Goal: Task Accomplishment & Management: Manage account settings

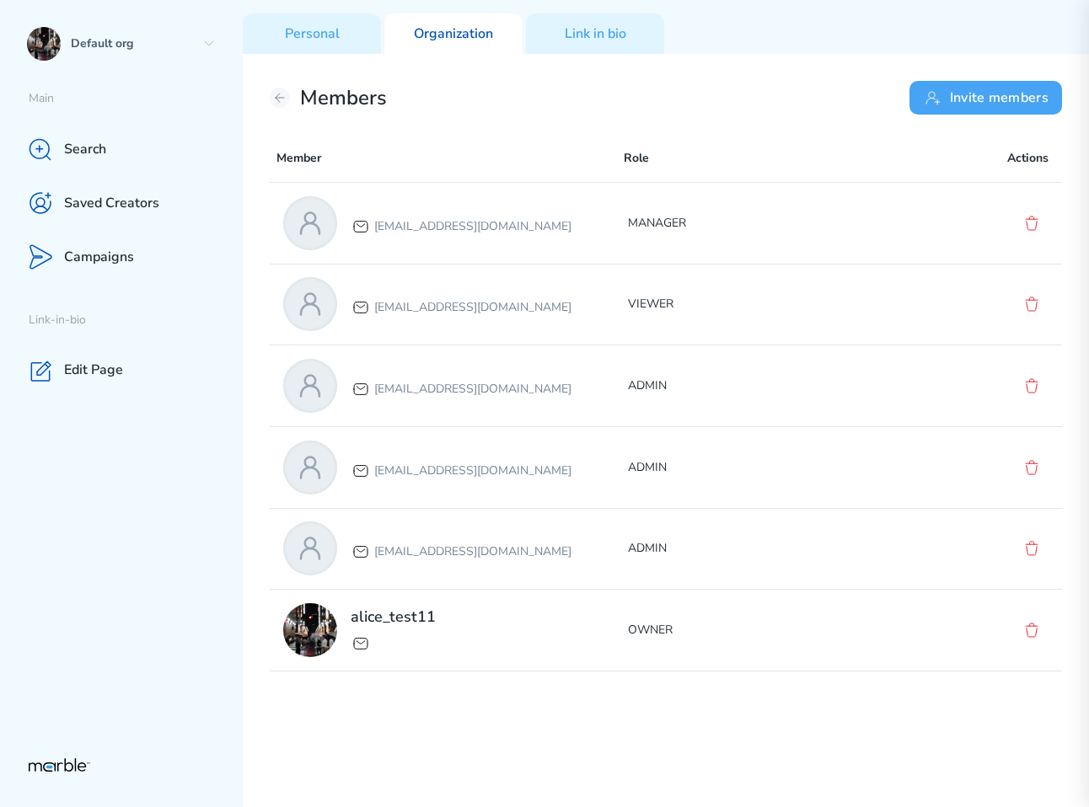
click at [1030, 94] on button "Invite members" at bounding box center [985, 98] width 153 height 34
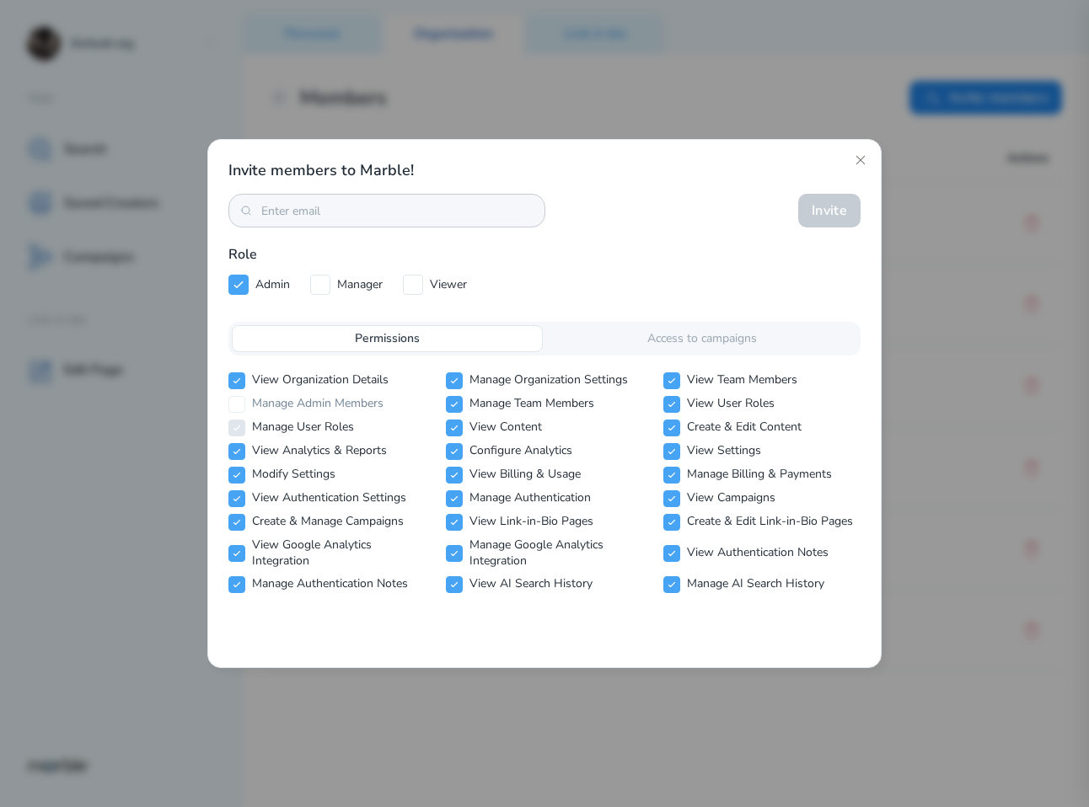
click at [388, 225] on div at bounding box center [386, 211] width 317 height 34
click at [394, 210] on input at bounding box center [386, 211] width 251 height 16
click at [385, 210] on input "[EMAIL_ADDRESS][DOMAIN_NAME]" at bounding box center [386, 211] width 251 height 16
type input "[EMAIL_ADDRESS][DOMAIN_NAME]"
click at [822, 206] on button "Invite" at bounding box center [829, 211] width 62 height 34
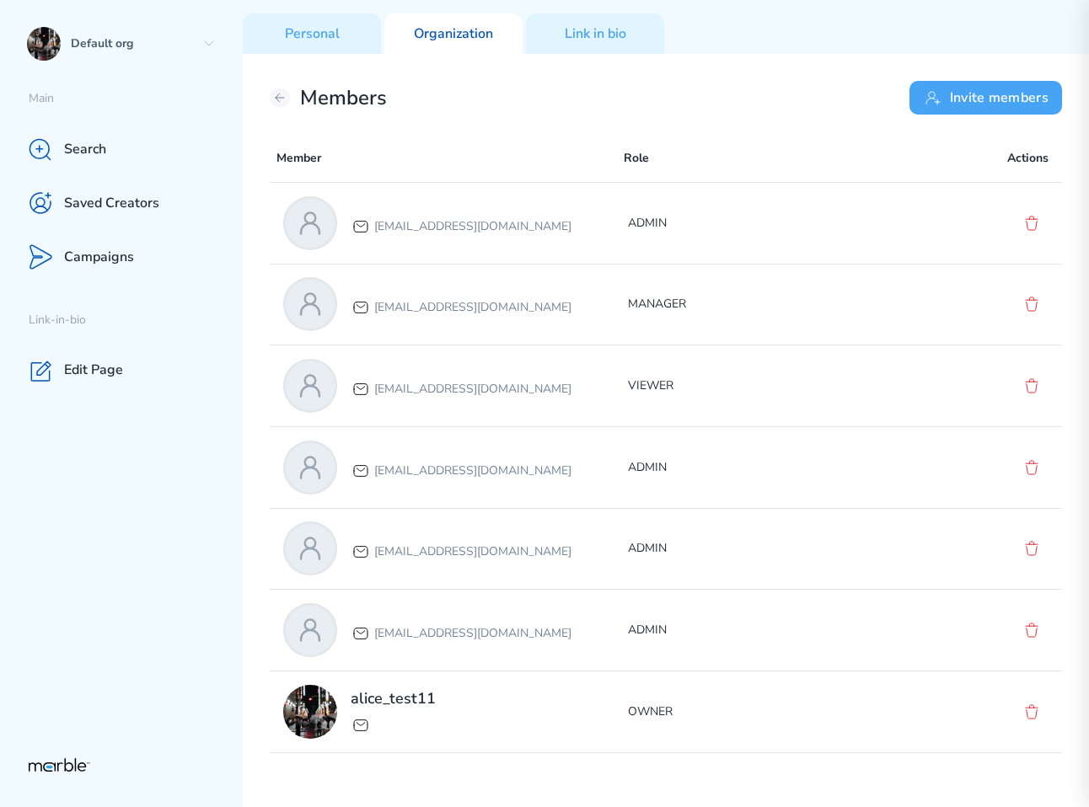
click at [951, 104] on button "Invite members" at bounding box center [985, 98] width 153 height 34
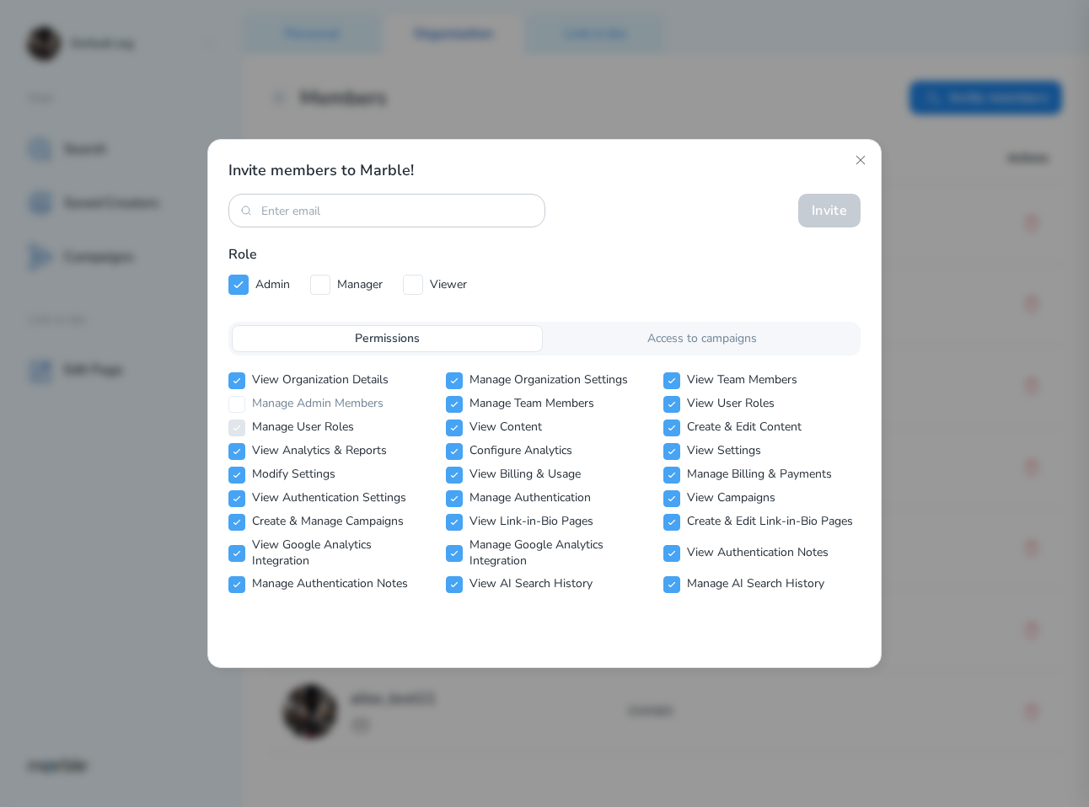
click at [666, 326] on div "Access to campaigns" at bounding box center [701, 338] width 311 height 27
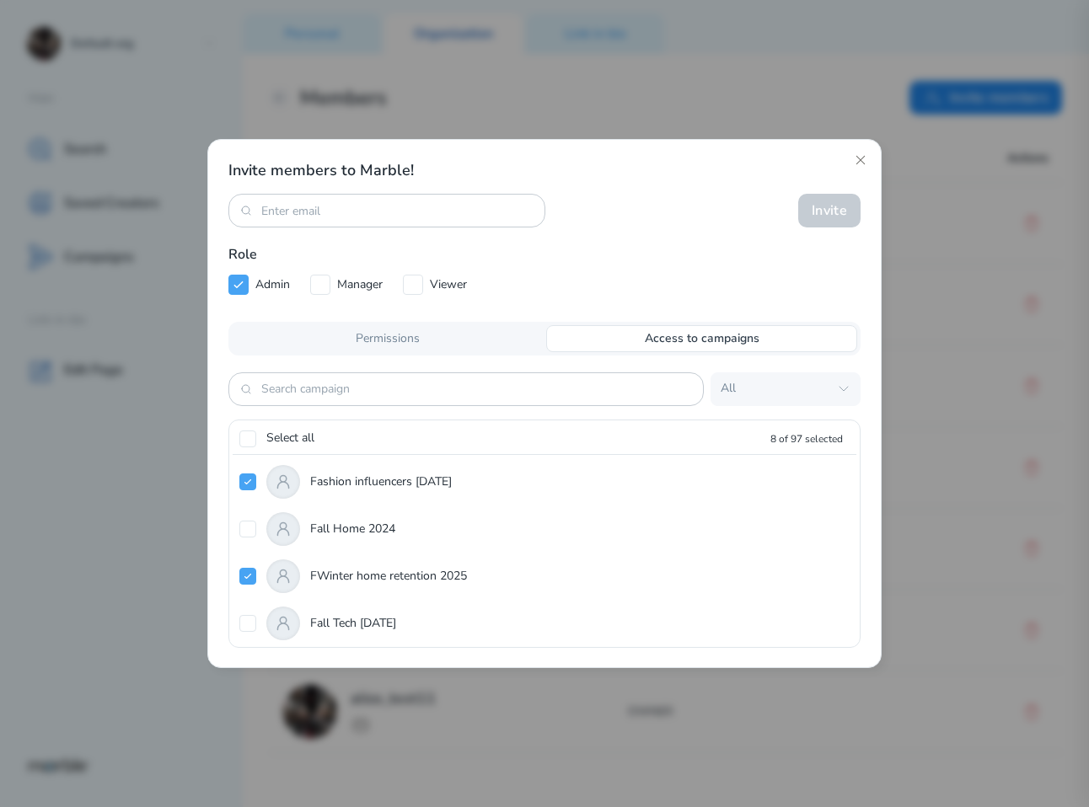
click at [319, 325] on div "Permissions" at bounding box center [387, 338] width 311 height 27
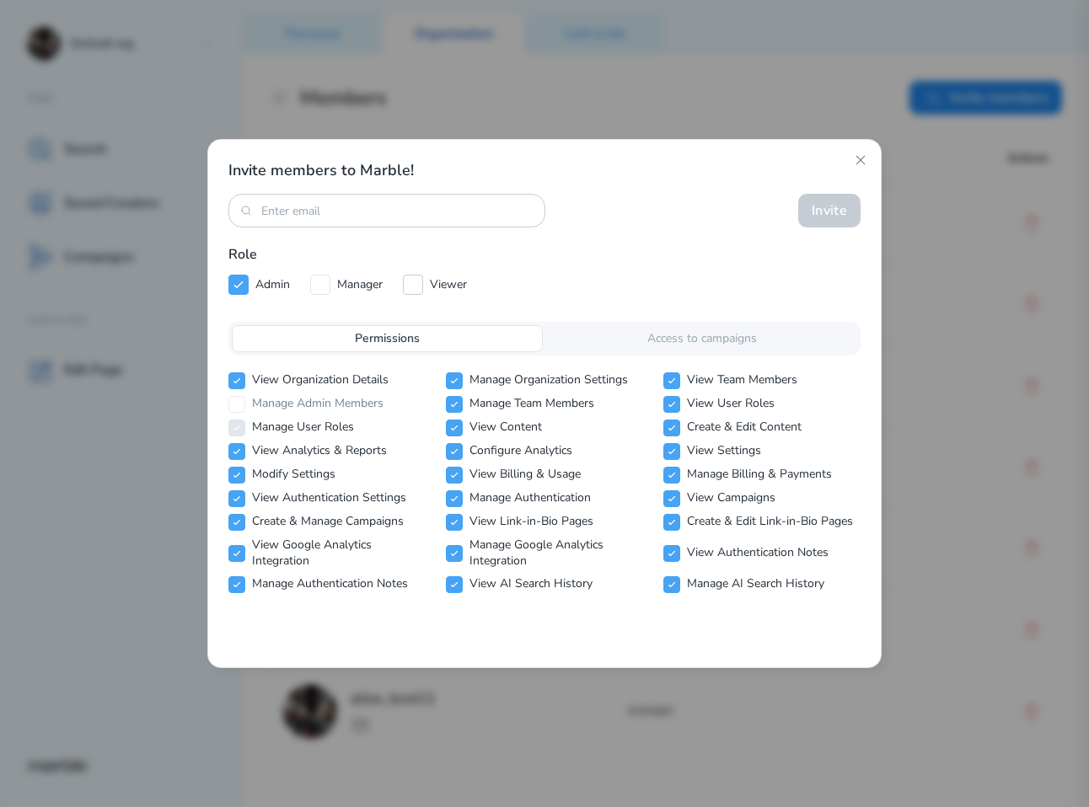
click at [414, 280] on icon at bounding box center [412, 284] width 13 height 13
checkbox input "false"
checkbox input "true"
checkbox input "false"
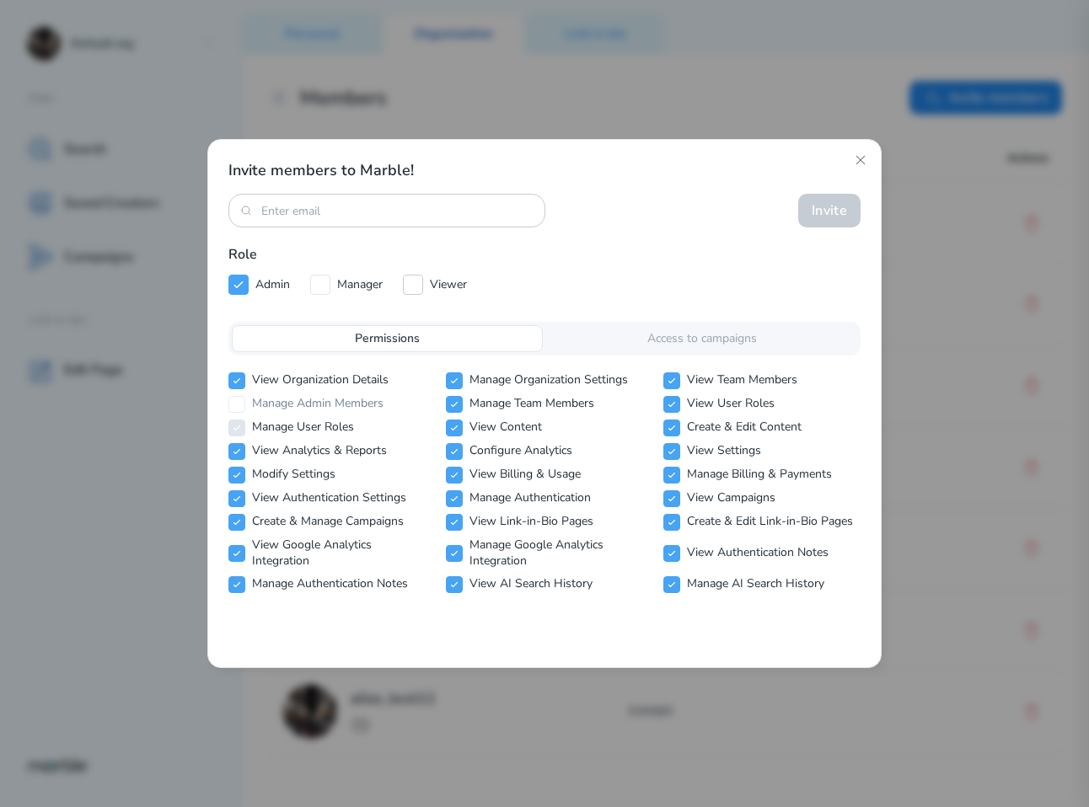
checkbox input "false"
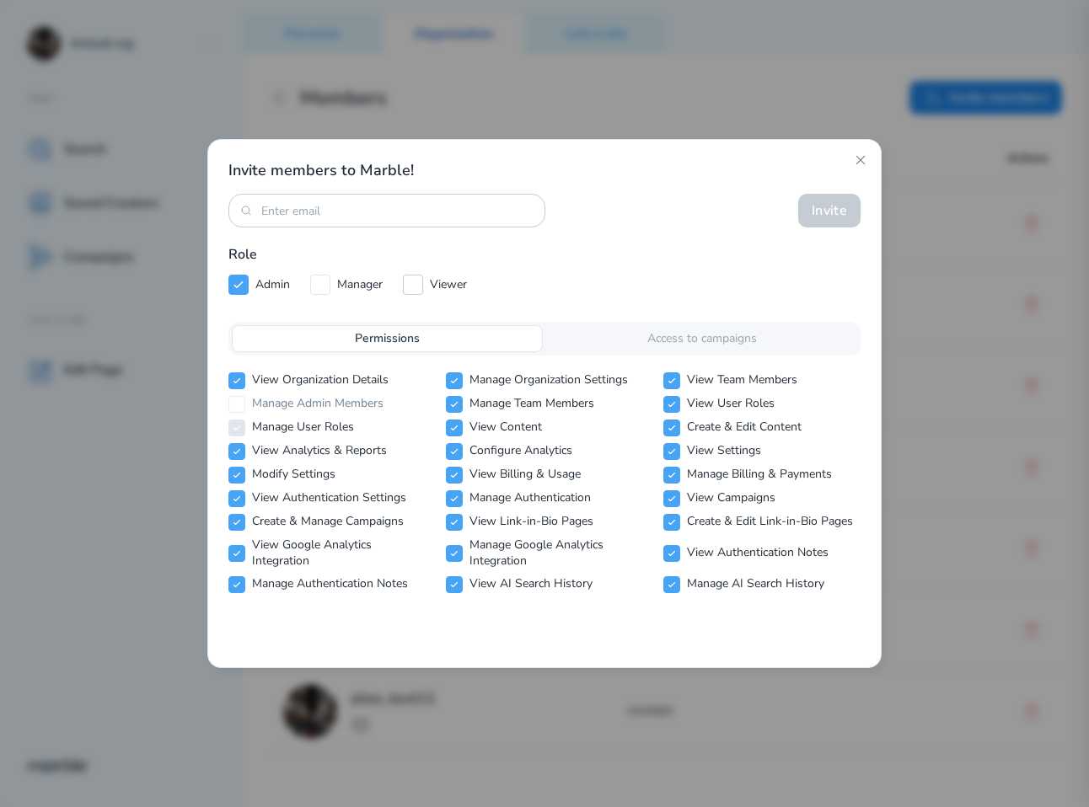
checkbox input "false"
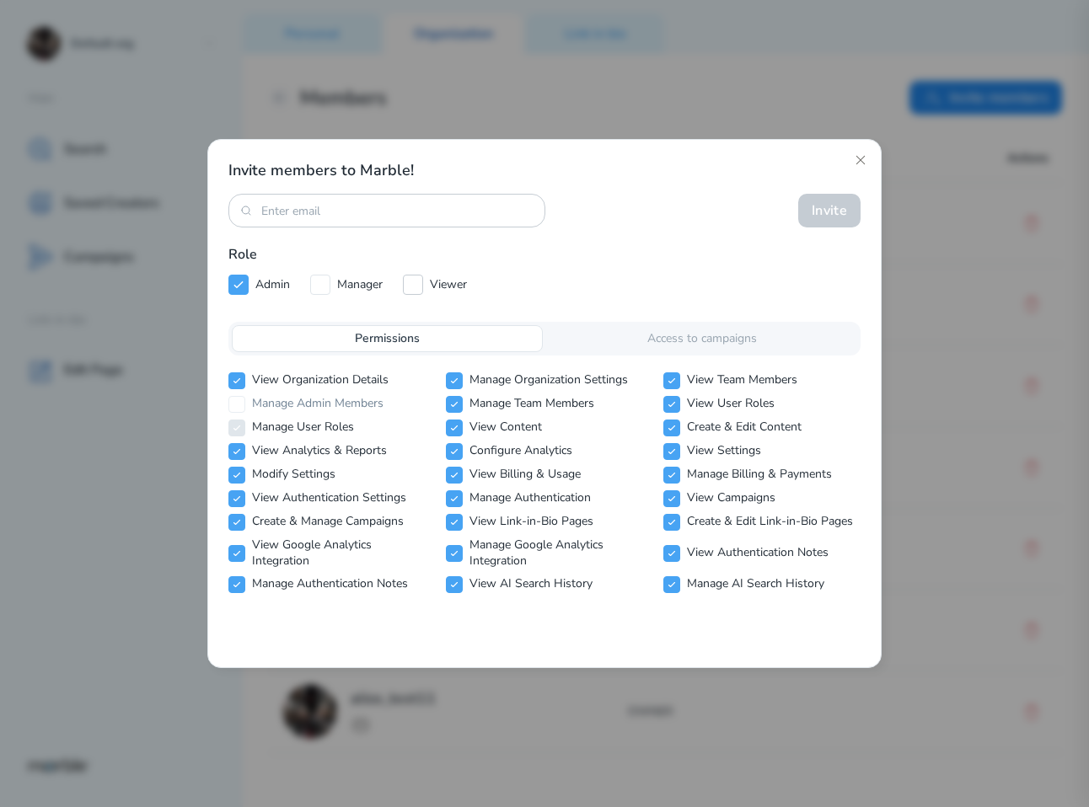
checkbox input "false"
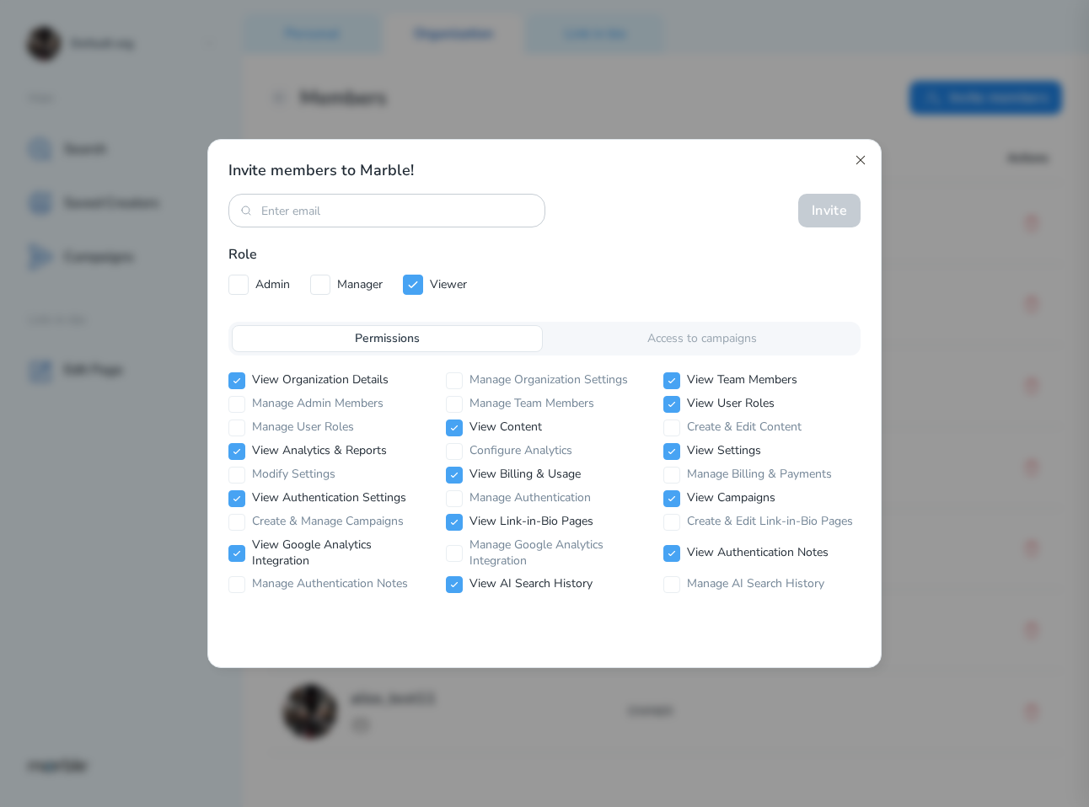
click at [856, 160] on icon at bounding box center [860, 159] width 13 height 13
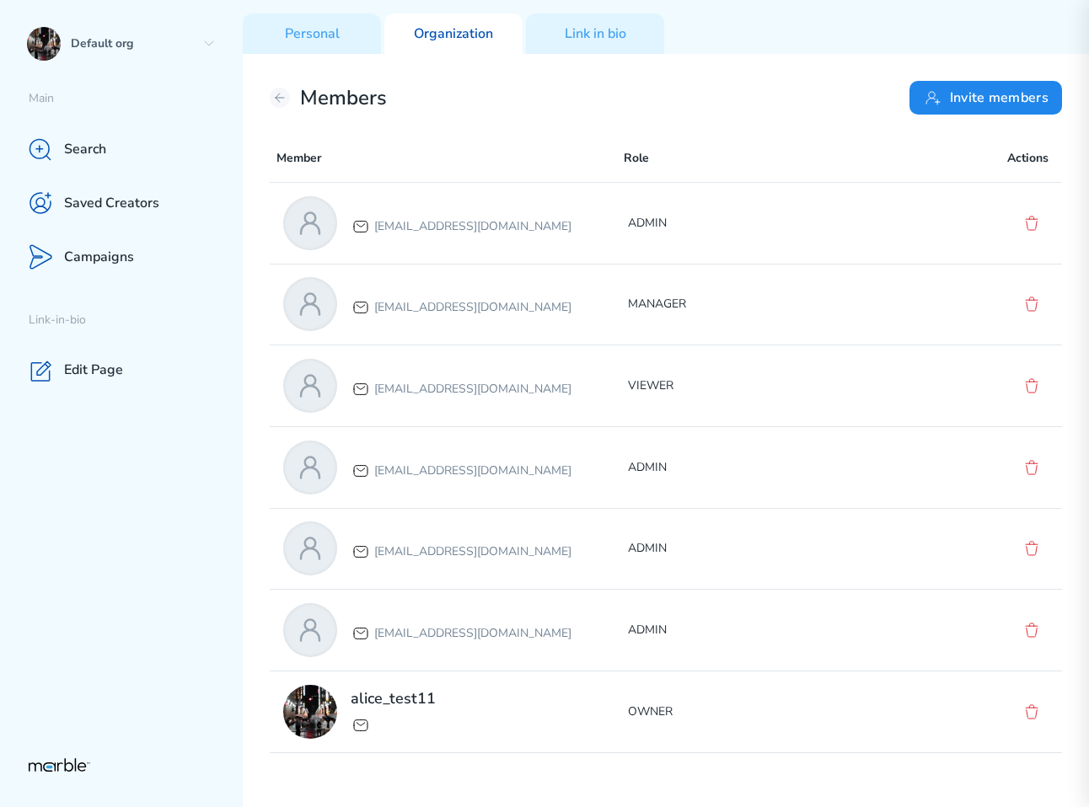
click at [752, 127] on div "Members Invite members Member Role Actions markouski.u+84387583111@gmail.com AD…" at bounding box center [666, 430] width 846 height 753
click at [271, 94] on button at bounding box center [280, 98] width 20 height 20
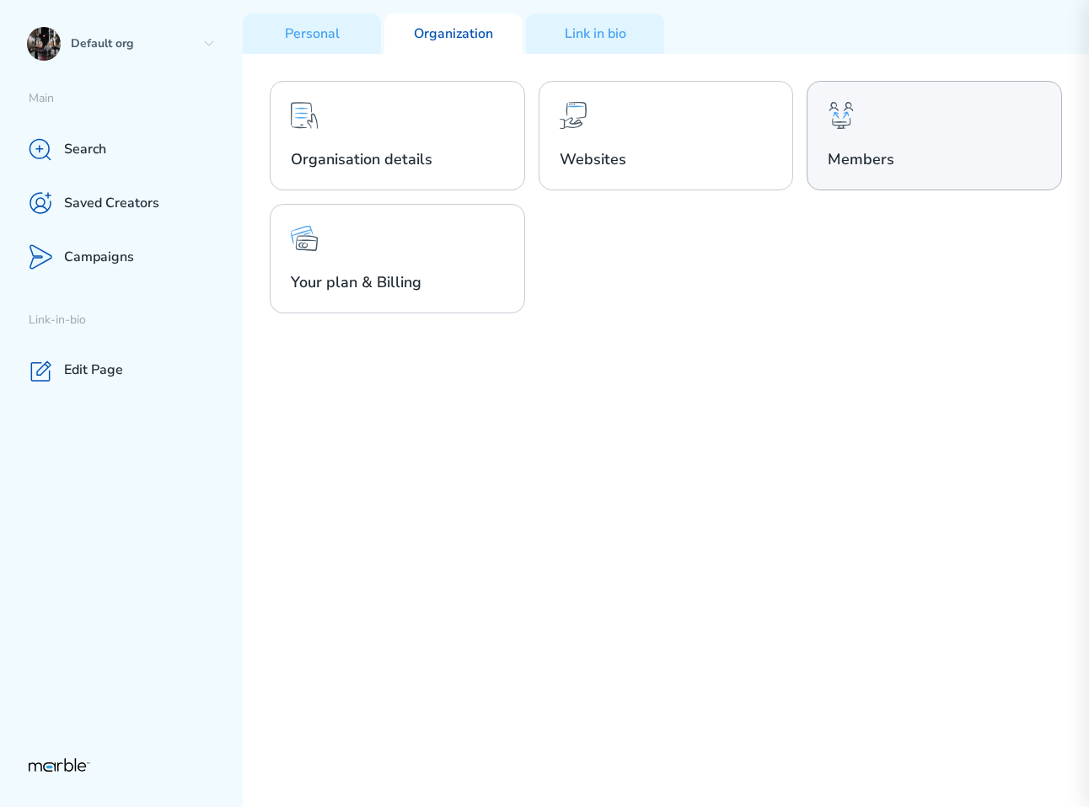
click at [869, 128] on div "Members" at bounding box center [933, 136] width 255 height 110
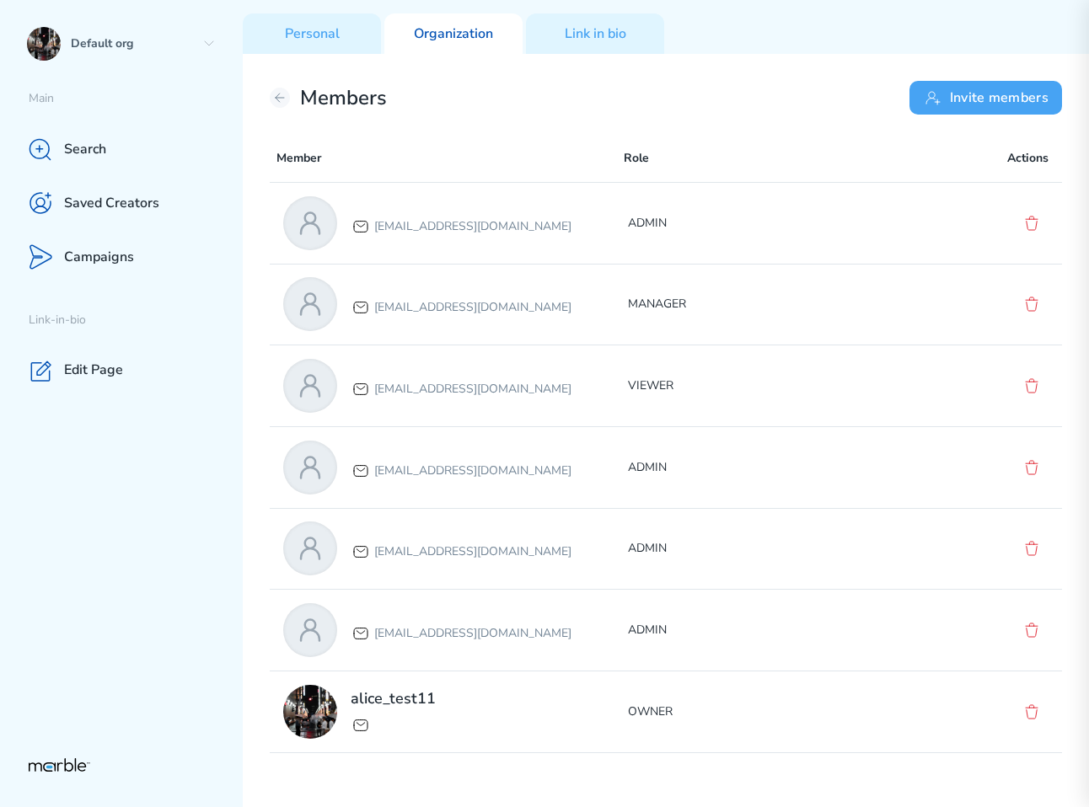
click at [992, 105] on button "Invite members" at bounding box center [985, 98] width 153 height 34
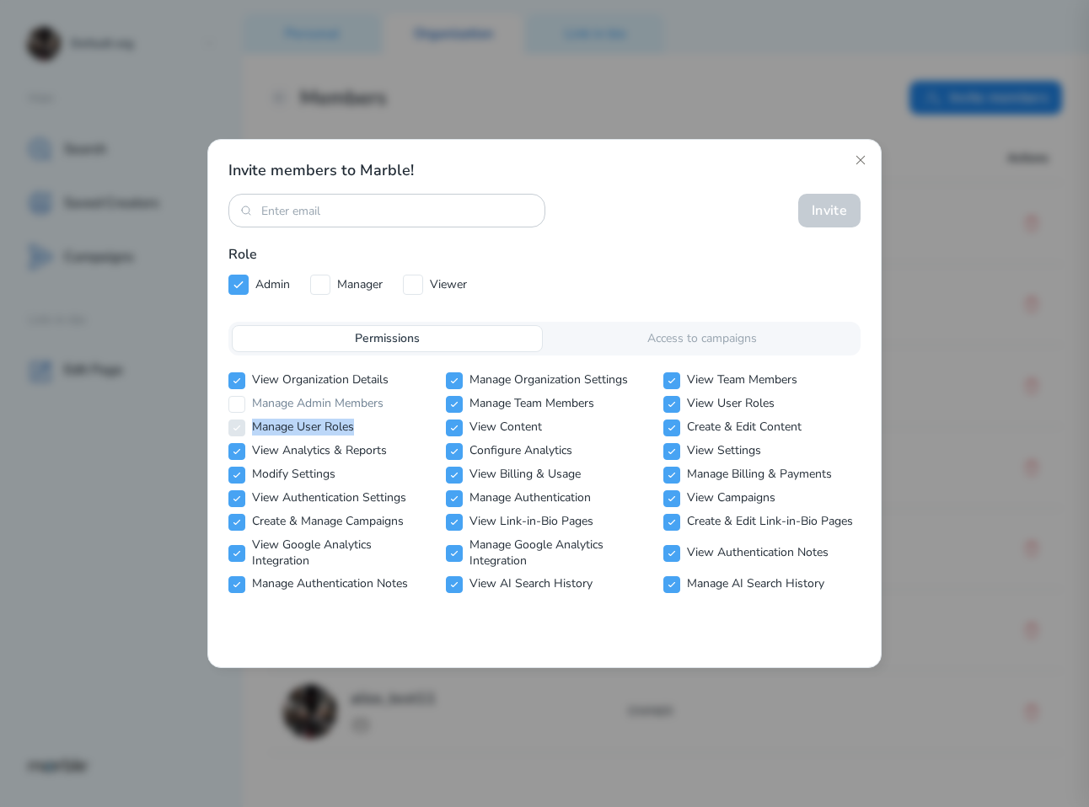
drag, startPoint x: 356, startPoint y: 427, endPoint x: 218, endPoint y: 421, distance: 138.4
click at [218, 421] on div "Invite members to Marble! Invite Role Admin Manager Viewer Permissions Access t…" at bounding box center [544, 403] width 674 height 529
click at [861, 154] on icon at bounding box center [860, 159] width 13 height 13
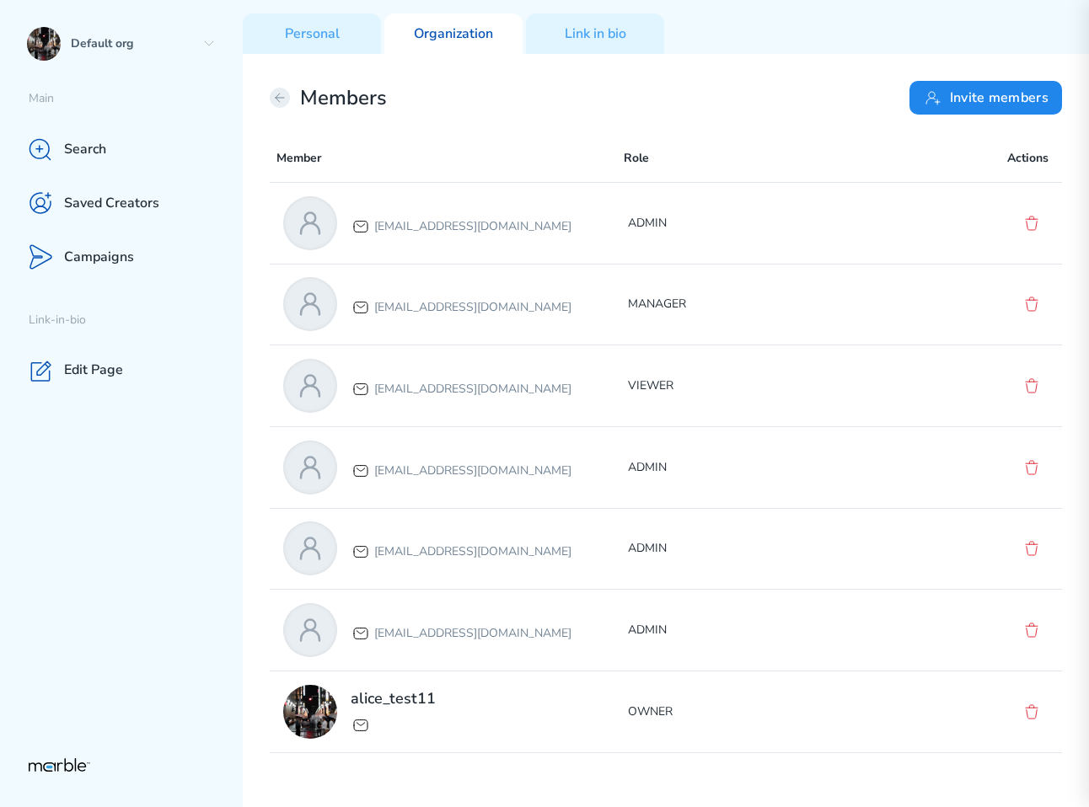
click at [274, 105] on button at bounding box center [280, 98] width 20 height 20
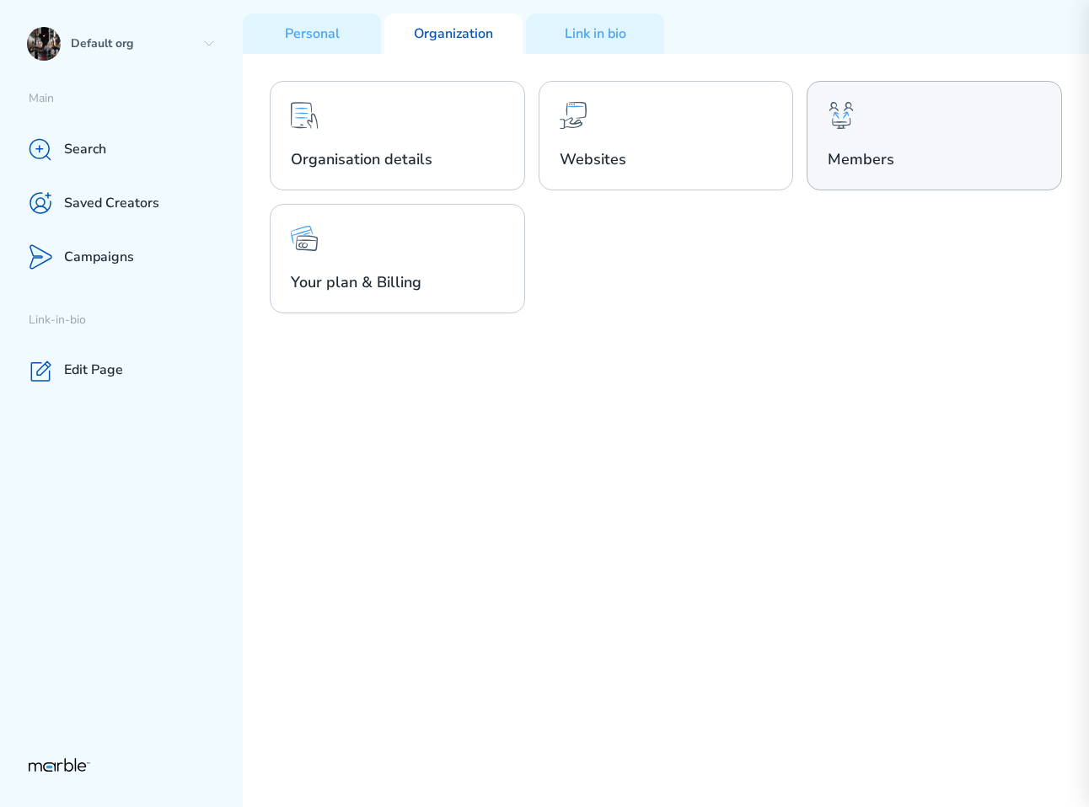
click at [991, 151] on h2 "Members" at bounding box center [934, 159] width 213 height 20
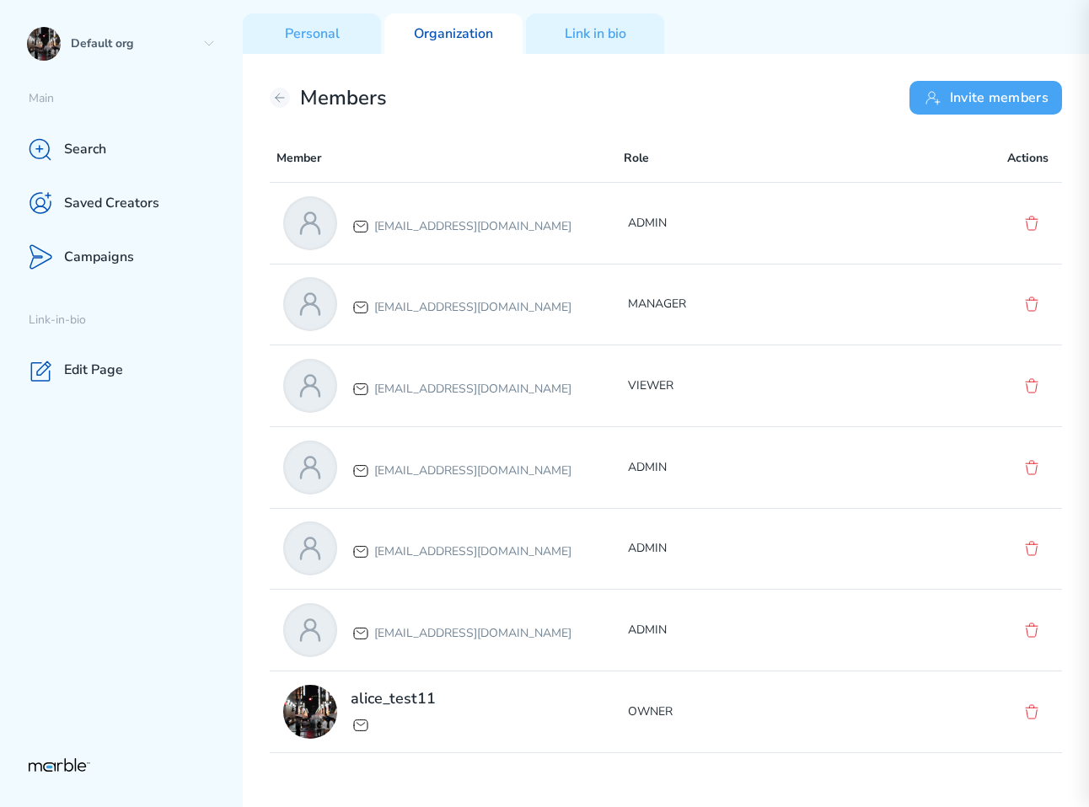
click at [970, 99] on button "Invite members" at bounding box center [985, 98] width 153 height 34
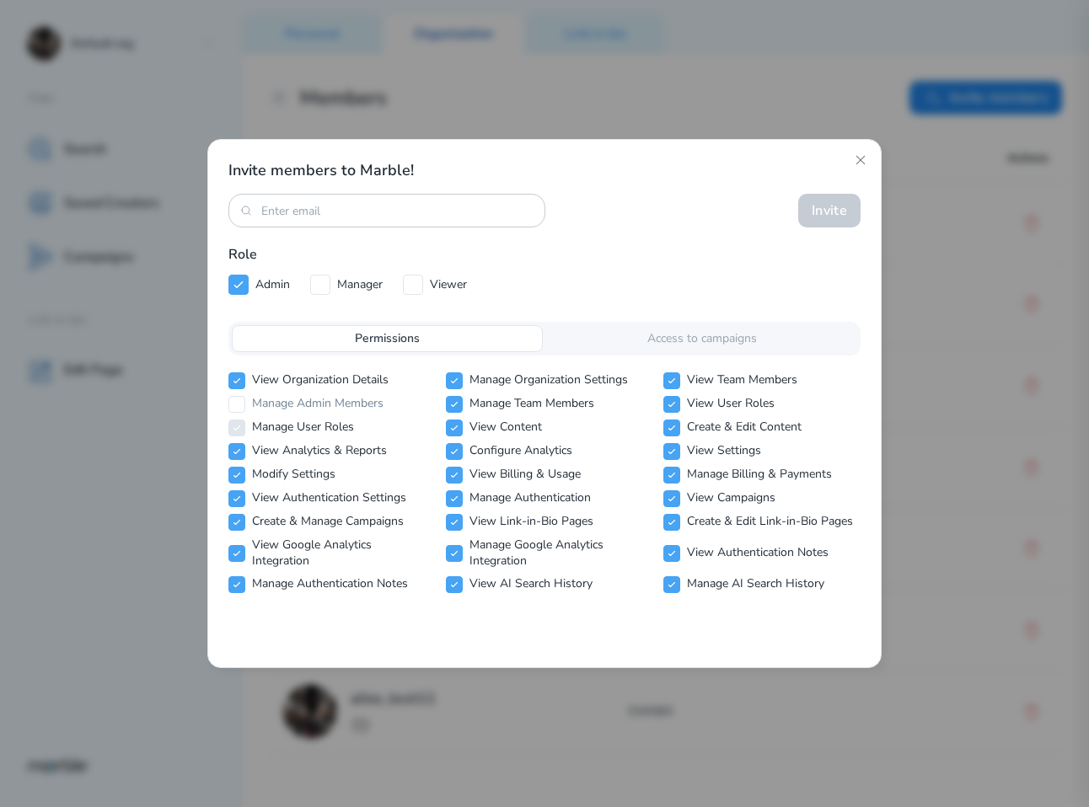
click at [240, 431] on icon at bounding box center [237, 428] width 10 height 10
click at [324, 285] on icon at bounding box center [319, 284] width 13 height 13
checkbox input "false"
checkbox input "true"
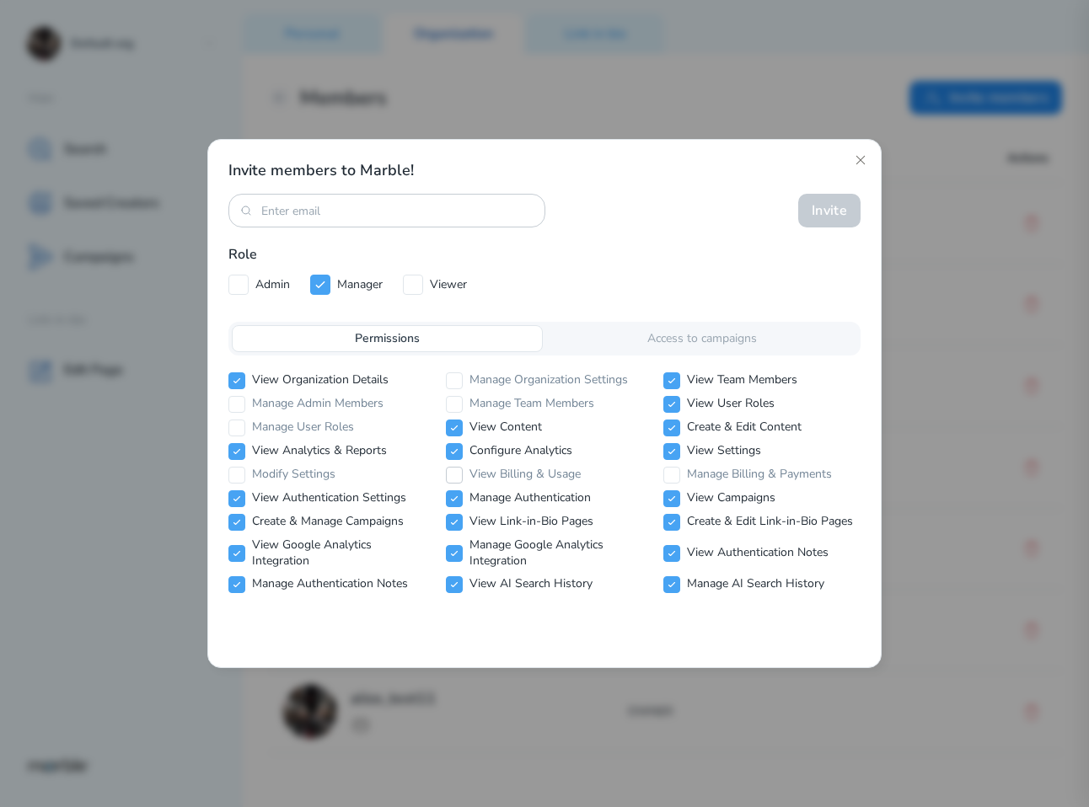
click at [452, 474] on icon at bounding box center [454, 475] width 10 height 10
click at [455, 474] on icon at bounding box center [454, 475] width 6 height 4
click at [453, 472] on icon at bounding box center [454, 475] width 10 height 10
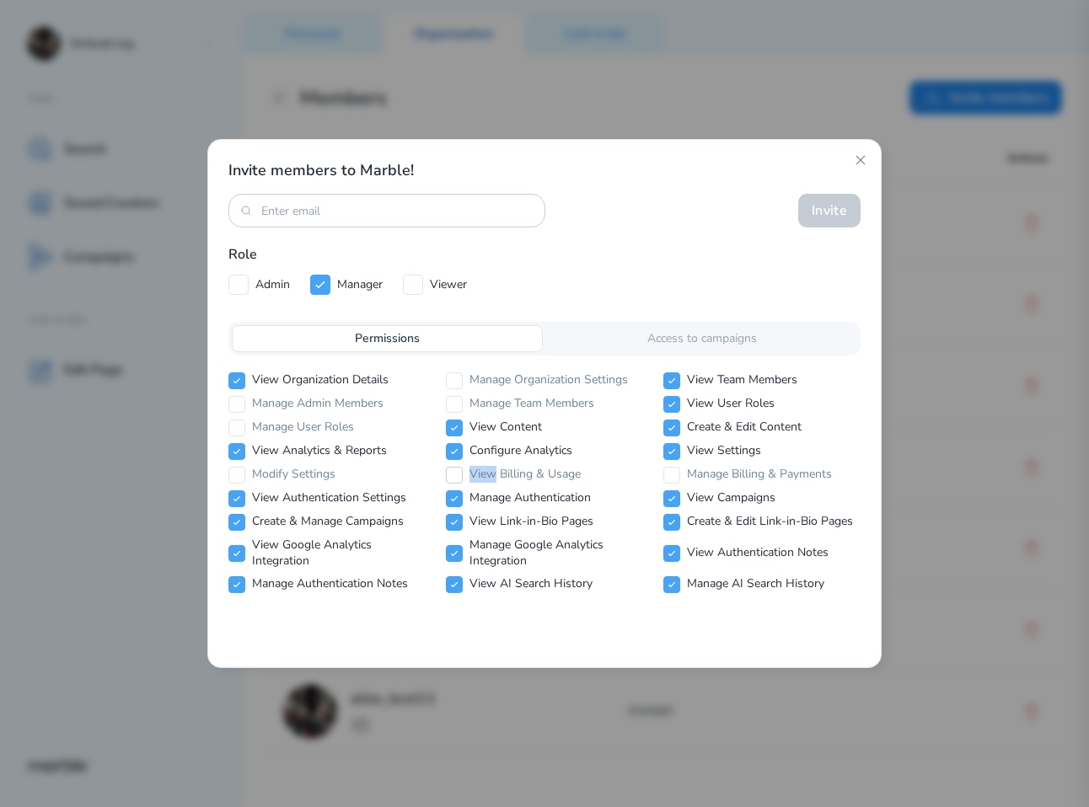
click at [459, 474] on input "checkbox" at bounding box center [454, 475] width 17 height 17
checkbox input "false"
click at [669, 474] on icon at bounding box center [672, 475] width 10 height 10
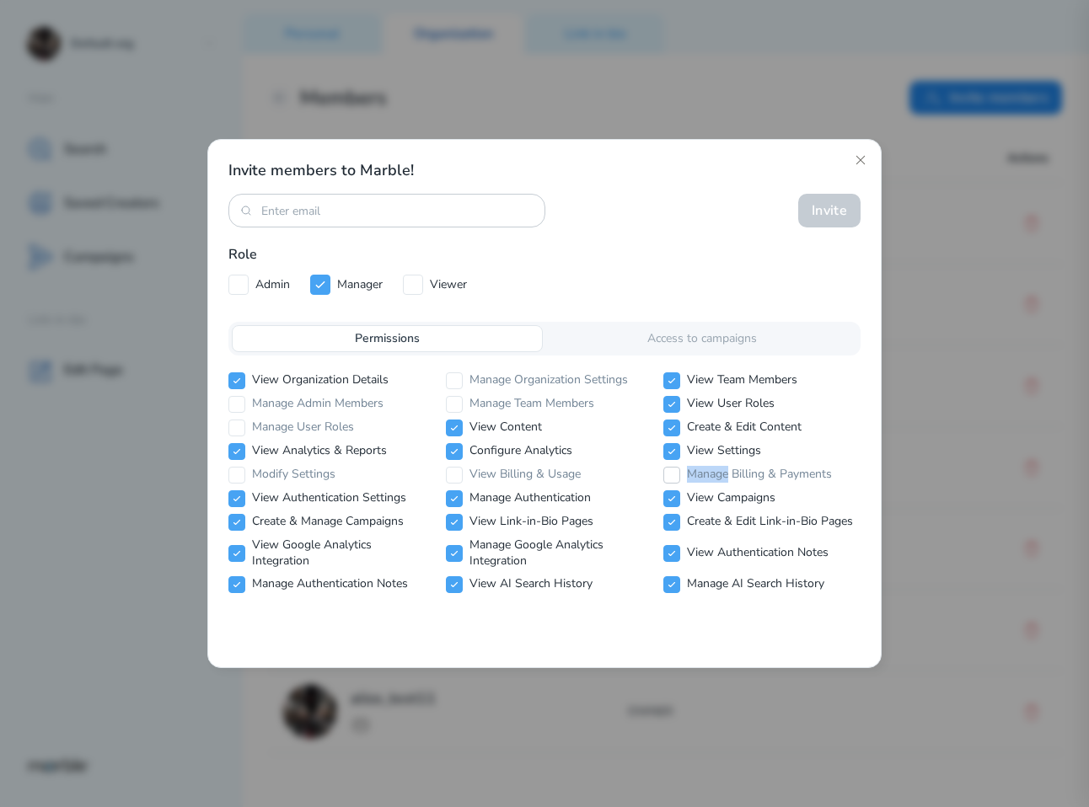
click at [669, 474] on icon at bounding box center [672, 475] width 10 height 10
checkbox input "false"
click at [457, 400] on icon at bounding box center [454, 404] width 10 height 10
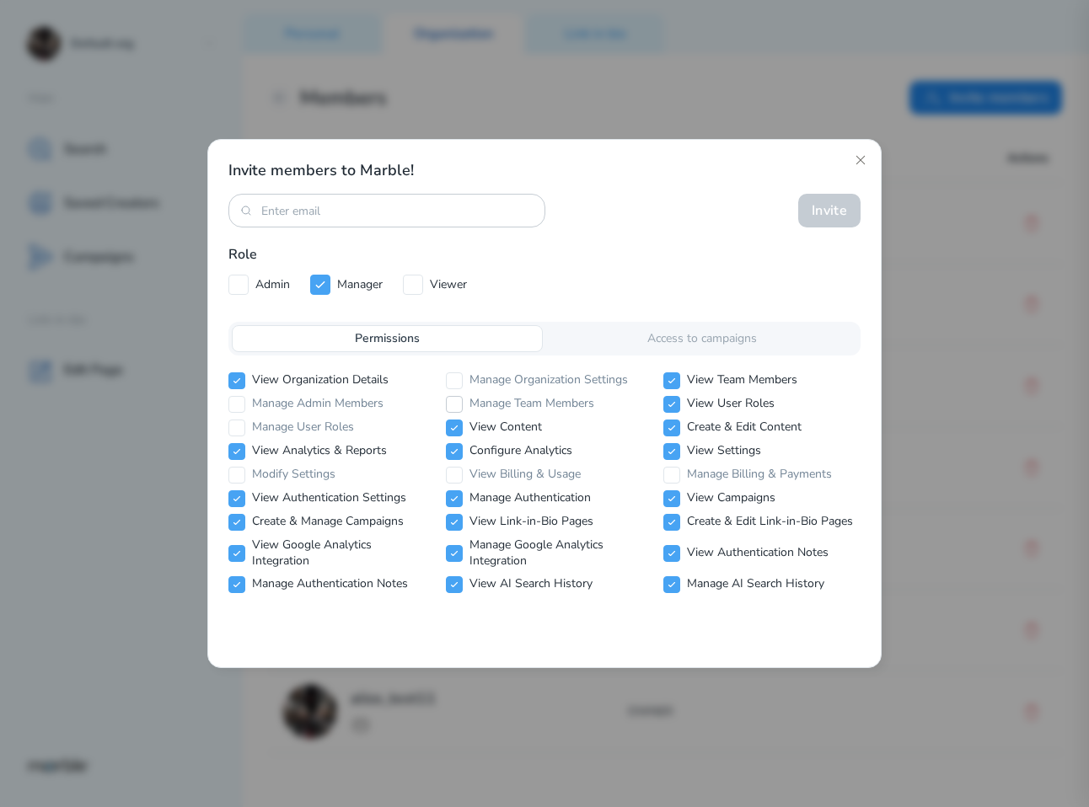
checkbox input "false"
click at [457, 383] on icon at bounding box center [454, 381] width 10 height 10
checkbox input "false"
click at [235, 409] on icon at bounding box center [237, 404] width 10 height 10
click at [236, 425] on icon at bounding box center [237, 428] width 10 height 10
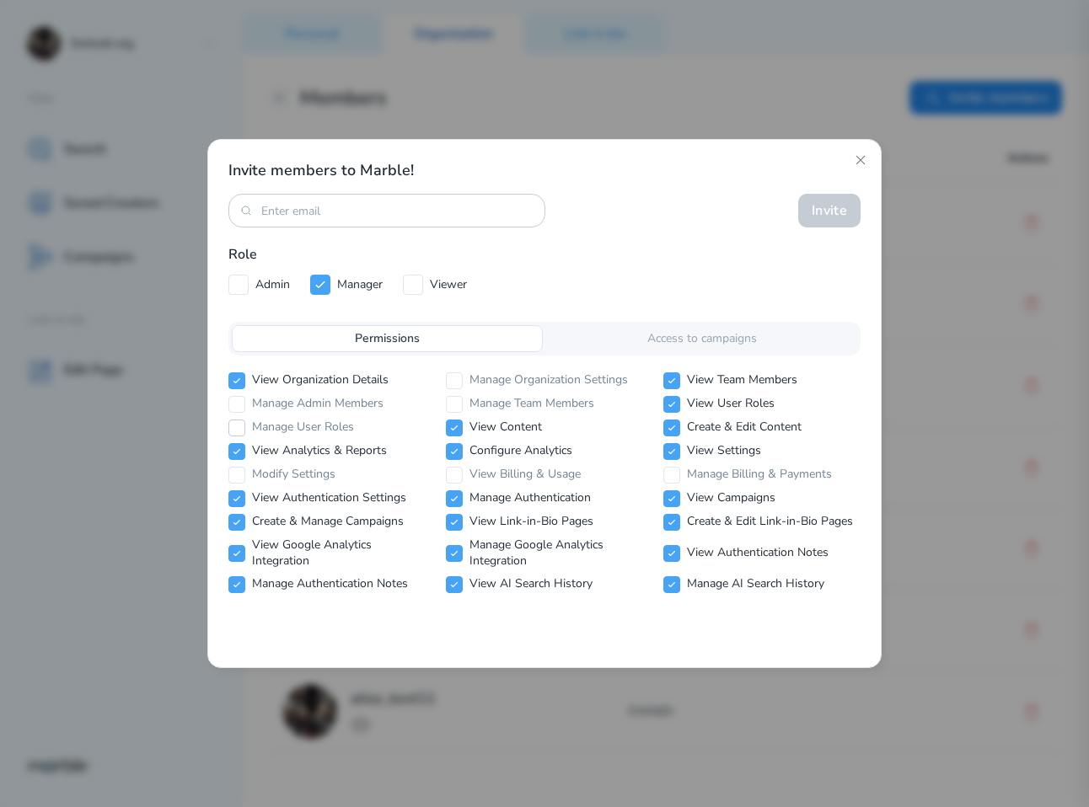
checkbox input "false"
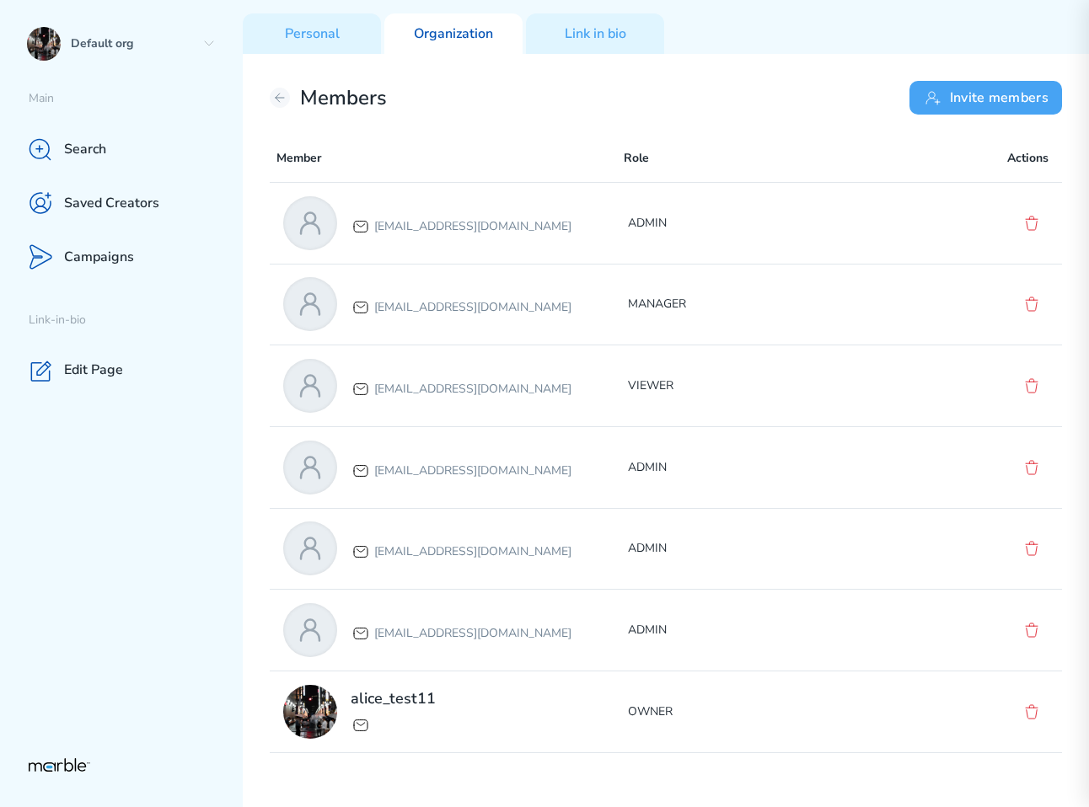
click at [964, 96] on button "Invite members" at bounding box center [985, 98] width 153 height 34
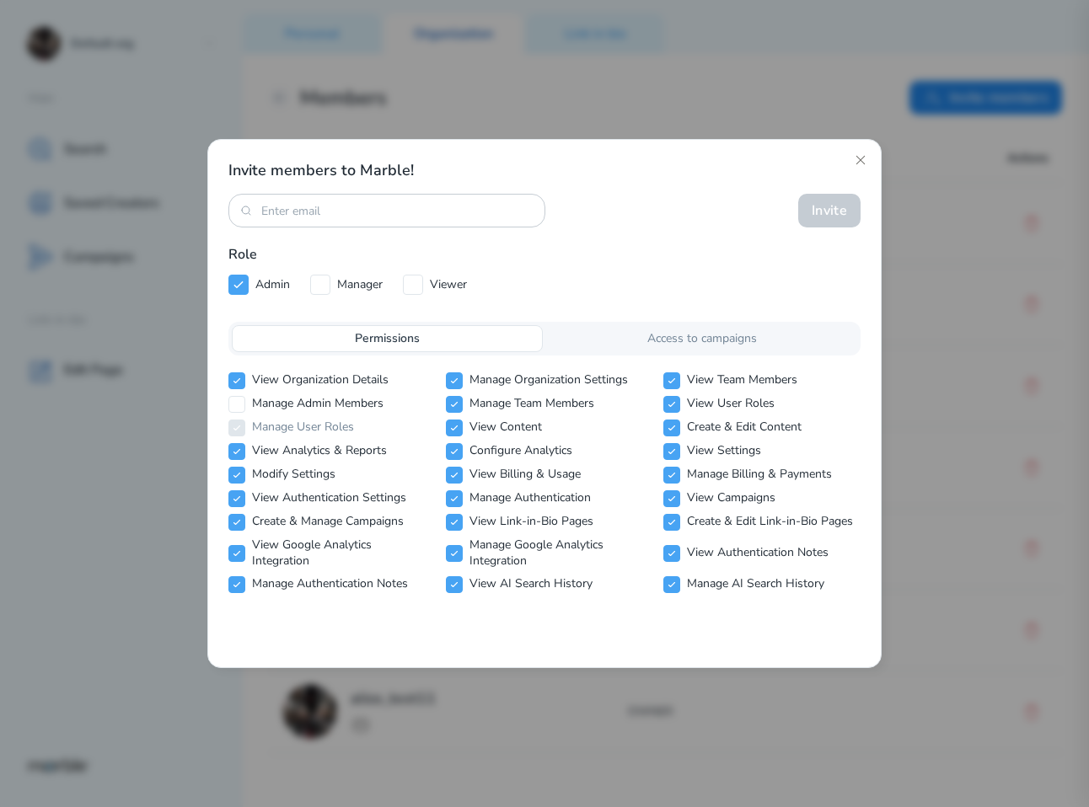
click at [620, 331] on div "Access to campaigns" at bounding box center [701, 338] width 311 height 27
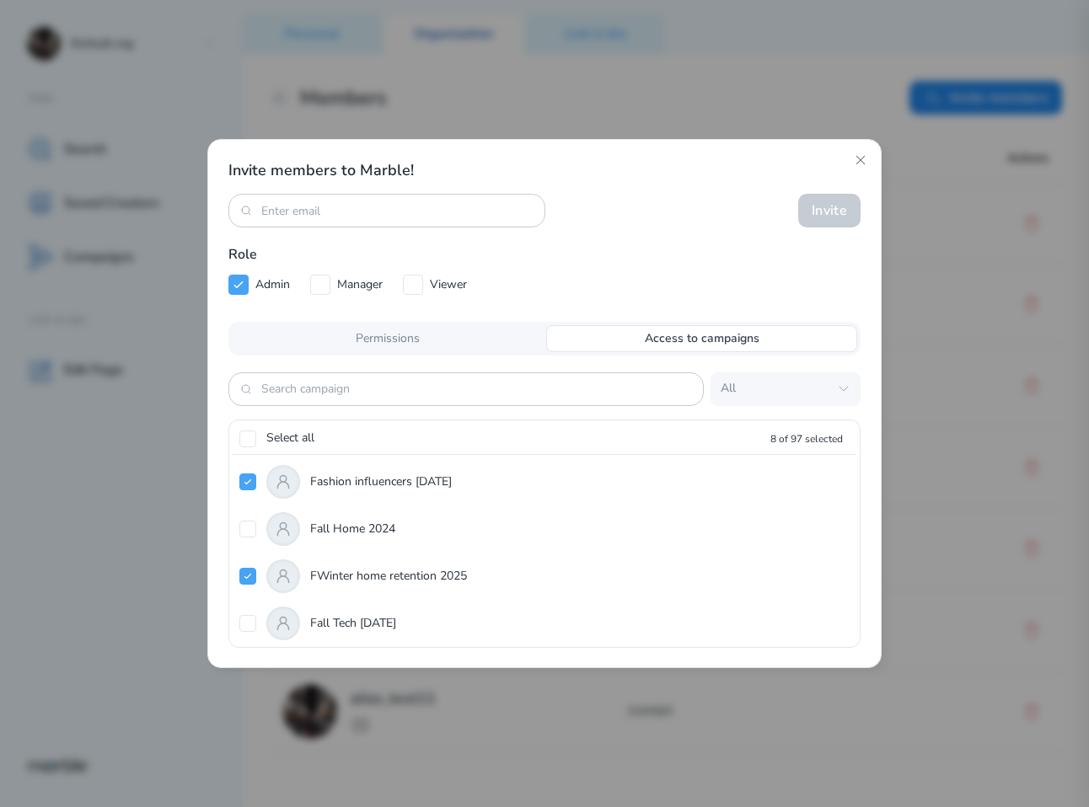
click at [417, 338] on p "Permissions" at bounding box center [388, 339] width 64 height 16
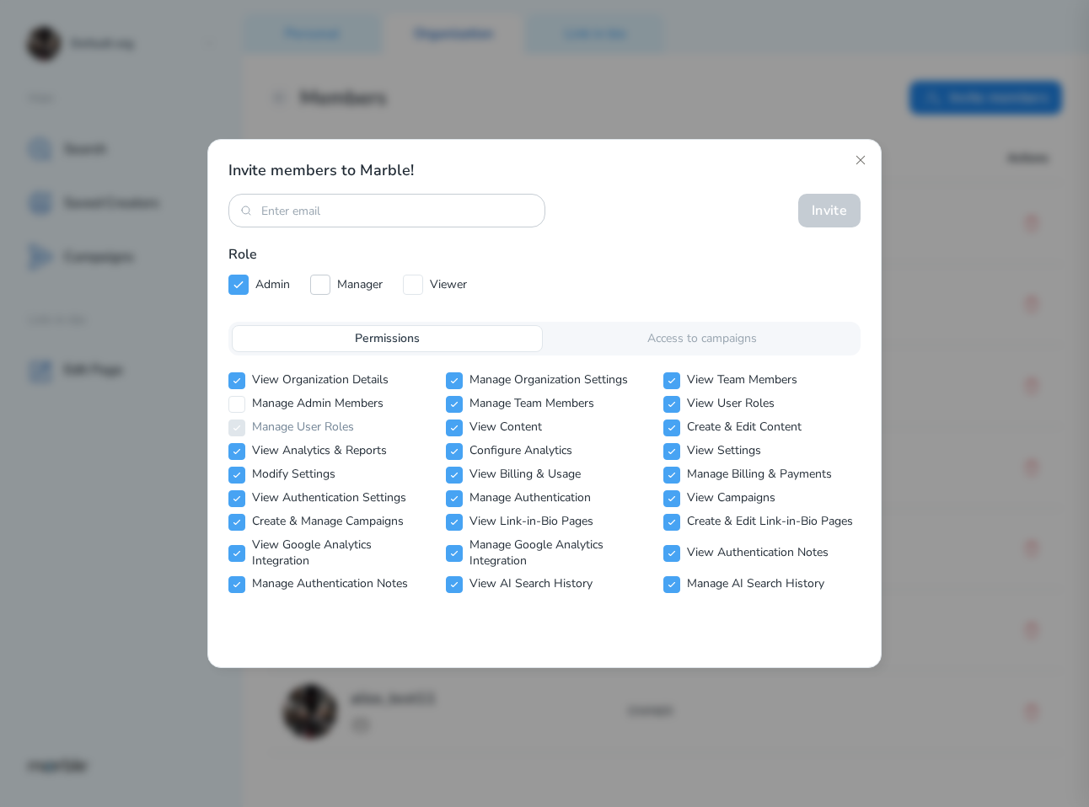
click at [328, 281] on input "checkbox" at bounding box center [320, 285] width 20 height 20
checkbox input "true"
checkbox input "false"
click at [418, 285] on icon at bounding box center [412, 284] width 13 height 13
checkbox input "false"
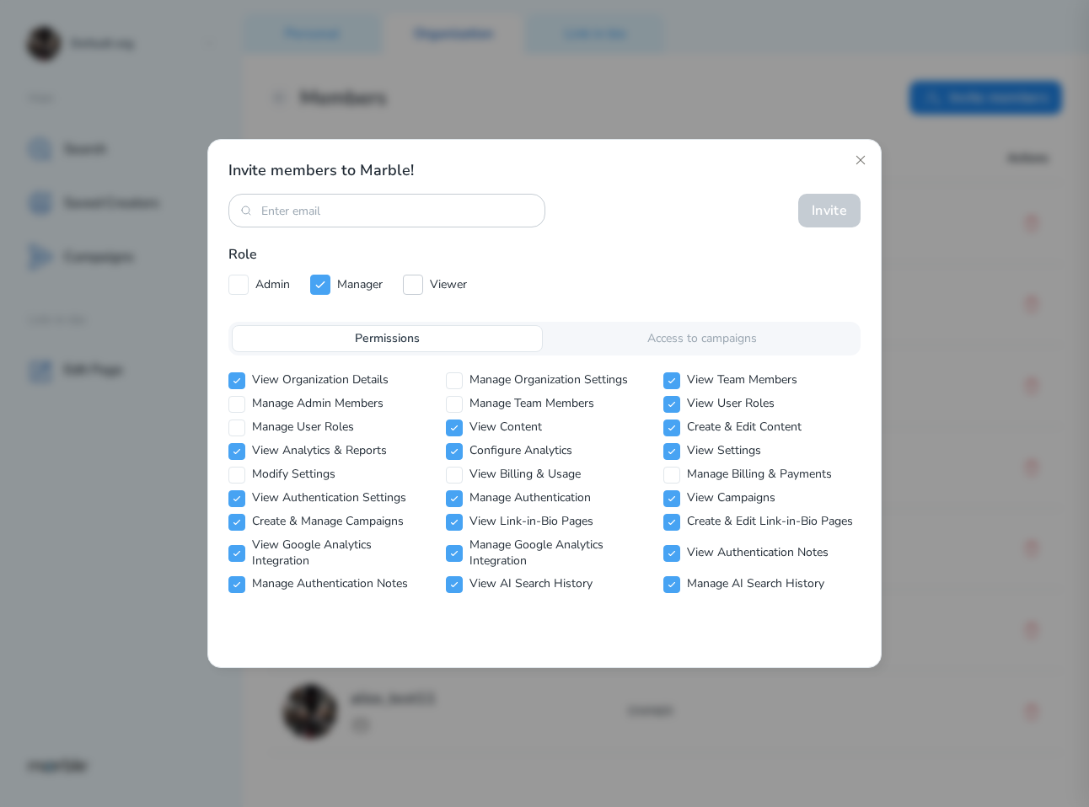
checkbox input "true"
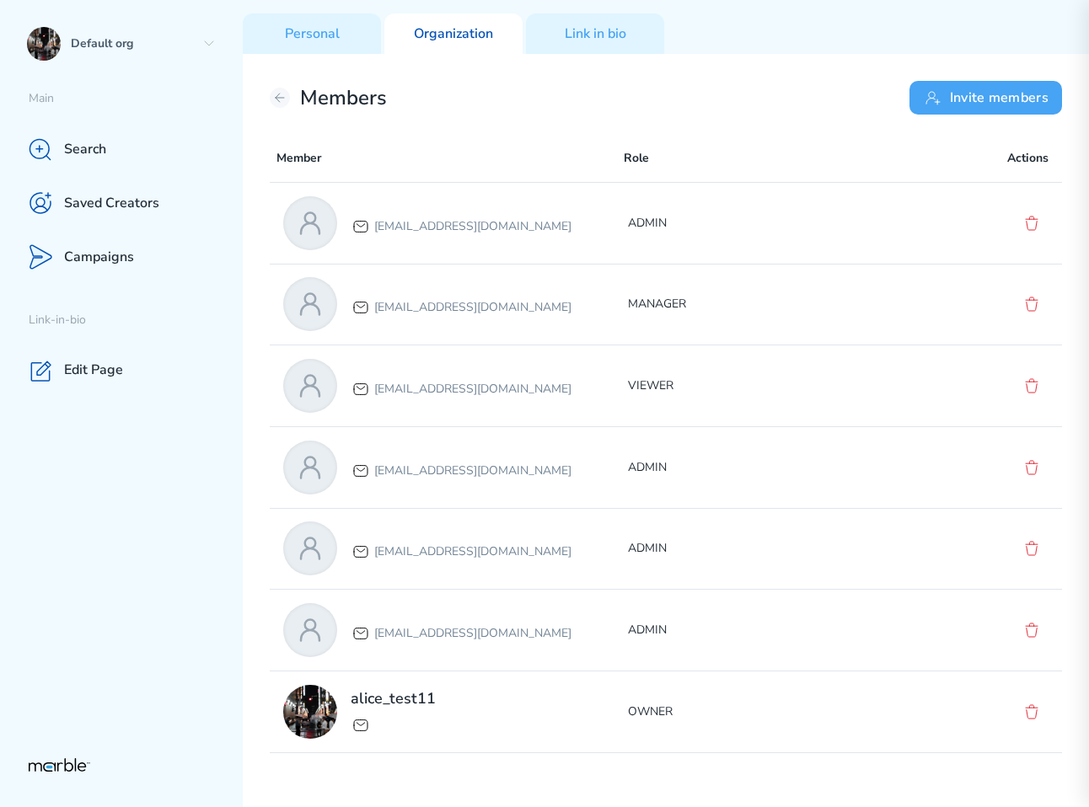
click at [953, 99] on button "Invite members" at bounding box center [985, 98] width 153 height 34
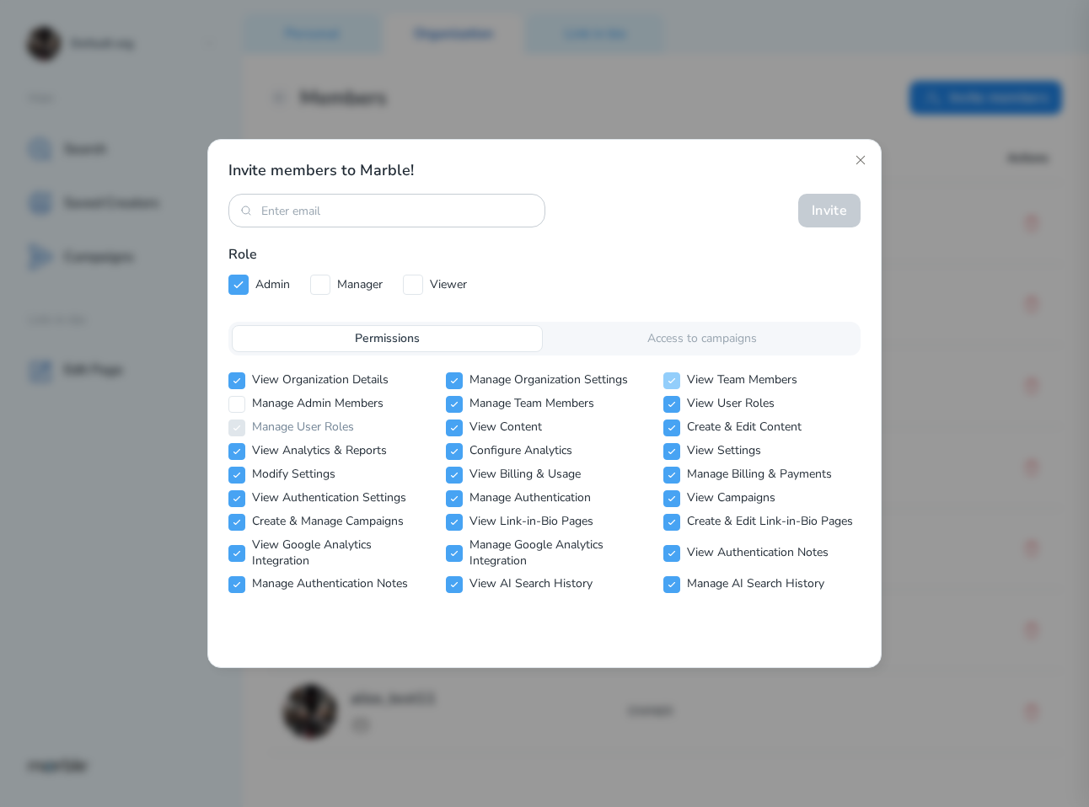
click at [667, 381] on icon at bounding box center [672, 381] width 10 height 10
checkbox input "false"
click at [672, 405] on icon at bounding box center [672, 404] width 10 height 10
checkbox input "true"
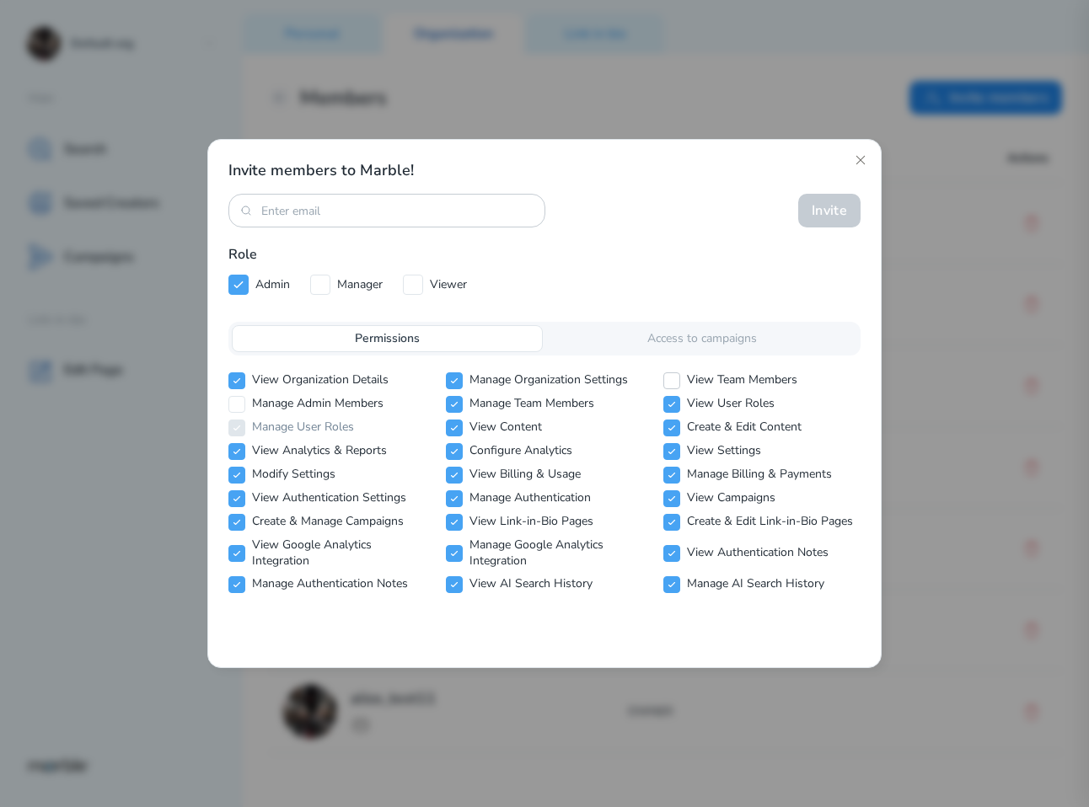
click at [668, 372] on input "checkbox" at bounding box center [671, 380] width 17 height 17
checkbox input "true"
click at [237, 425] on icon at bounding box center [237, 428] width 10 height 10
click at [237, 401] on icon at bounding box center [237, 404] width 10 height 10
click at [237, 404] on icon at bounding box center [237, 404] width 10 height 10
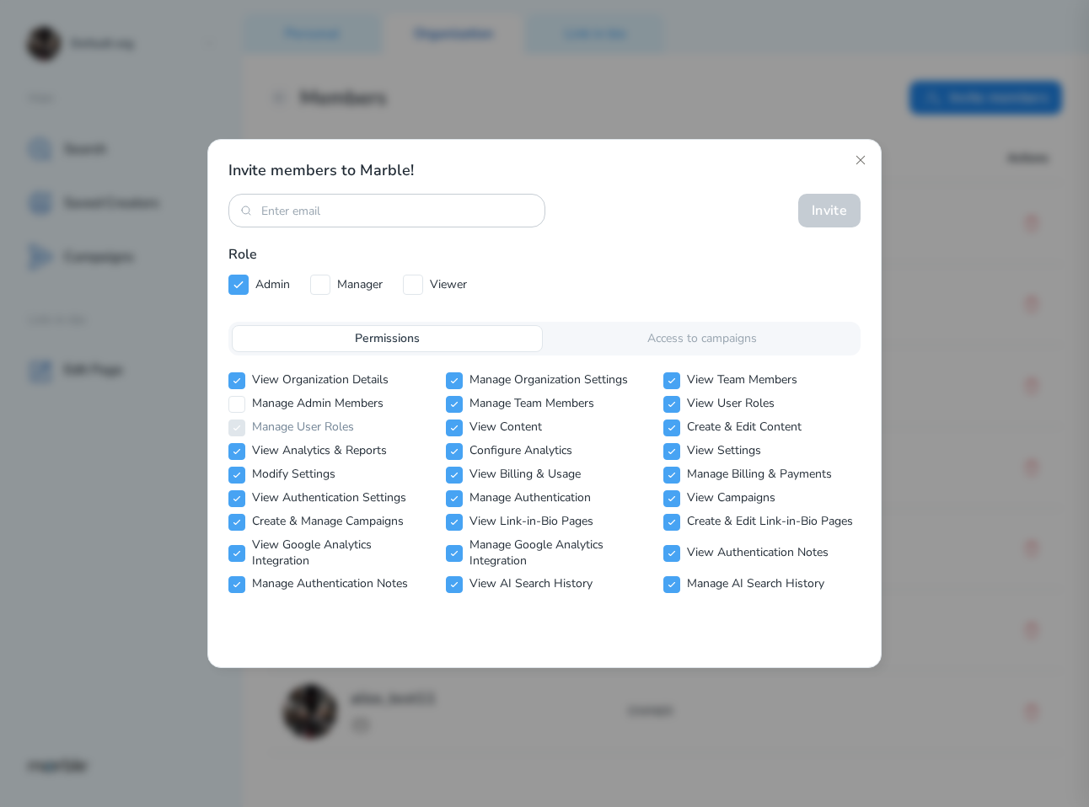
click at [287, 407] on p "Manage Admin Members" at bounding box center [317, 404] width 131 height 16
click at [237, 404] on icon at bounding box center [236, 404] width 6 height 4
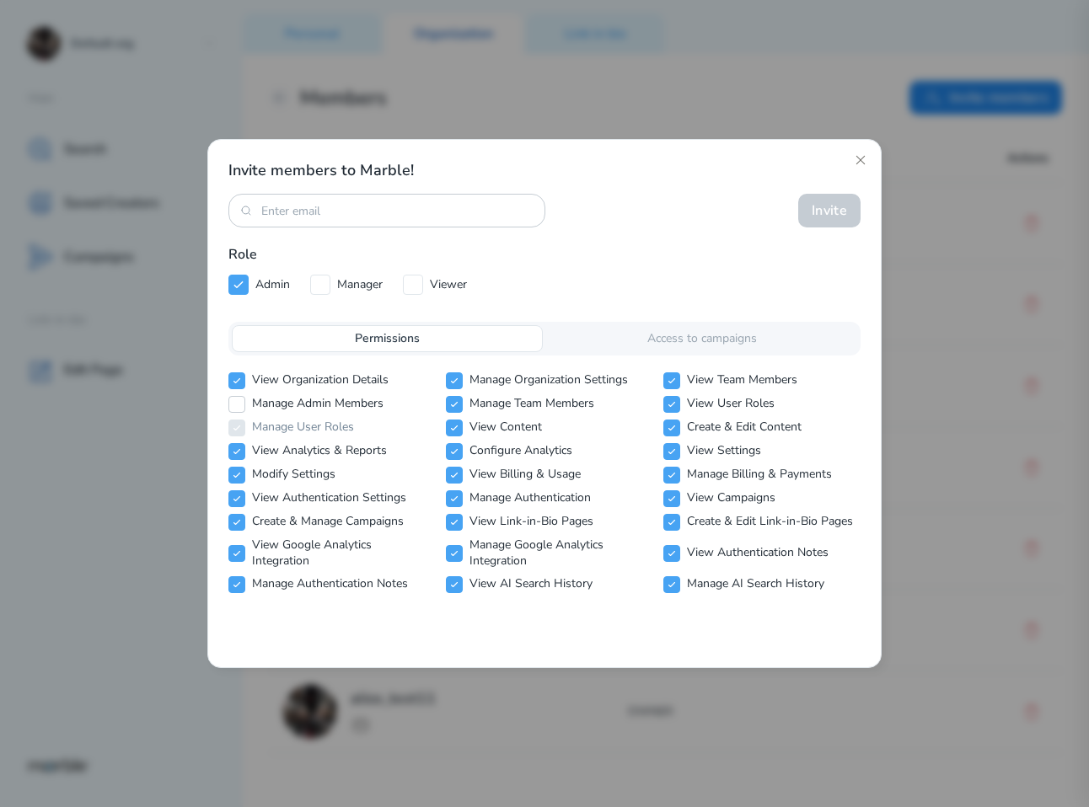
click at [238, 405] on icon at bounding box center [237, 404] width 10 height 10
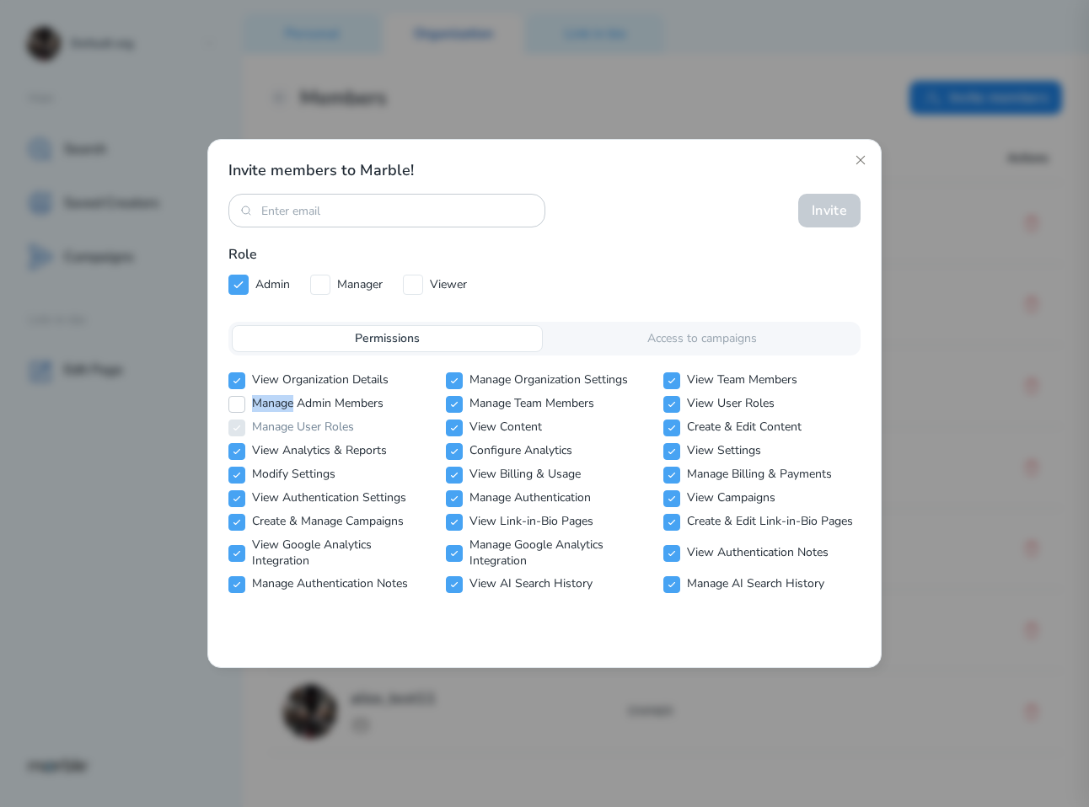
click at [238, 405] on icon at bounding box center [237, 404] width 10 height 10
click at [537, 430] on p "View Content" at bounding box center [505, 428] width 72 height 16
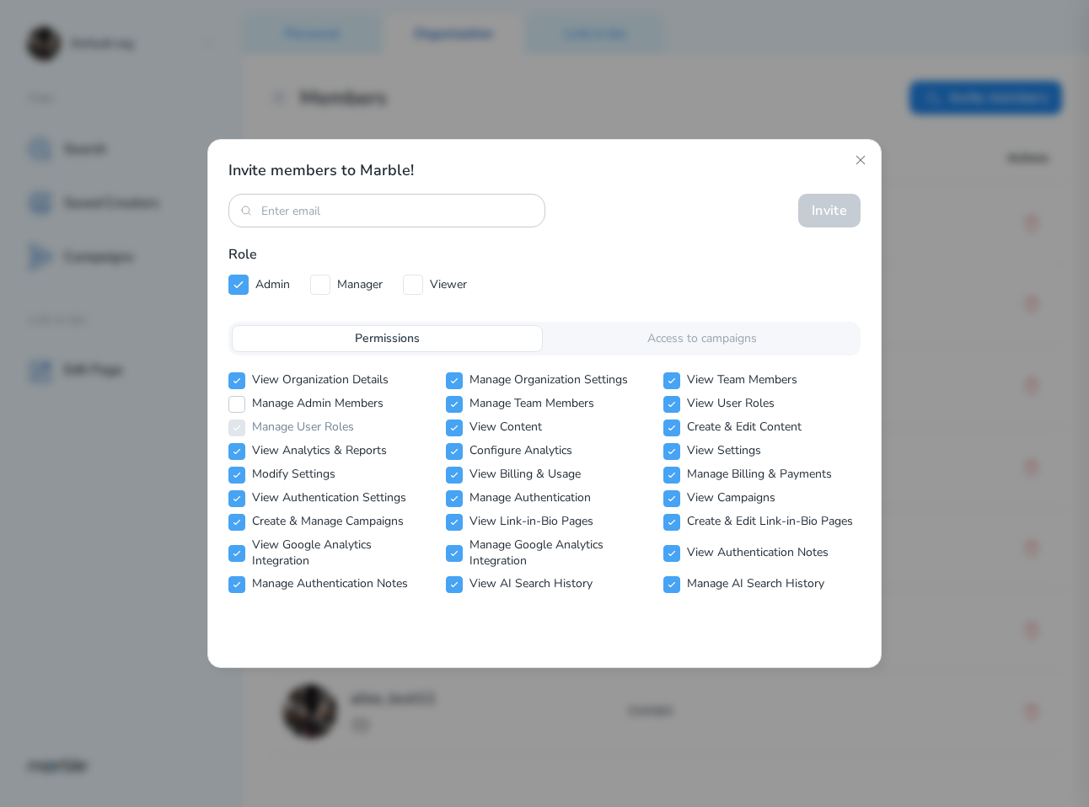
click at [234, 403] on icon at bounding box center [237, 404] width 10 height 10
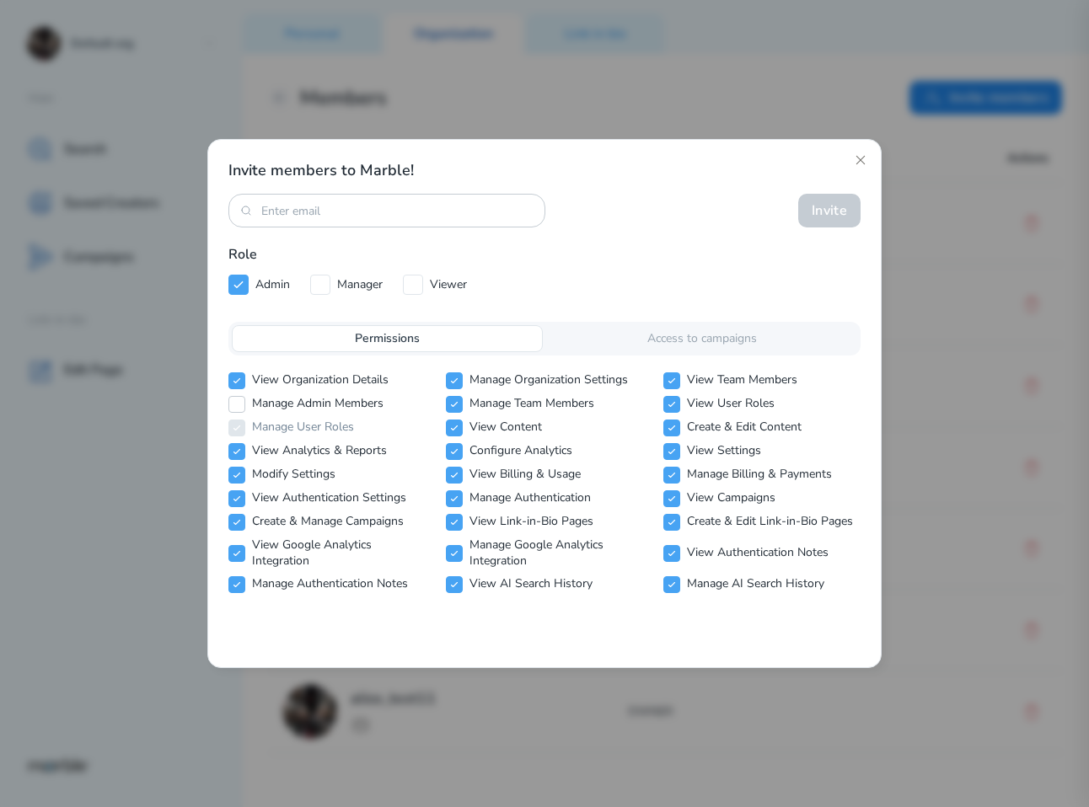
click at [234, 403] on icon at bounding box center [237, 404] width 10 height 10
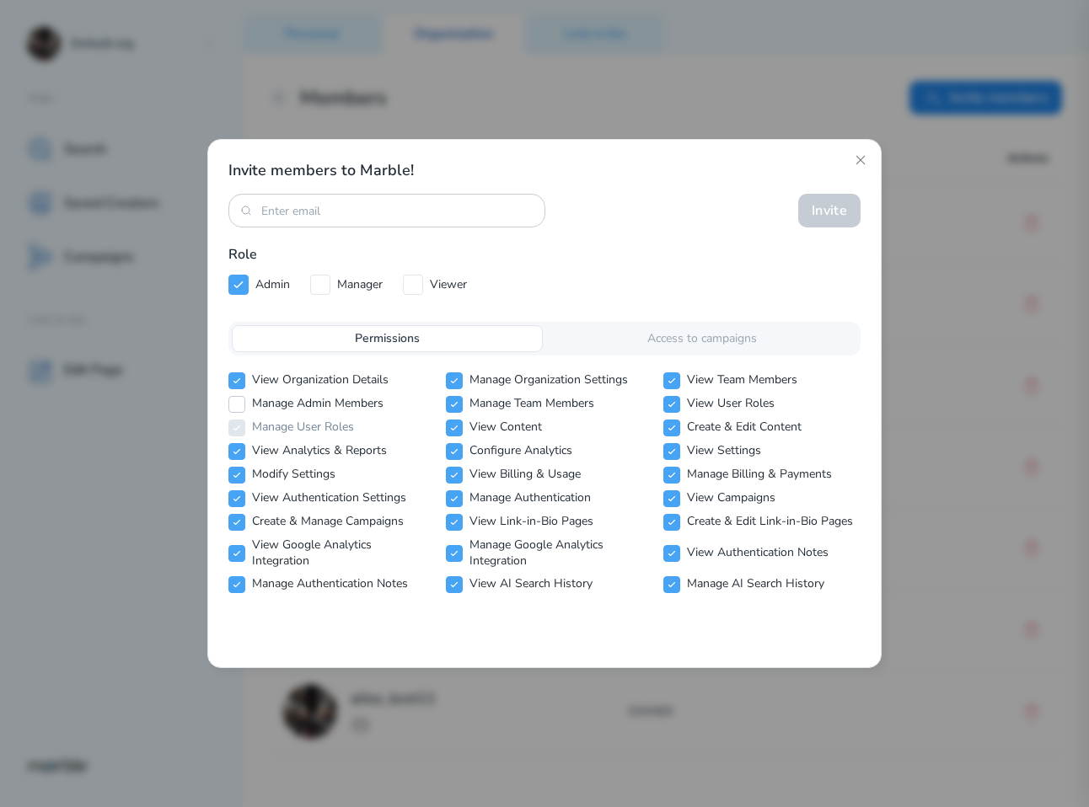
click at [234, 403] on icon at bounding box center [237, 404] width 10 height 10
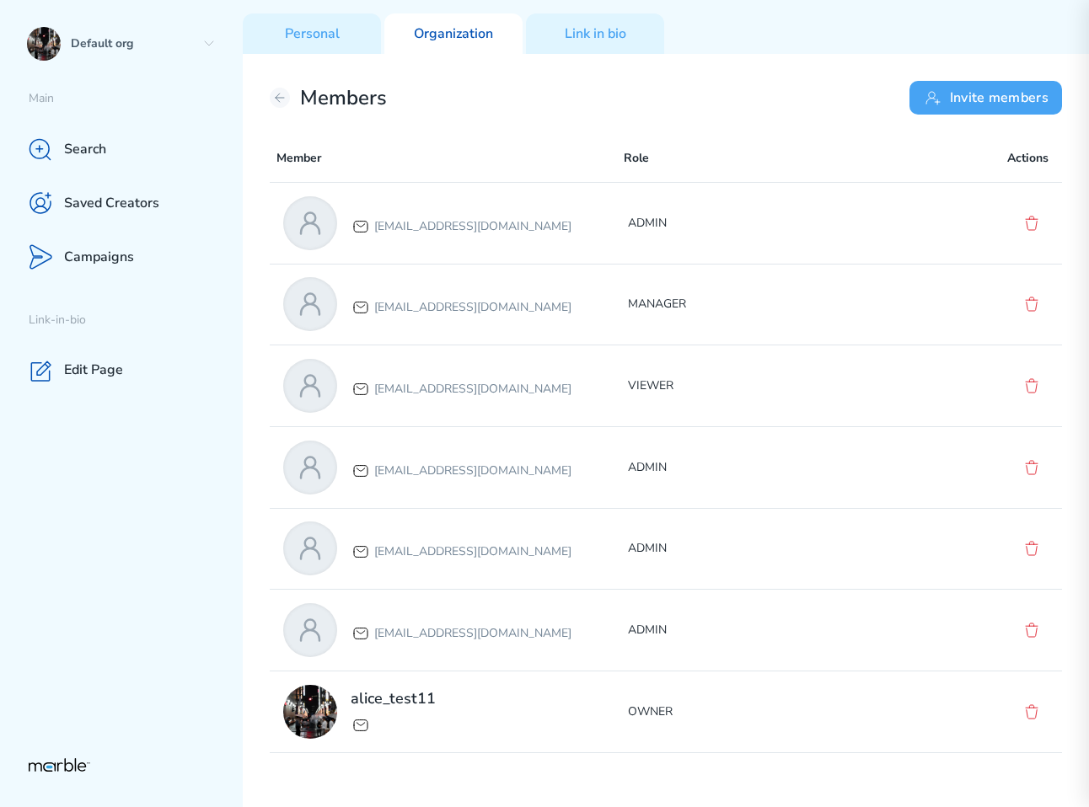
click at [990, 94] on button "Invite members" at bounding box center [985, 98] width 153 height 34
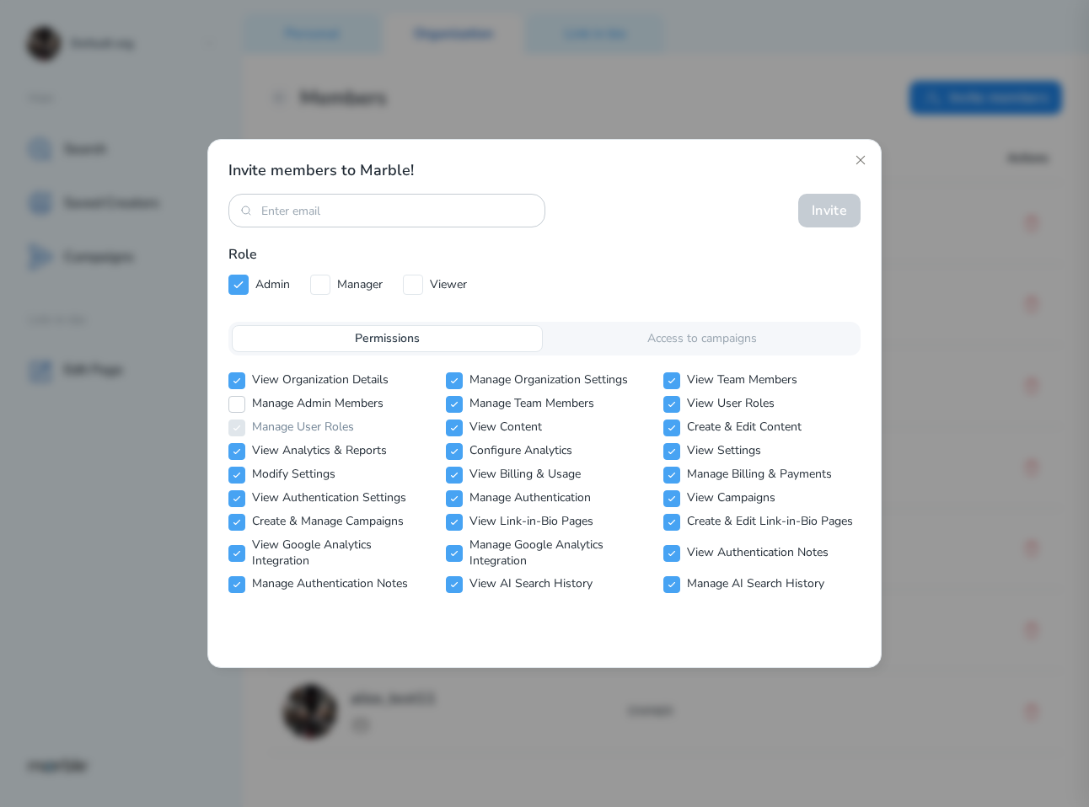
click at [235, 402] on icon at bounding box center [237, 404] width 10 height 10
click at [238, 405] on icon at bounding box center [237, 404] width 10 height 10
click at [238, 406] on icon at bounding box center [237, 404] width 10 height 10
checkbox input "false"
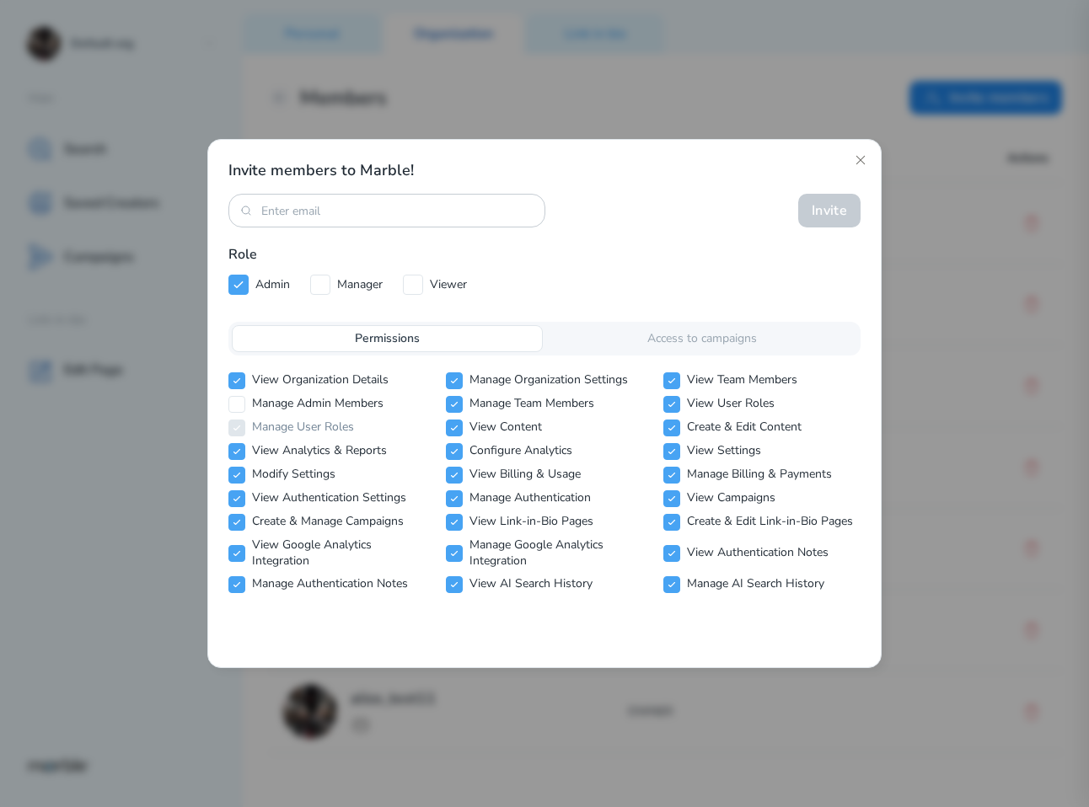
click at [233, 423] on icon at bounding box center [237, 428] width 10 height 10
click at [453, 380] on icon at bounding box center [454, 381] width 10 height 10
checkbox input "true"
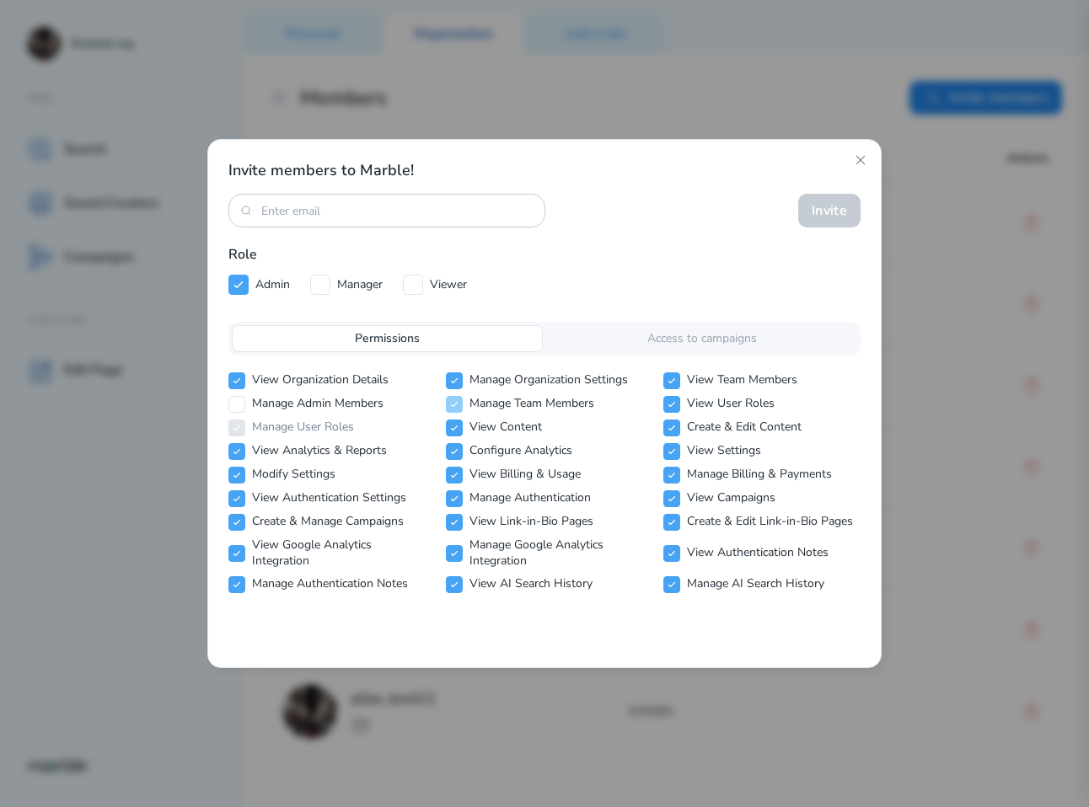
click at [447, 405] on input "checkbox" at bounding box center [454, 404] width 17 height 17
checkbox input "true"
click at [449, 377] on icon at bounding box center [454, 381] width 10 height 10
checkbox input "false"
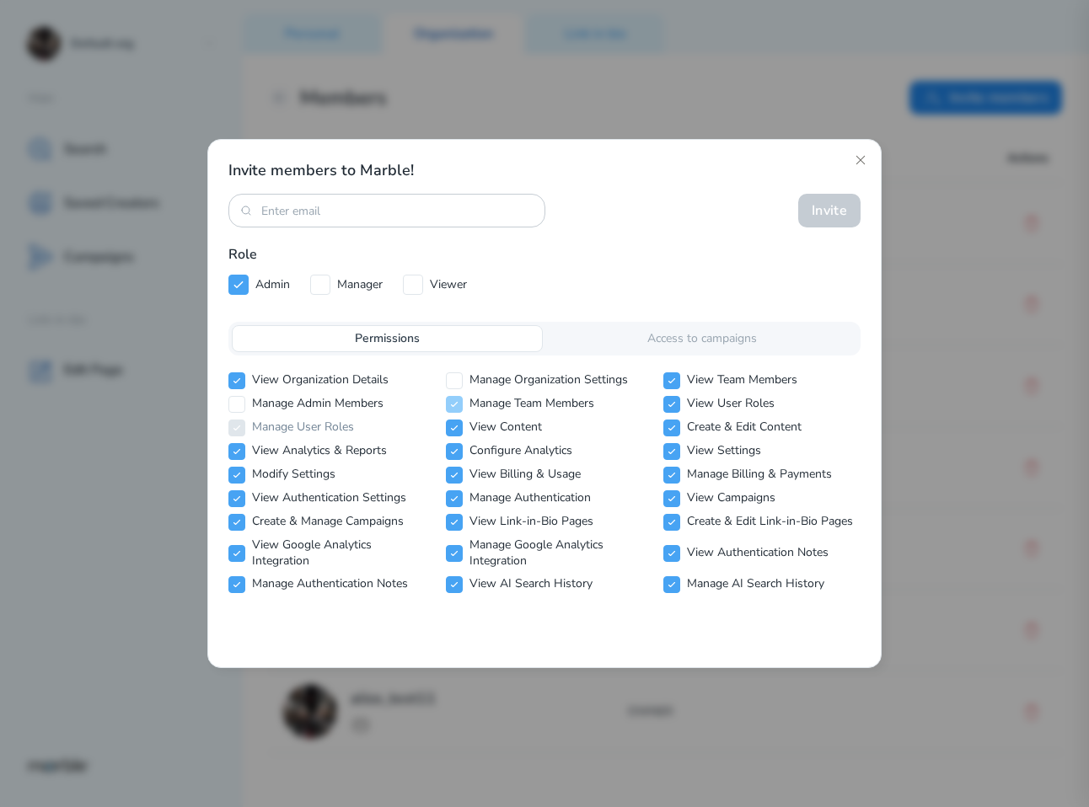
click at [453, 402] on icon at bounding box center [454, 404] width 10 height 10
checkbox input "false"
click at [453, 430] on icon at bounding box center [454, 428] width 10 height 10
checkbox input "false"
click at [451, 453] on icon at bounding box center [454, 452] width 10 height 10
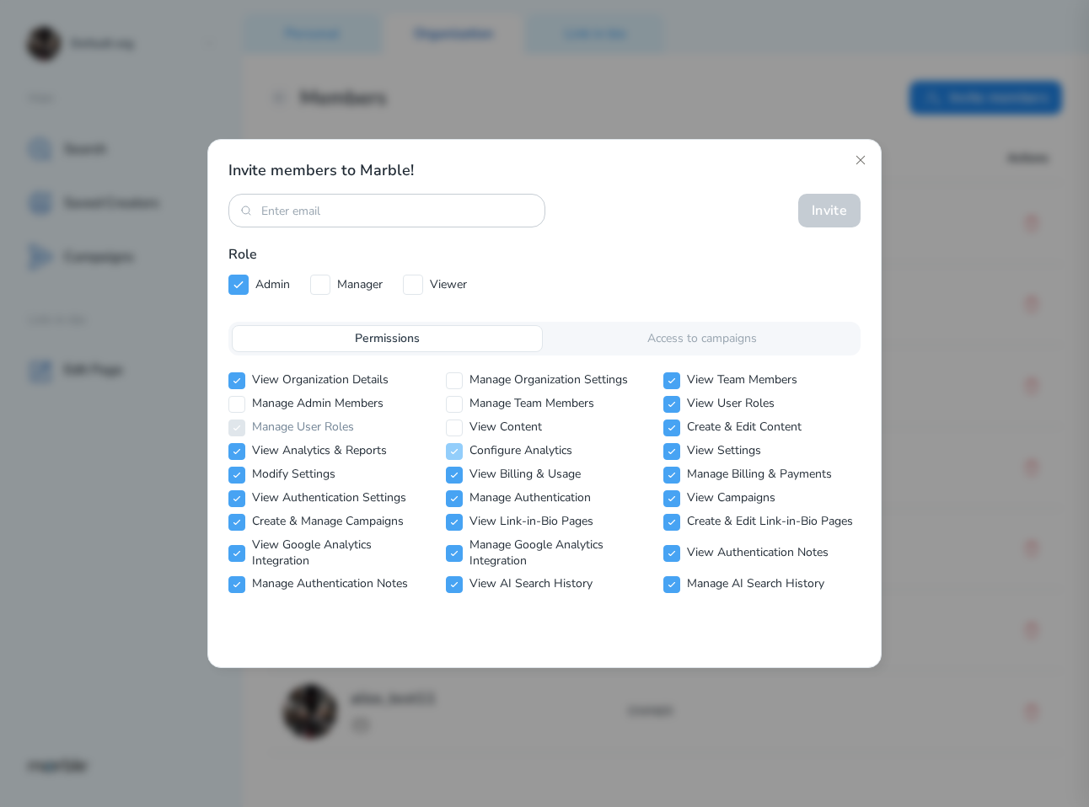
checkbox input "false"
click at [450, 474] on icon at bounding box center [454, 475] width 10 height 10
checkbox input "false"
click at [452, 455] on icon at bounding box center [454, 452] width 10 height 10
checkbox input "true"
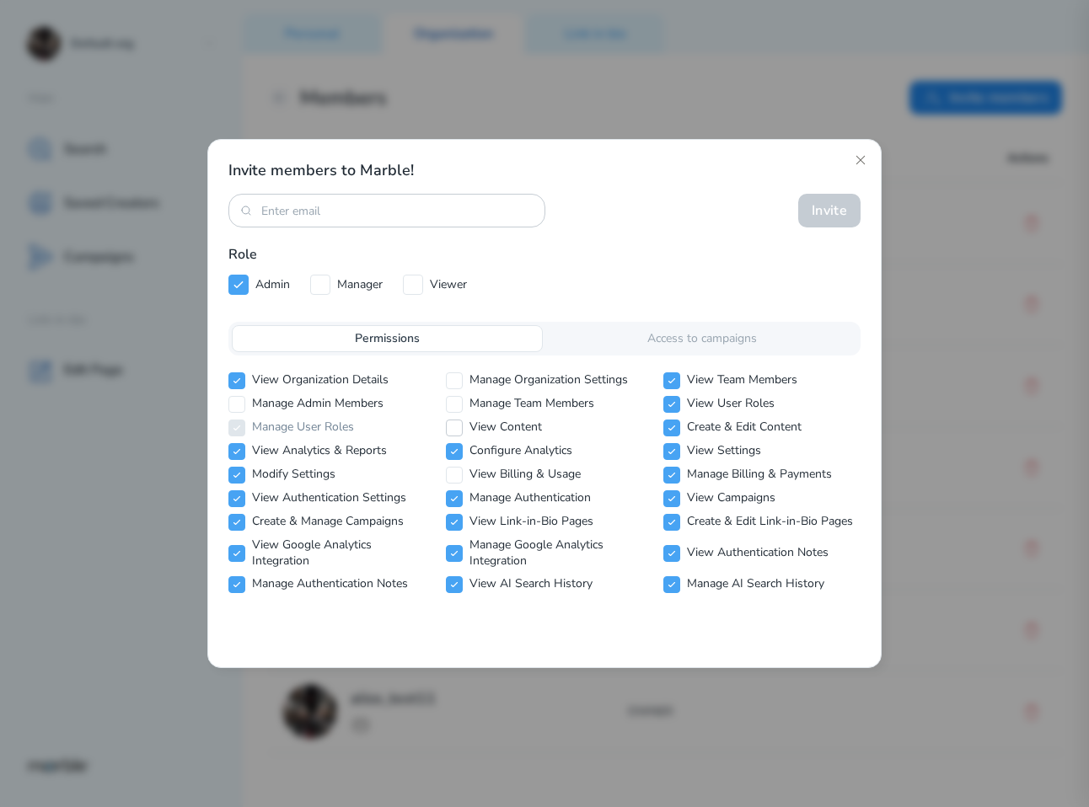
click at [456, 430] on icon at bounding box center [454, 428] width 10 height 10
checkbox input "true"
click at [451, 475] on icon at bounding box center [454, 475] width 10 height 10
checkbox input "true"
click at [456, 399] on icon at bounding box center [454, 404] width 10 height 10
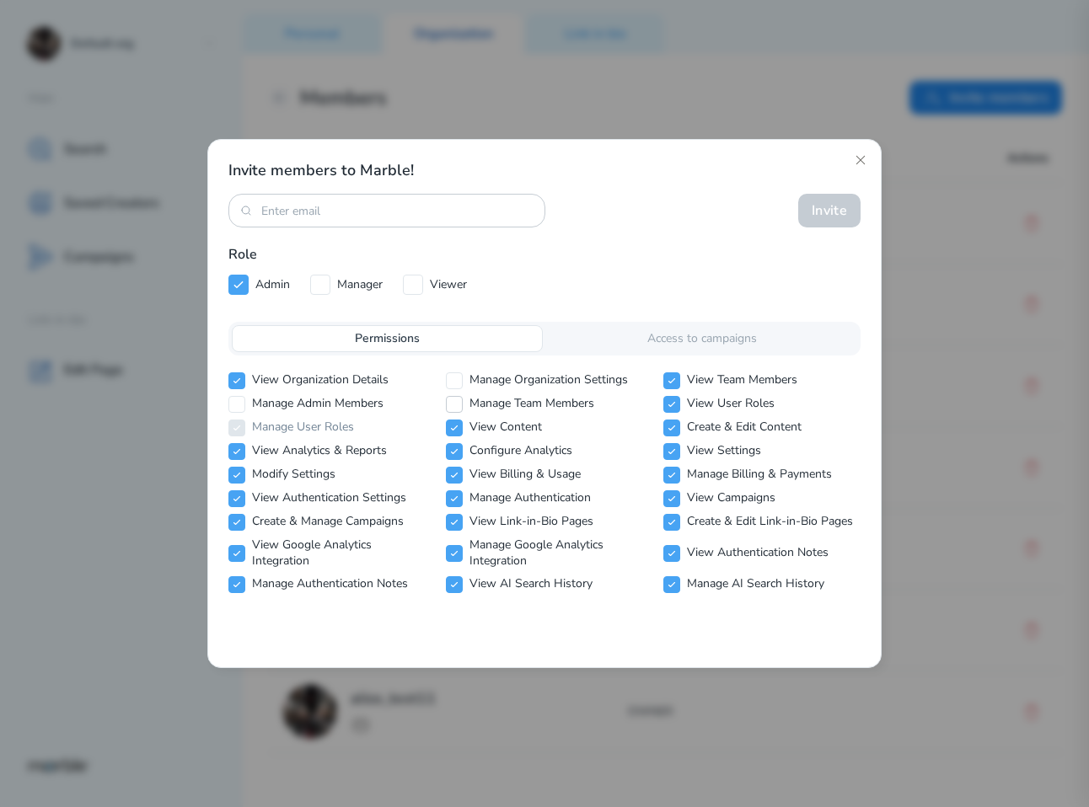
checkbox input "true"
click at [454, 378] on icon at bounding box center [454, 381] width 10 height 10
checkbox input "true"
click at [674, 399] on icon at bounding box center [672, 404] width 10 height 10
checkbox input "false"
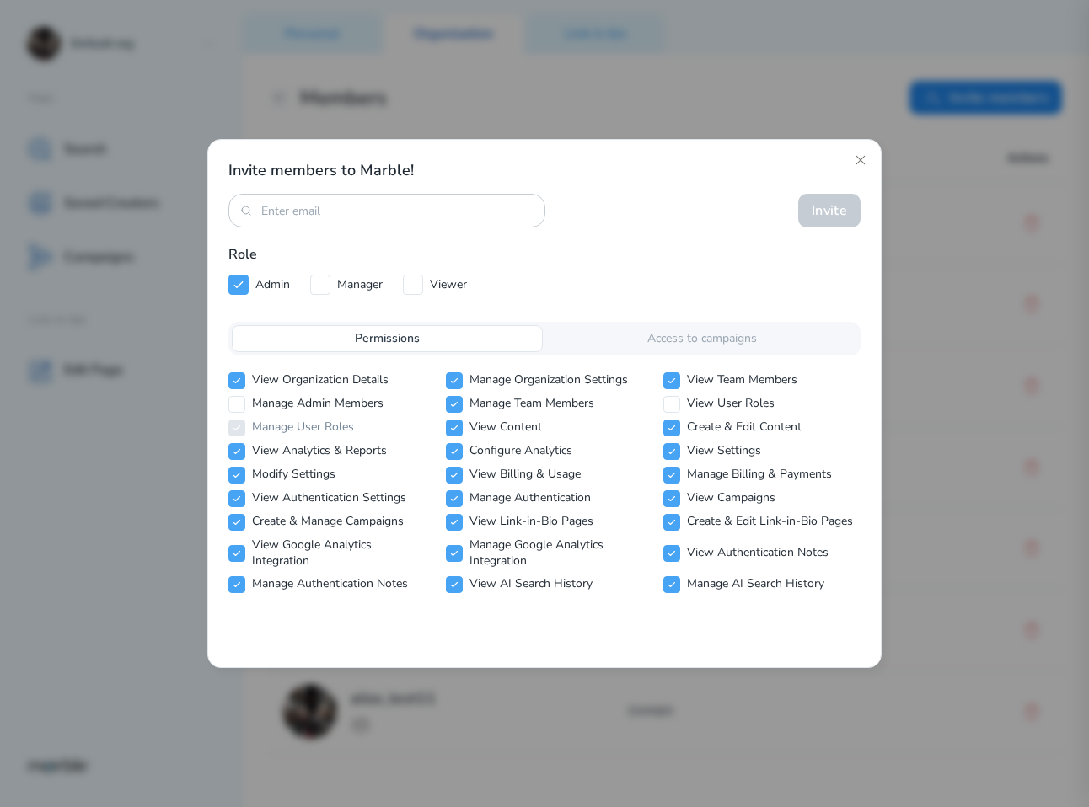
click at [674, 436] on div "View Organization Details Manage Organization Settings View Team Members Manage…" at bounding box center [544, 482] width 632 height 221
click at [674, 426] on icon at bounding box center [672, 428] width 10 height 10
checkbox input "false"
click at [674, 459] on div "View Organization Details Manage Organization Settings View Team Members Manage…" at bounding box center [544, 482] width 632 height 221
click at [674, 455] on icon at bounding box center [672, 452] width 10 height 10
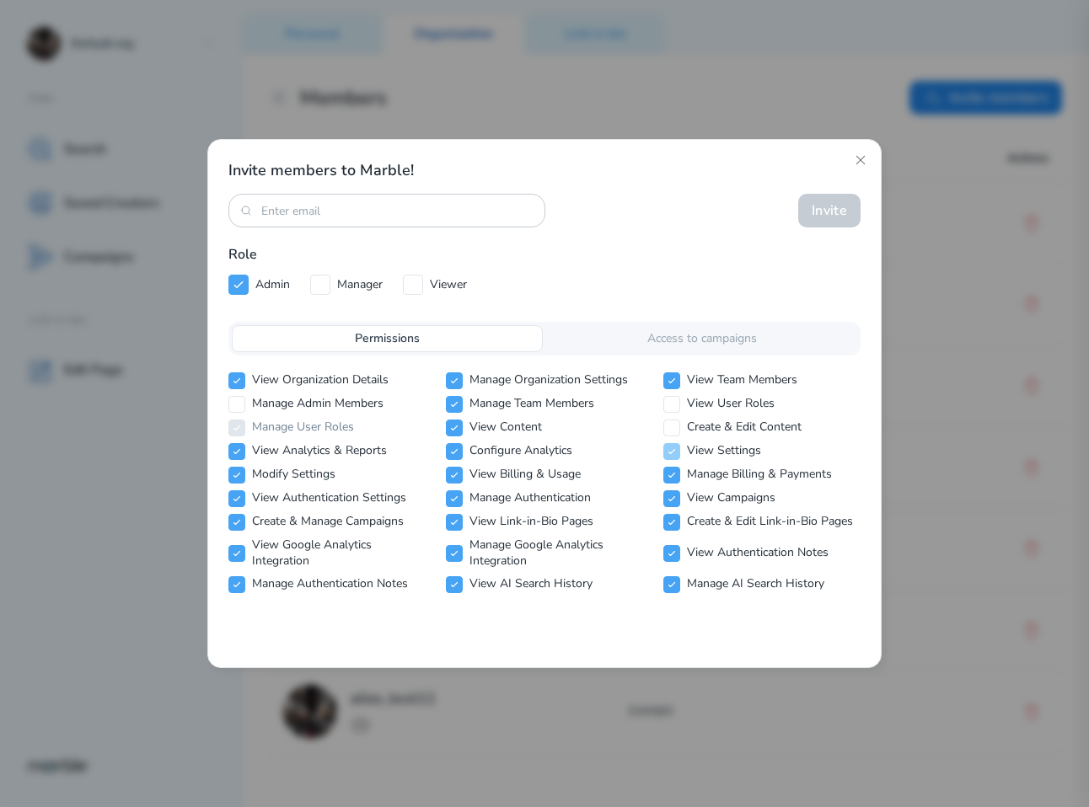
checkbox input "false"
click at [674, 484] on div "View Organization Details Manage Organization Settings View Team Members Manage…" at bounding box center [544, 482] width 632 height 221
click at [674, 480] on icon at bounding box center [672, 475] width 10 height 10
checkbox input "false"
click at [674, 500] on icon at bounding box center [672, 499] width 10 height 10
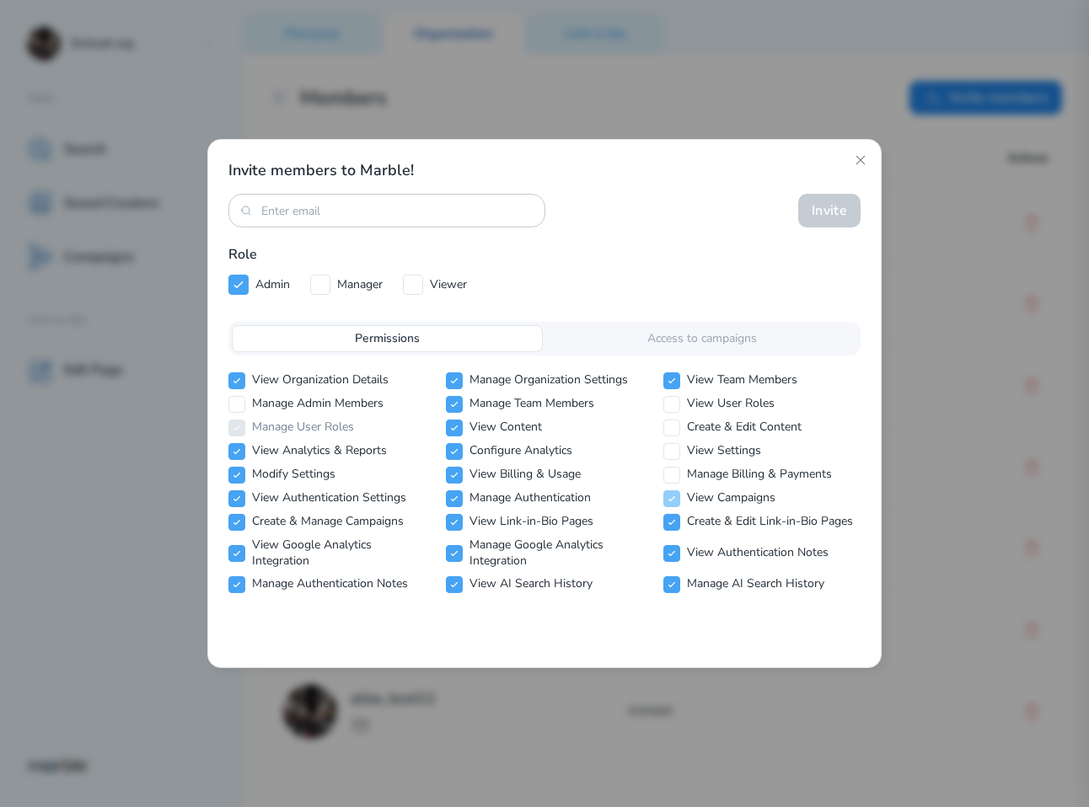
checkbox input "false"
click at [672, 531] on div "View Organization Details Manage Organization Settings View Team Members Manage…" at bounding box center [544, 482] width 632 height 221
click at [672, 521] on icon at bounding box center [672, 522] width 10 height 10
checkbox input "false"
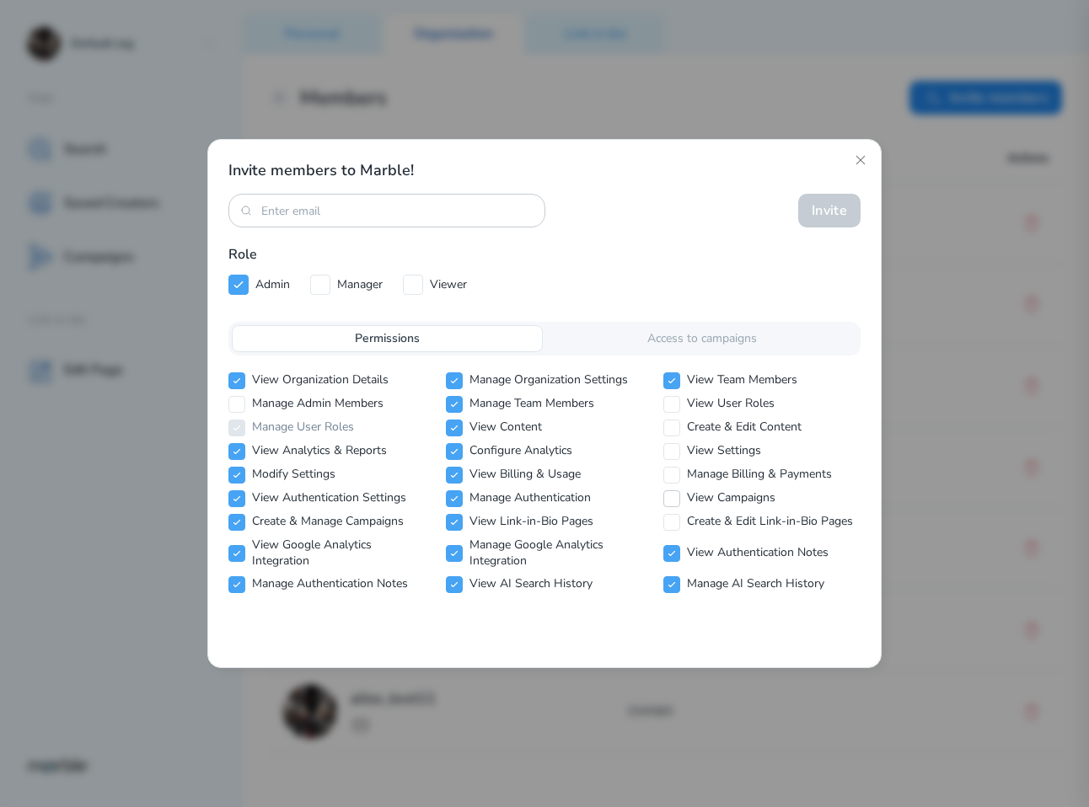
click at [670, 495] on icon at bounding box center [672, 499] width 10 height 10
checkbox input "true"
click at [674, 521] on icon at bounding box center [672, 522] width 10 height 10
checkbox input "true"
click at [676, 471] on icon at bounding box center [672, 475] width 10 height 10
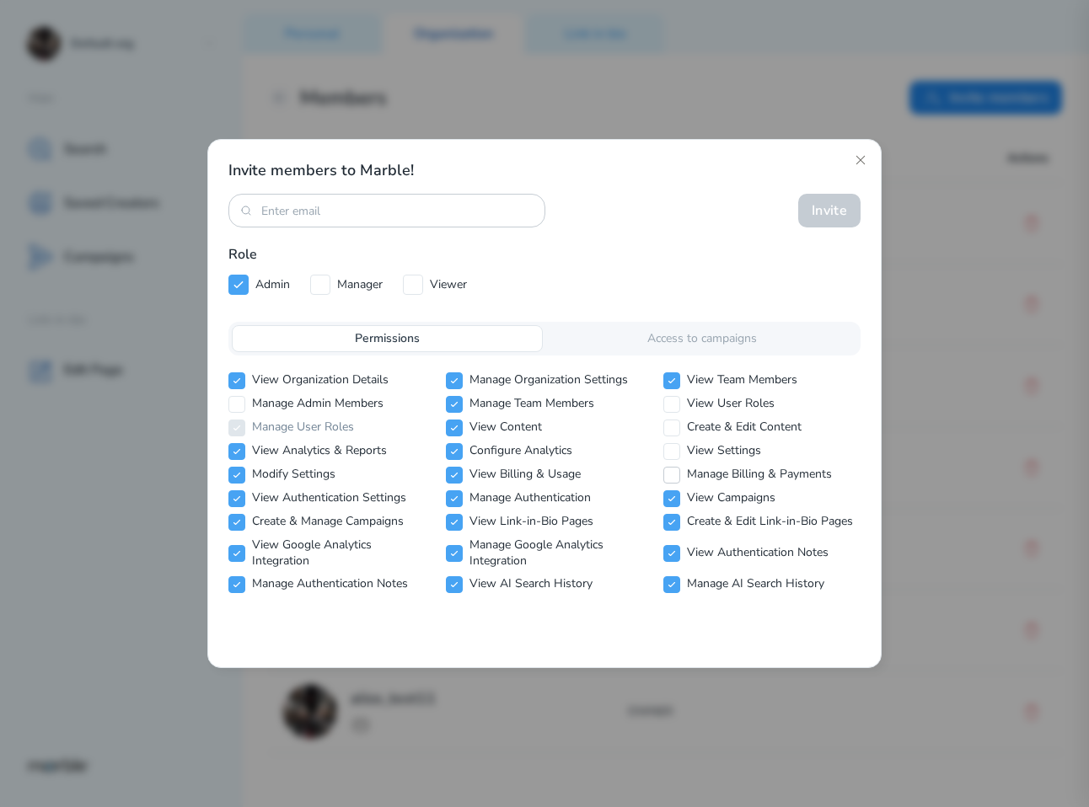
checkbox input "true"
click at [672, 444] on input "checkbox" at bounding box center [671, 451] width 17 height 17
checkbox input "true"
click at [672, 425] on icon at bounding box center [672, 428] width 10 height 10
checkbox input "true"
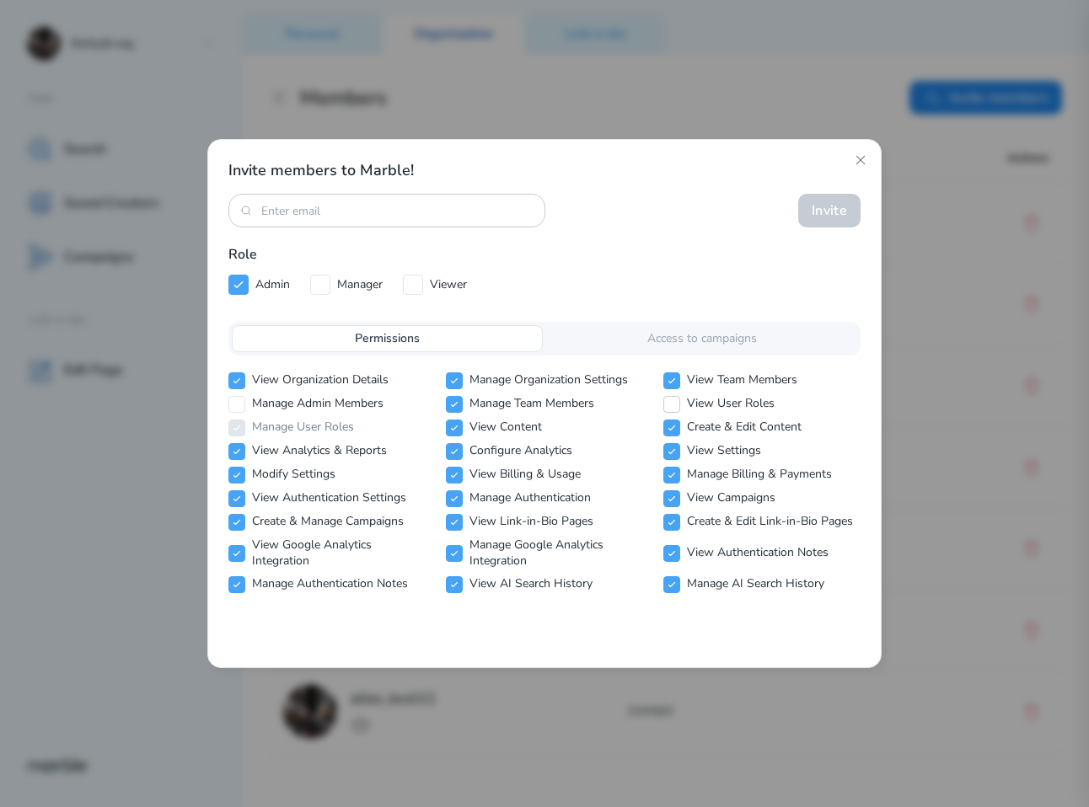
click at [672, 405] on icon at bounding box center [672, 404] width 10 height 10
checkbox input "true"
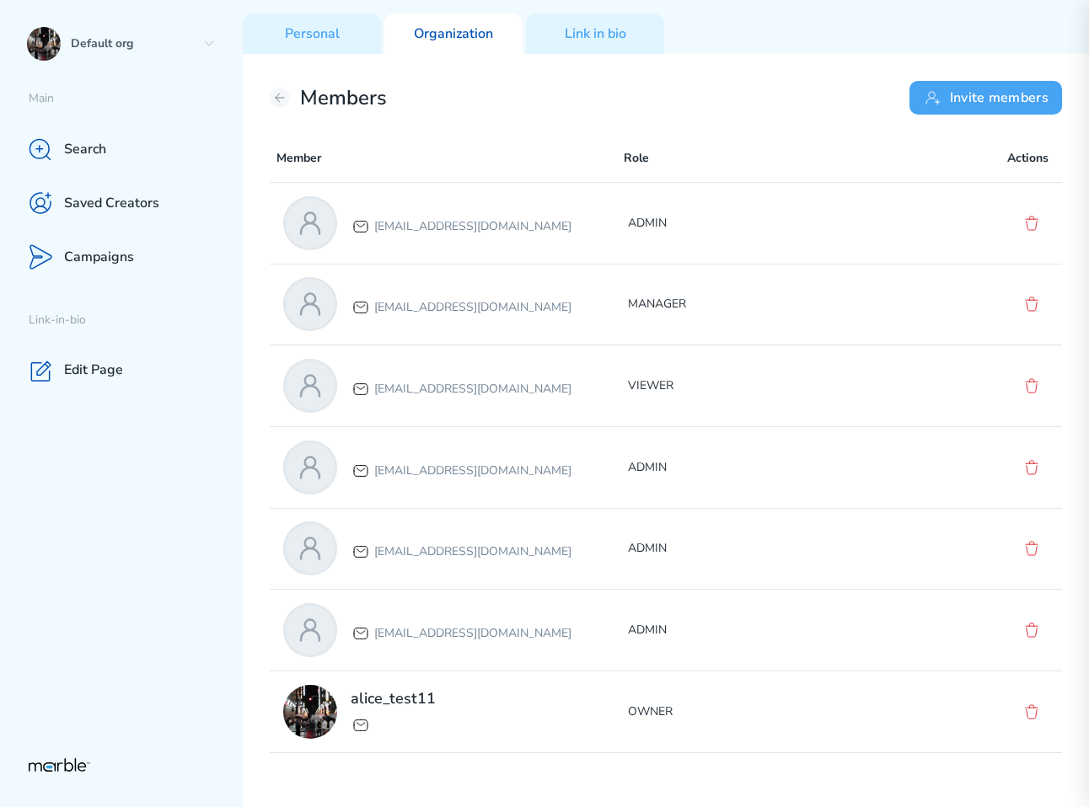
click at [978, 98] on button "Invite members" at bounding box center [985, 98] width 153 height 34
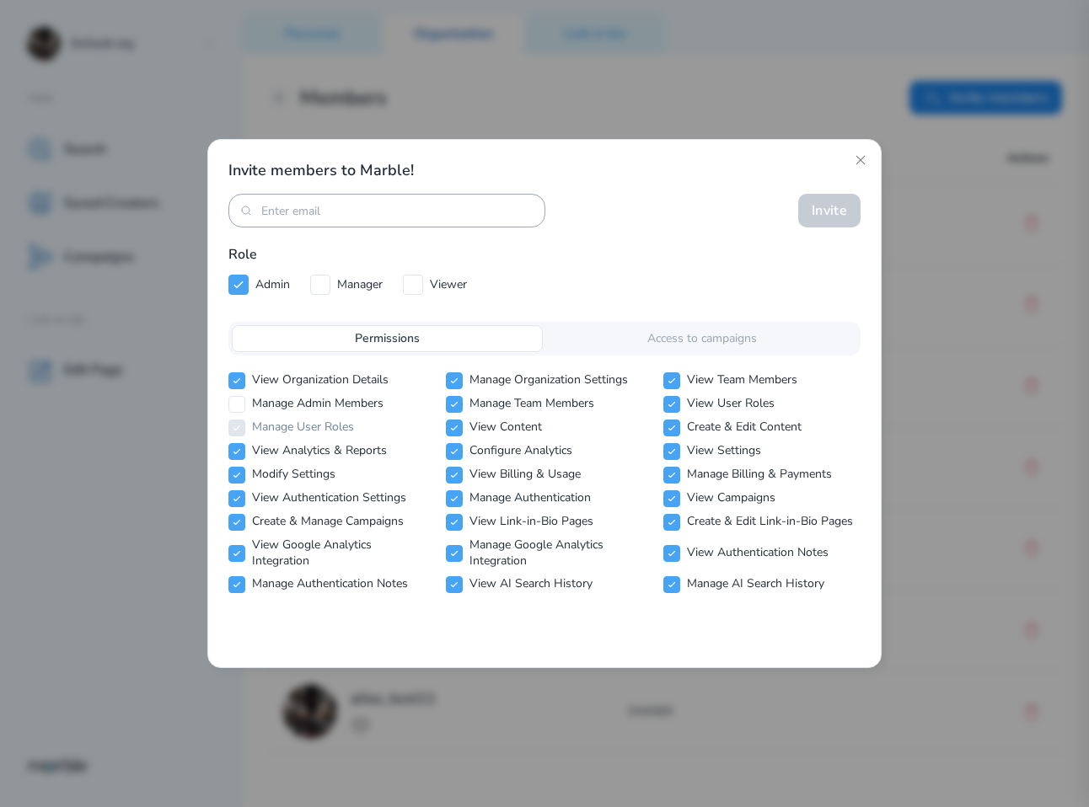
click at [449, 207] on input at bounding box center [386, 211] width 251 height 16
click at [386, 209] on input "[EMAIL_ADDRESS][DOMAIN_NAME]" at bounding box center [386, 211] width 251 height 16
type input "markouski.u+87777@gmail.com"
click at [740, 250] on p "Role" at bounding box center [544, 254] width 632 height 20
click at [238, 406] on icon at bounding box center [237, 404] width 10 height 10
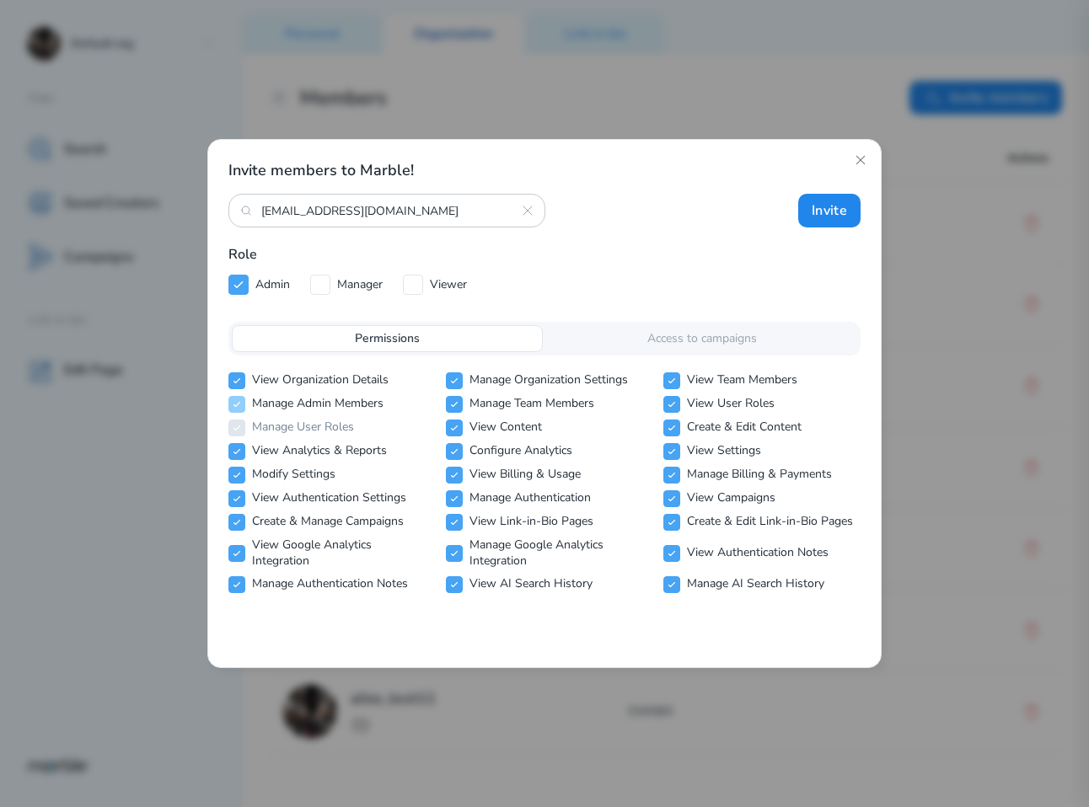
click at [238, 406] on icon at bounding box center [237, 404] width 10 height 10
checkbox input "true"
click at [235, 383] on icon at bounding box center [236, 380] width 6 height 4
checkbox input "false"
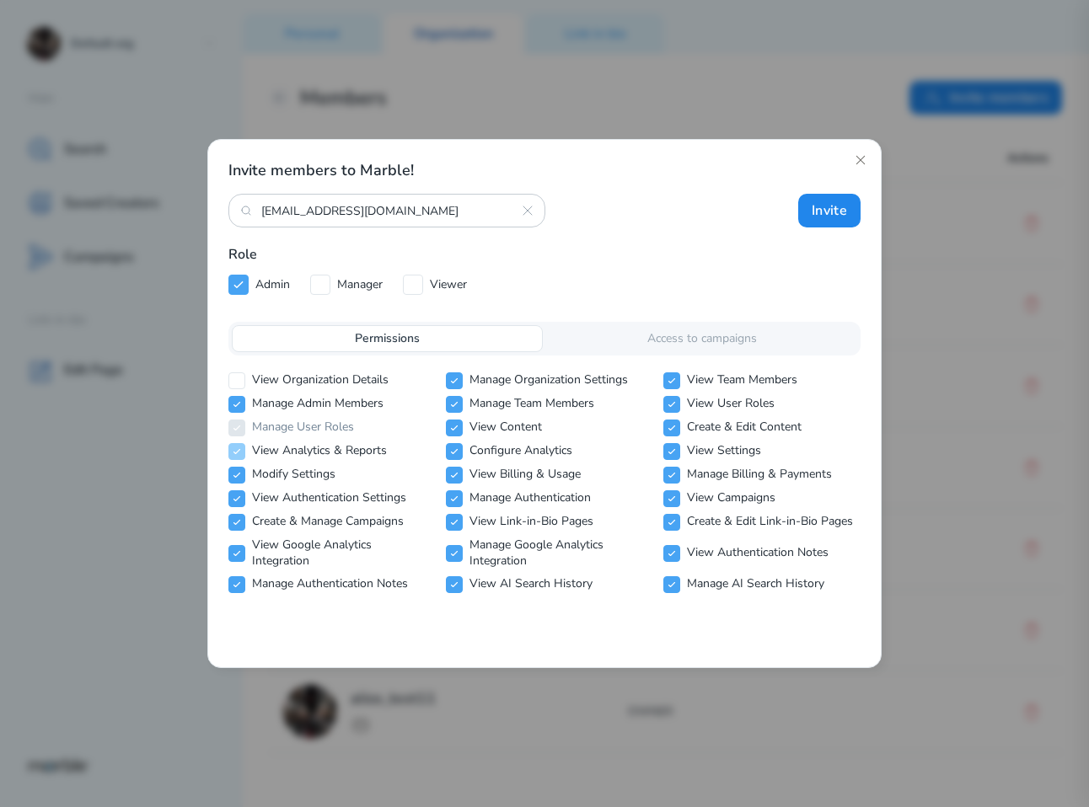
click at [233, 450] on icon at bounding box center [237, 452] width 10 height 10
checkbox input "false"
click at [233, 479] on icon at bounding box center [237, 475] width 10 height 10
checkbox input "false"
click at [233, 499] on icon at bounding box center [237, 499] width 10 height 10
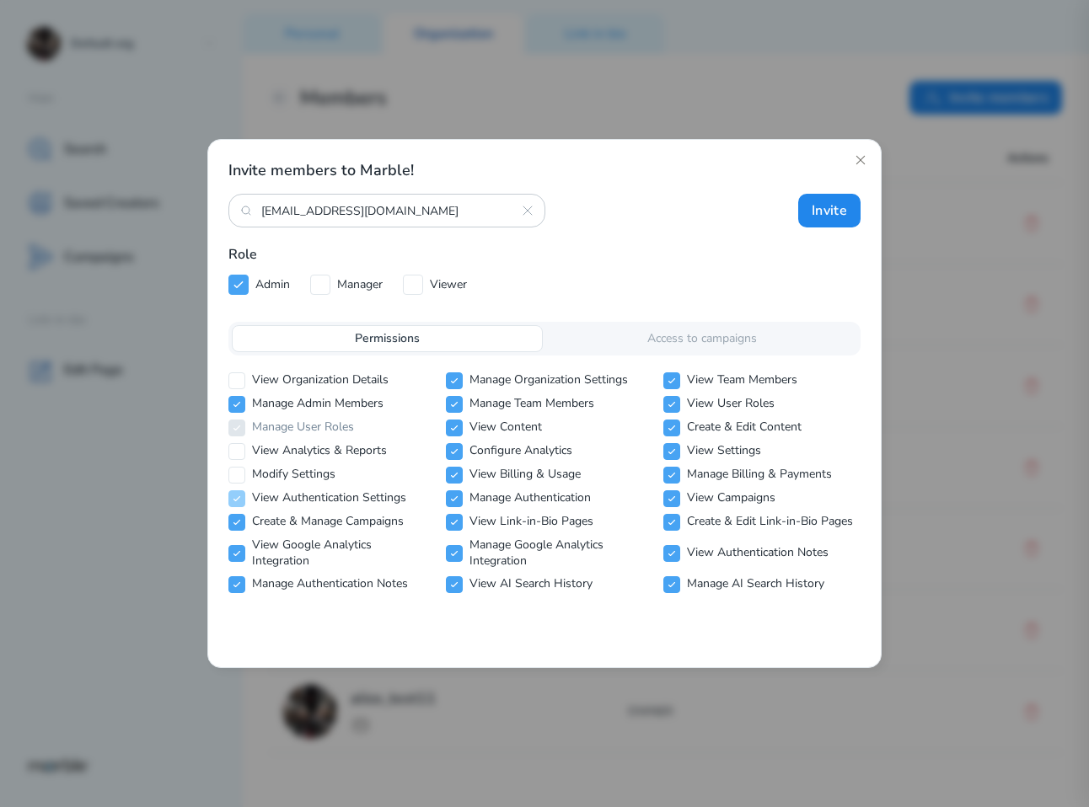
checkbox input "false"
click at [233, 527] on icon at bounding box center [237, 522] width 10 height 10
checkbox input "false"
click at [233, 550] on icon at bounding box center [237, 554] width 10 height 10
checkbox input "false"
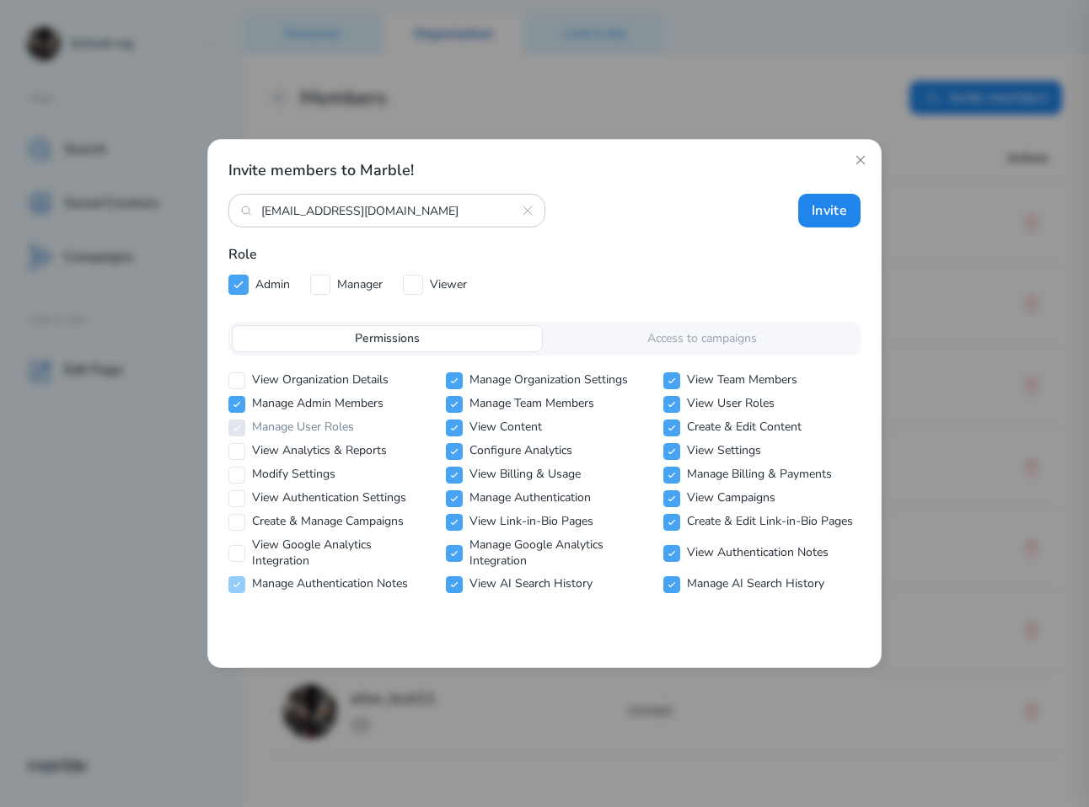
click at [237, 591] on input "checkbox" at bounding box center [236, 584] width 17 height 17
checkbox input "false"
click at [458, 587] on icon at bounding box center [454, 585] width 10 height 10
checkbox input "false"
click at [455, 555] on icon at bounding box center [454, 554] width 10 height 10
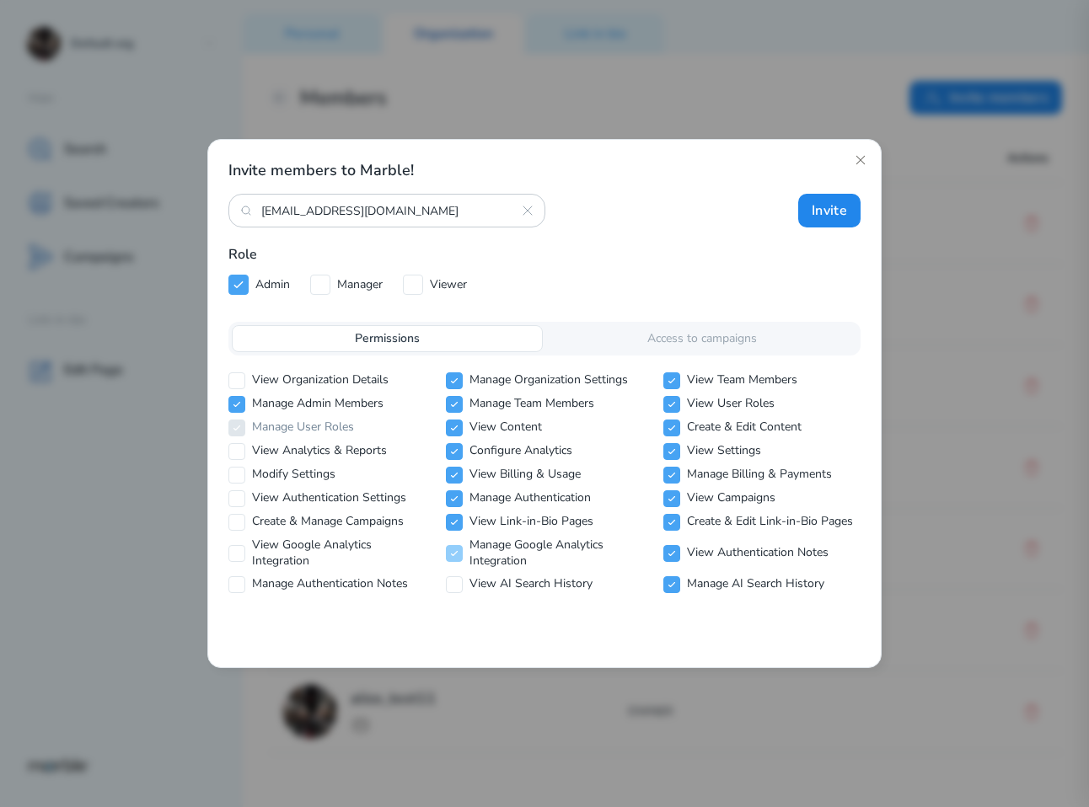
checkbox input "false"
click at [456, 518] on icon at bounding box center [454, 522] width 10 height 10
checkbox input "false"
click at [454, 492] on input "checkbox" at bounding box center [454, 498] width 17 height 17
checkbox input "false"
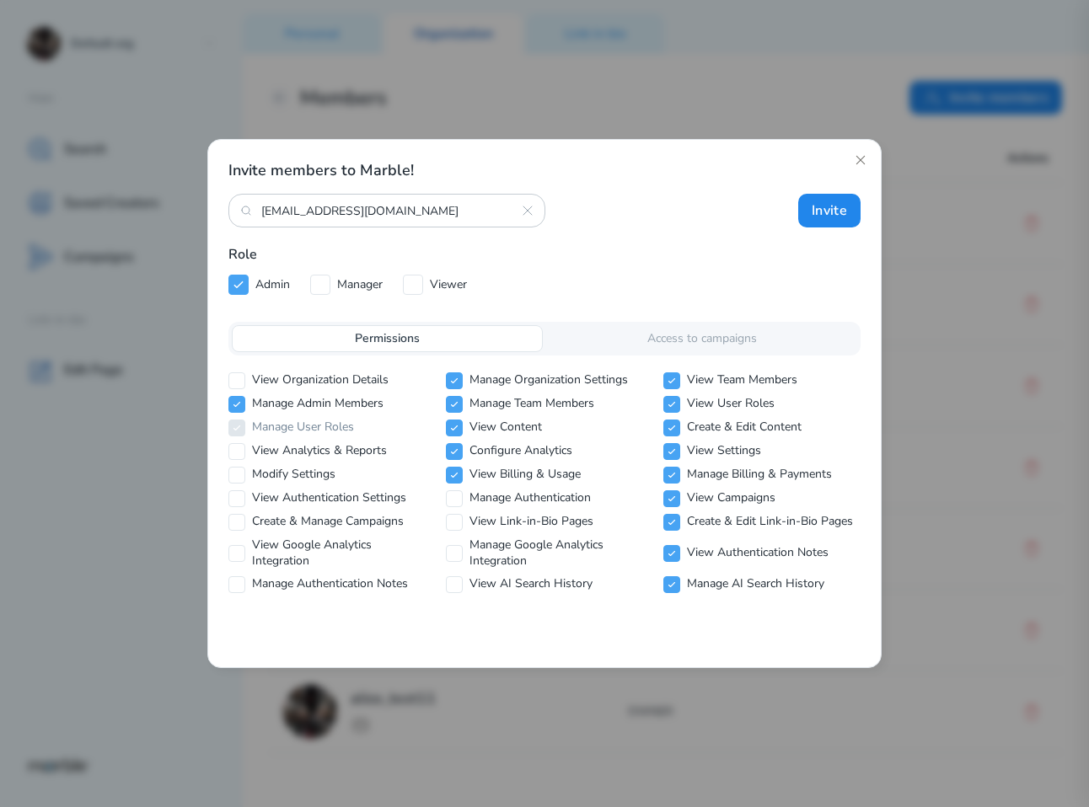
click at [454, 463] on div "View Organization Details Manage Organization Settings View Team Members Manage…" at bounding box center [544, 482] width 632 height 221
click at [454, 438] on div "View Organization Details Manage Organization Settings View Team Members Manage…" at bounding box center [544, 482] width 632 height 221
click at [454, 447] on icon at bounding box center [454, 452] width 10 height 10
checkbox input "false"
click at [454, 467] on input "checkbox" at bounding box center [454, 475] width 17 height 17
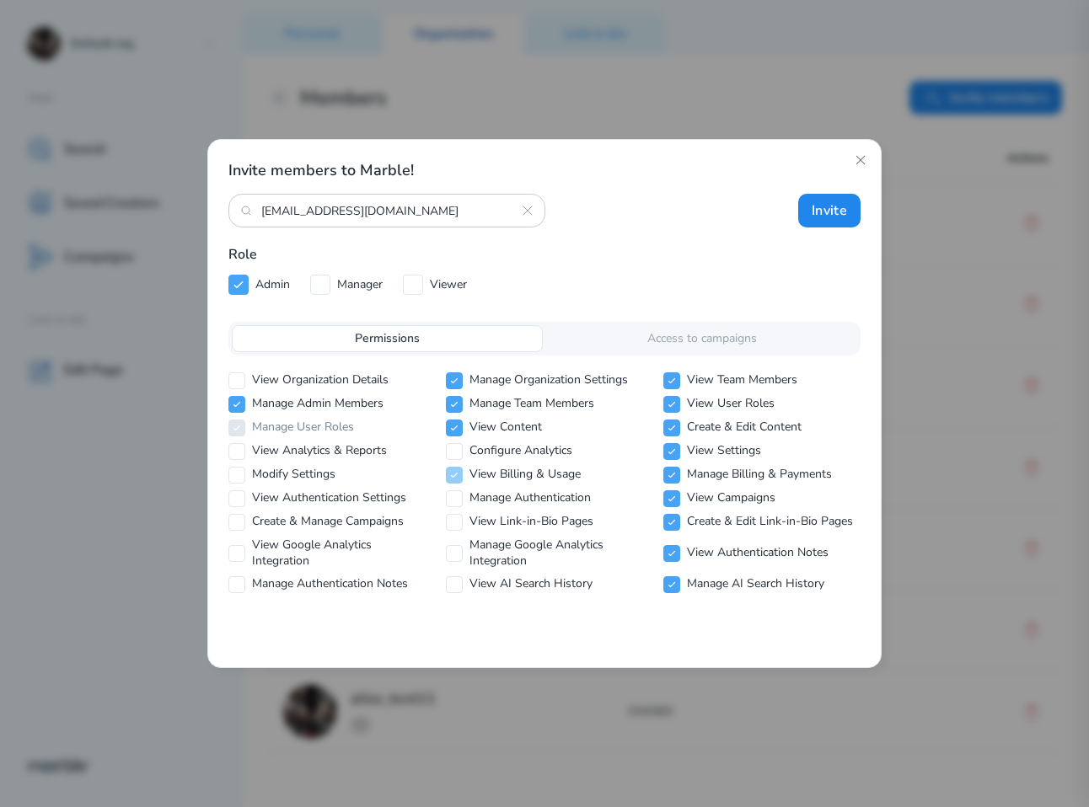
checkbox input "false"
click at [457, 411] on input "checkbox" at bounding box center [454, 404] width 17 height 17
checkbox input "false"
click at [457, 426] on icon at bounding box center [454, 428] width 6 height 4
checkbox input "false"
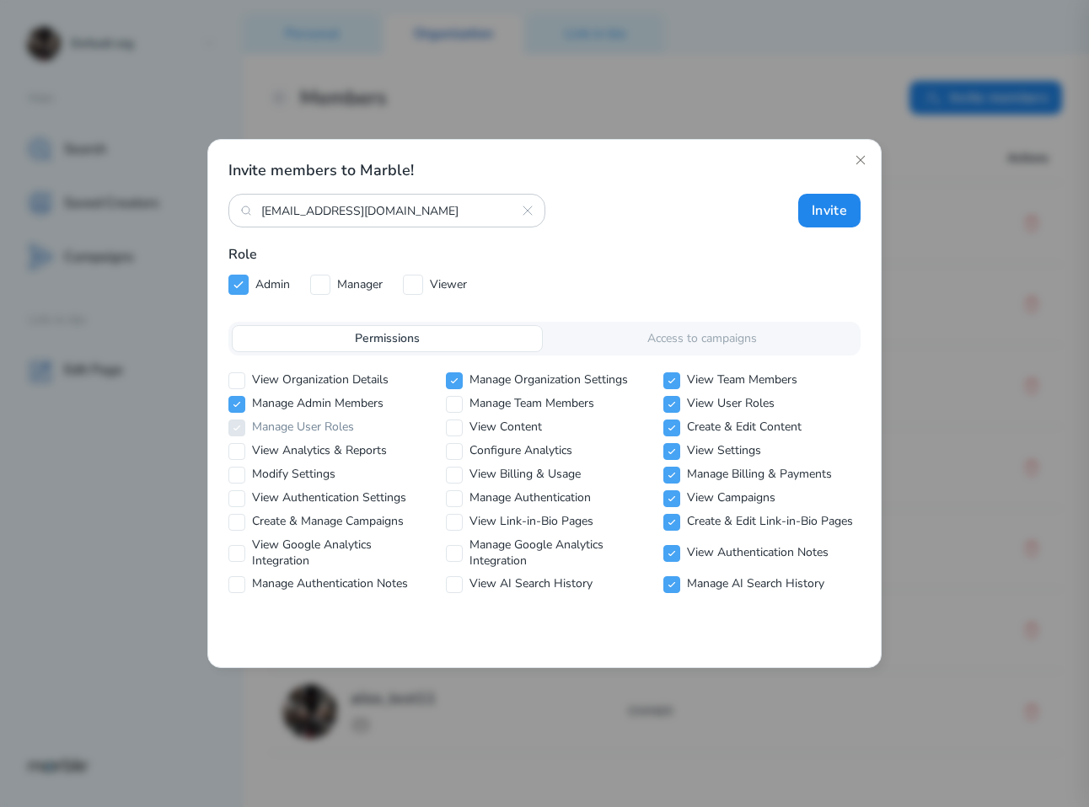
click at [456, 391] on div "View Organization Details Manage Organization Settings View Team Members Manage…" at bounding box center [544, 482] width 632 height 221
click at [458, 381] on icon at bounding box center [454, 381] width 10 height 10
checkbox input "false"
click at [671, 381] on icon at bounding box center [671, 380] width 6 height 4
checkbox input "false"
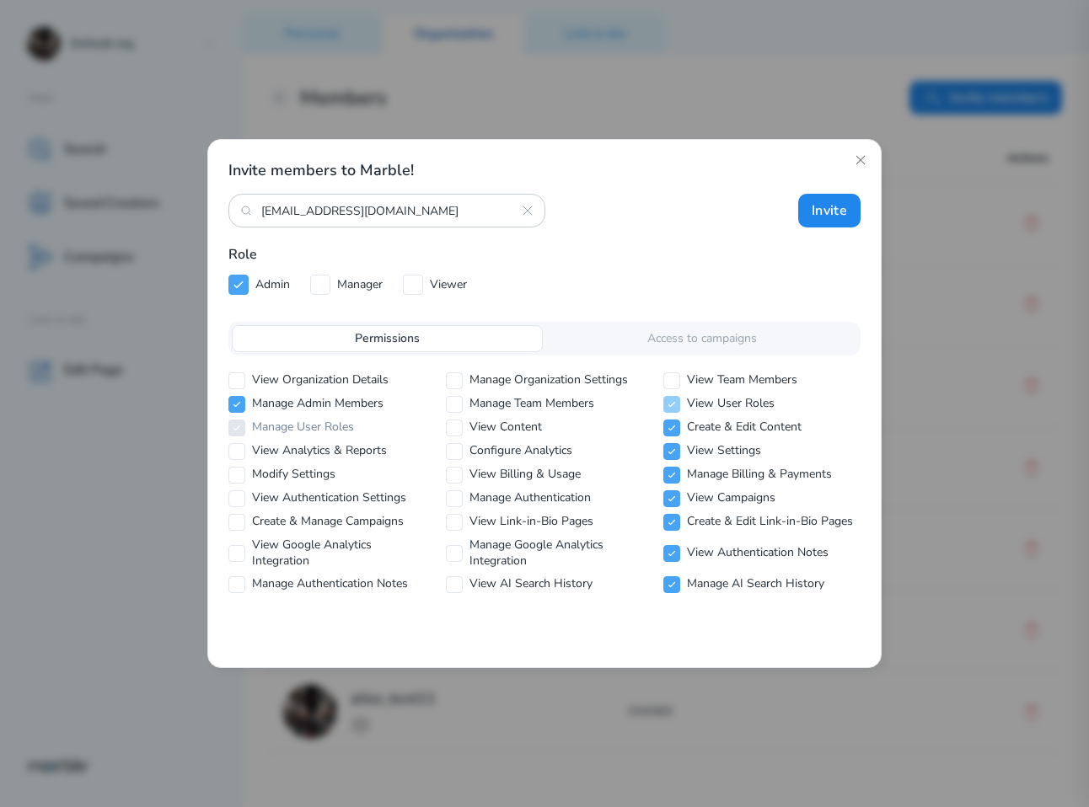
click at [668, 407] on icon at bounding box center [672, 404] width 10 height 10
checkbox input "false"
click at [668, 430] on icon at bounding box center [672, 428] width 10 height 10
checkbox input "false"
click at [668, 452] on icon at bounding box center [671, 451] width 6 height 4
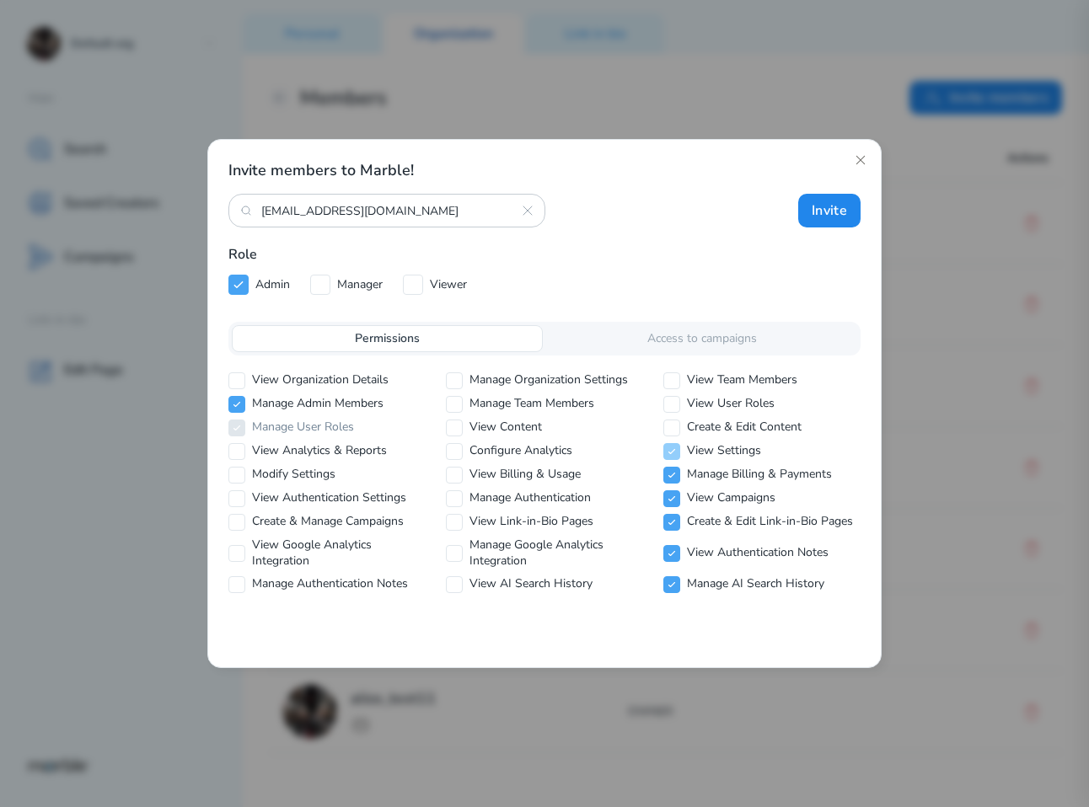
checkbox input "false"
click at [668, 467] on input "checkbox" at bounding box center [671, 475] width 17 height 17
checkbox input "false"
click at [668, 505] on input "checkbox" at bounding box center [671, 498] width 17 height 17
checkbox input "false"
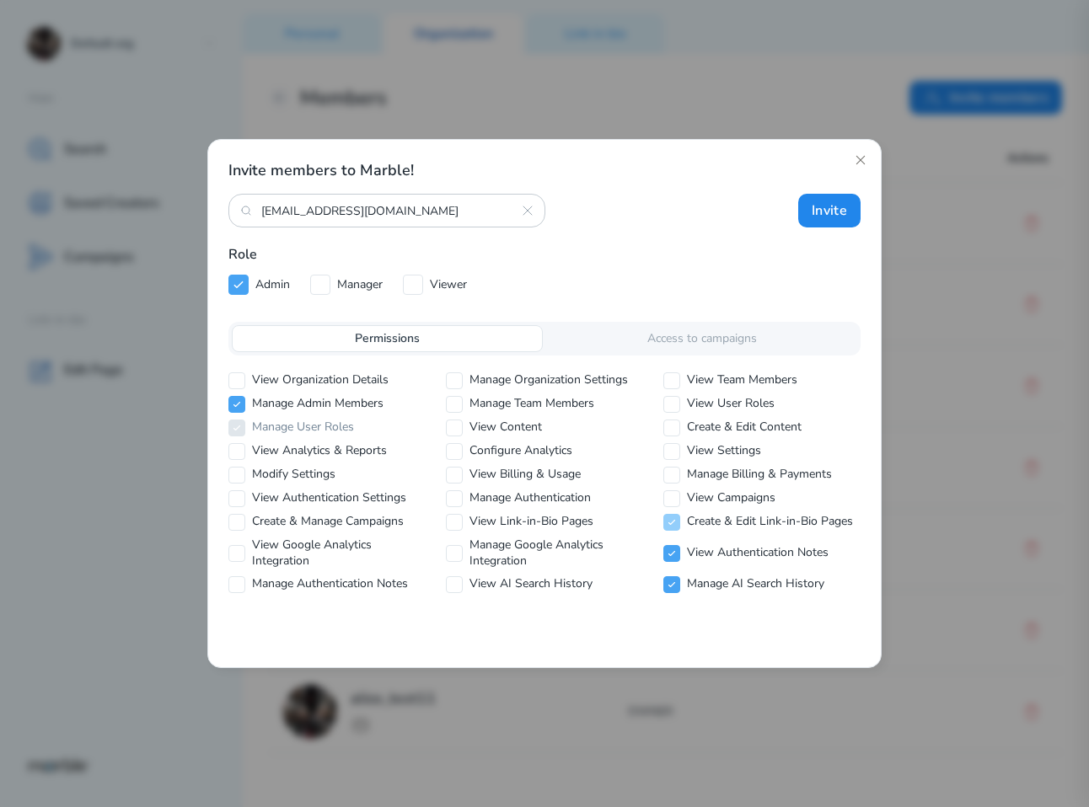
click at [668, 521] on icon at bounding box center [672, 522] width 10 height 10
checkbox input "false"
click at [668, 560] on input "checkbox" at bounding box center [671, 553] width 17 height 17
checkbox input "false"
click at [667, 586] on icon at bounding box center [672, 585] width 10 height 10
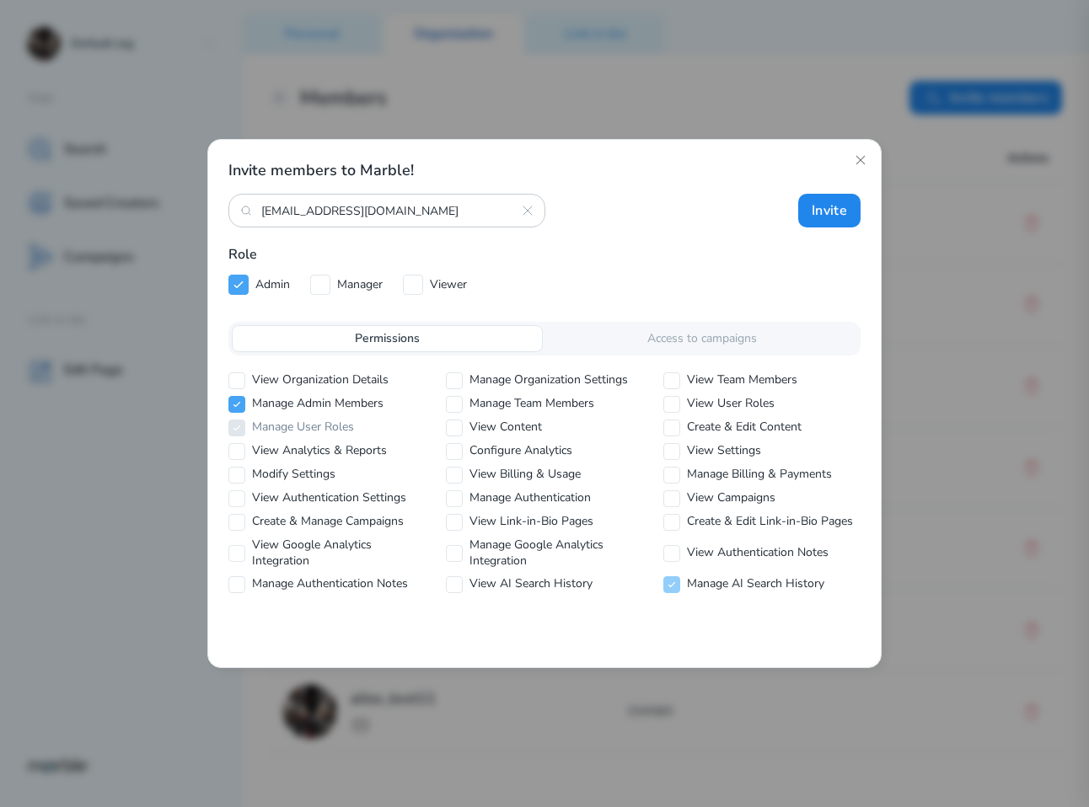
checkbox input "false"
click at [823, 217] on button "Invite" at bounding box center [829, 211] width 62 height 34
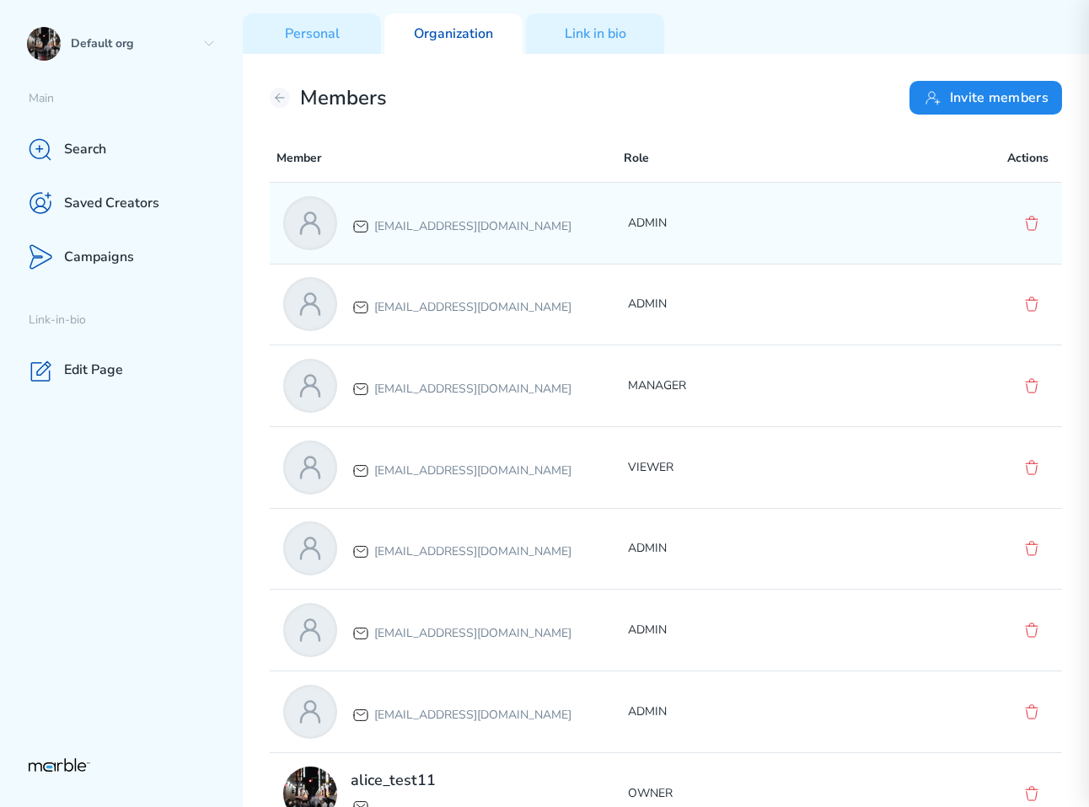
click at [760, 237] on div "markouski.u+87777@gmail.com ADMIN" at bounding box center [666, 223] width 792 height 81
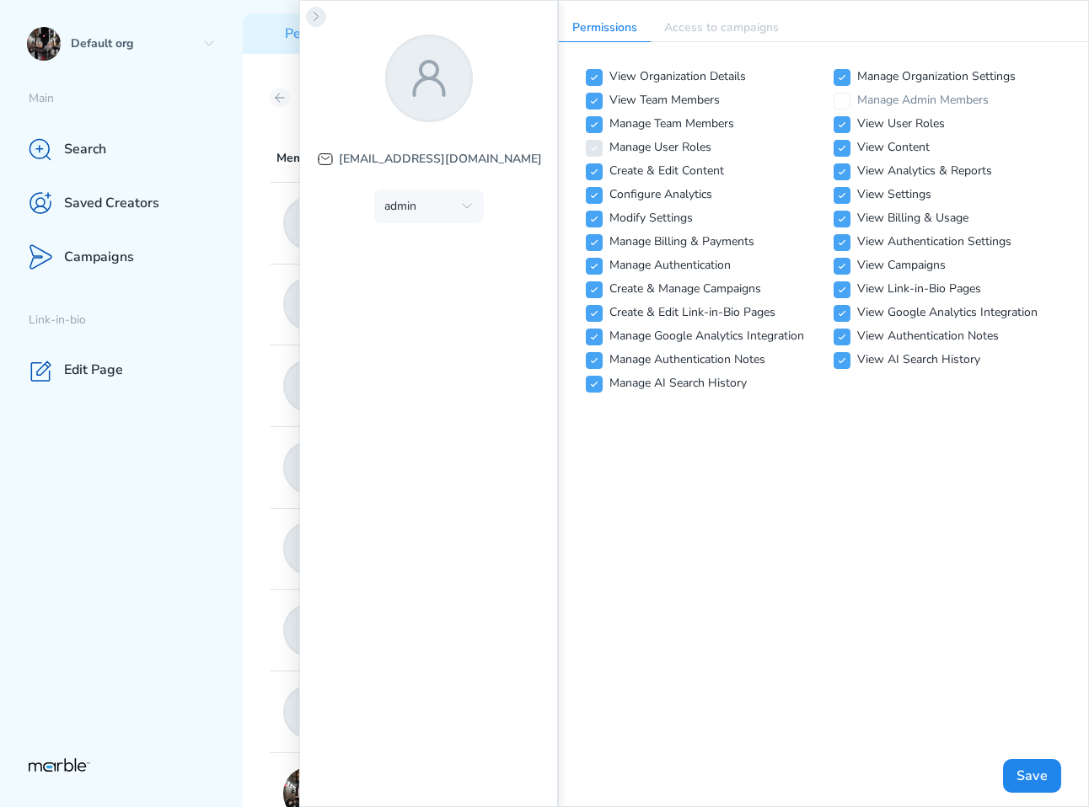
click at [311, 13] on icon at bounding box center [315, 16] width 13 height 13
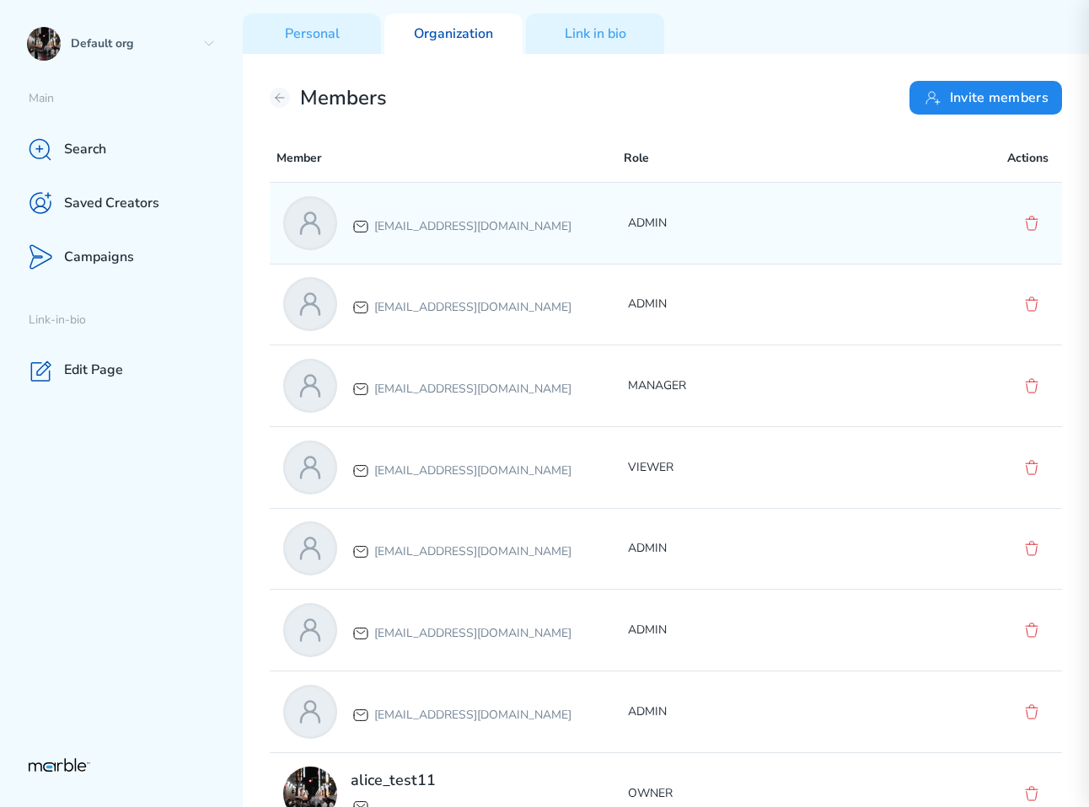
click at [464, 253] on div "markouski.u+87777@gmail.com ADMIN" at bounding box center [666, 223] width 792 height 81
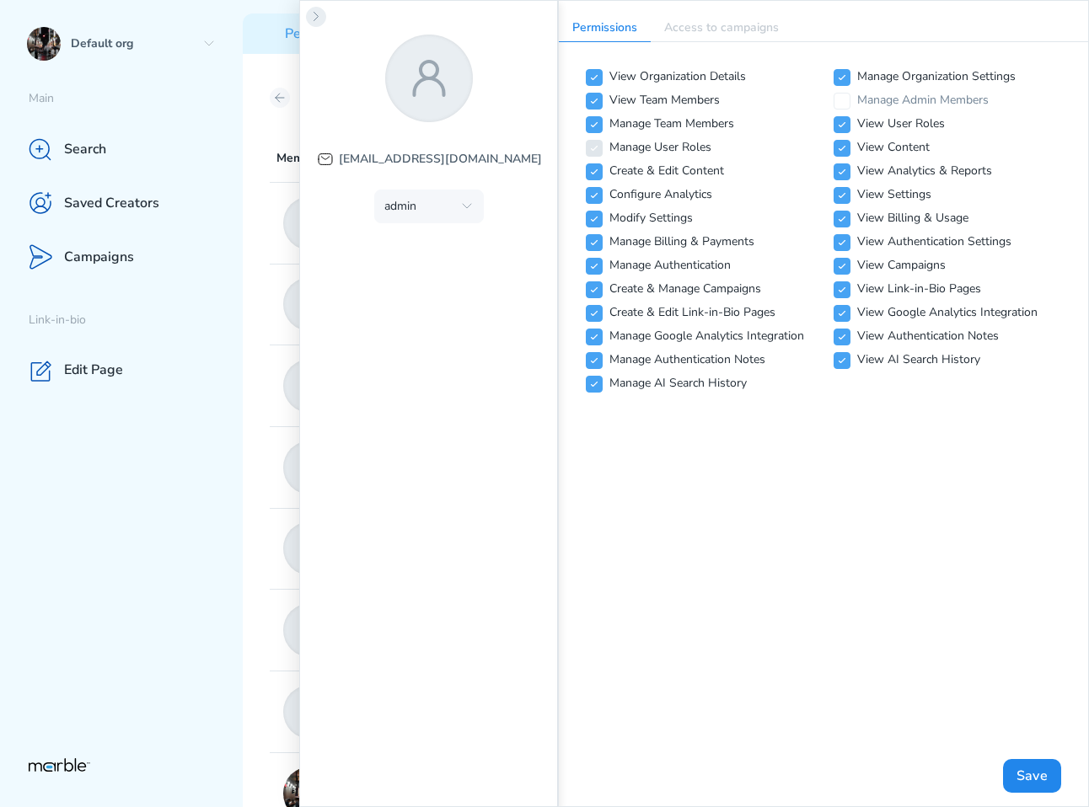
click at [317, 17] on icon at bounding box center [316, 17] width 4 height 8
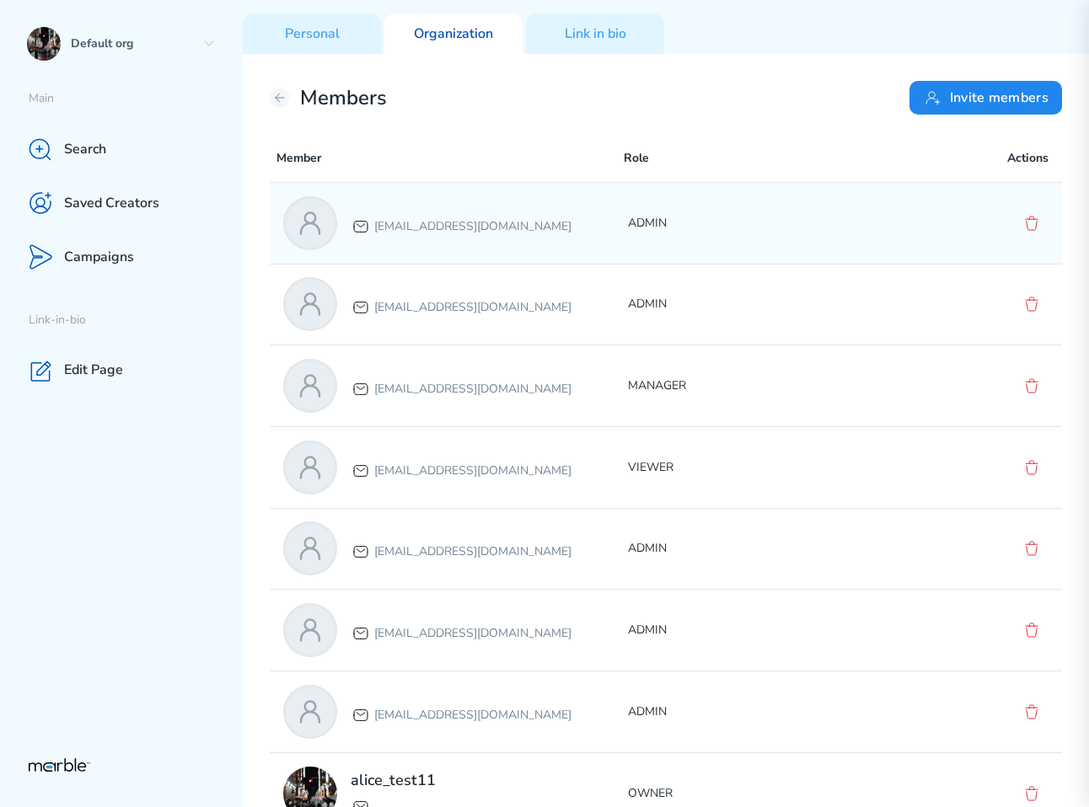
click at [553, 218] on div "[EMAIL_ADDRESS][DOMAIN_NAME]" at bounding box center [455, 223] width 345 height 54
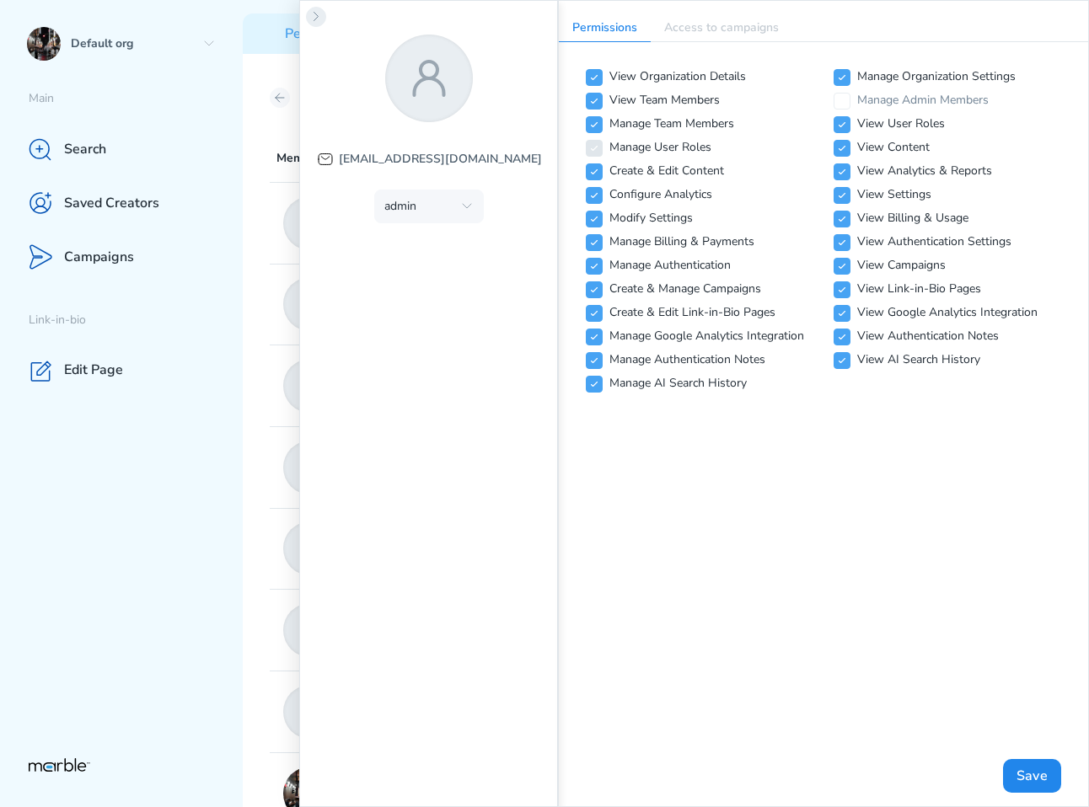
click at [311, 19] on icon at bounding box center [315, 16] width 13 height 13
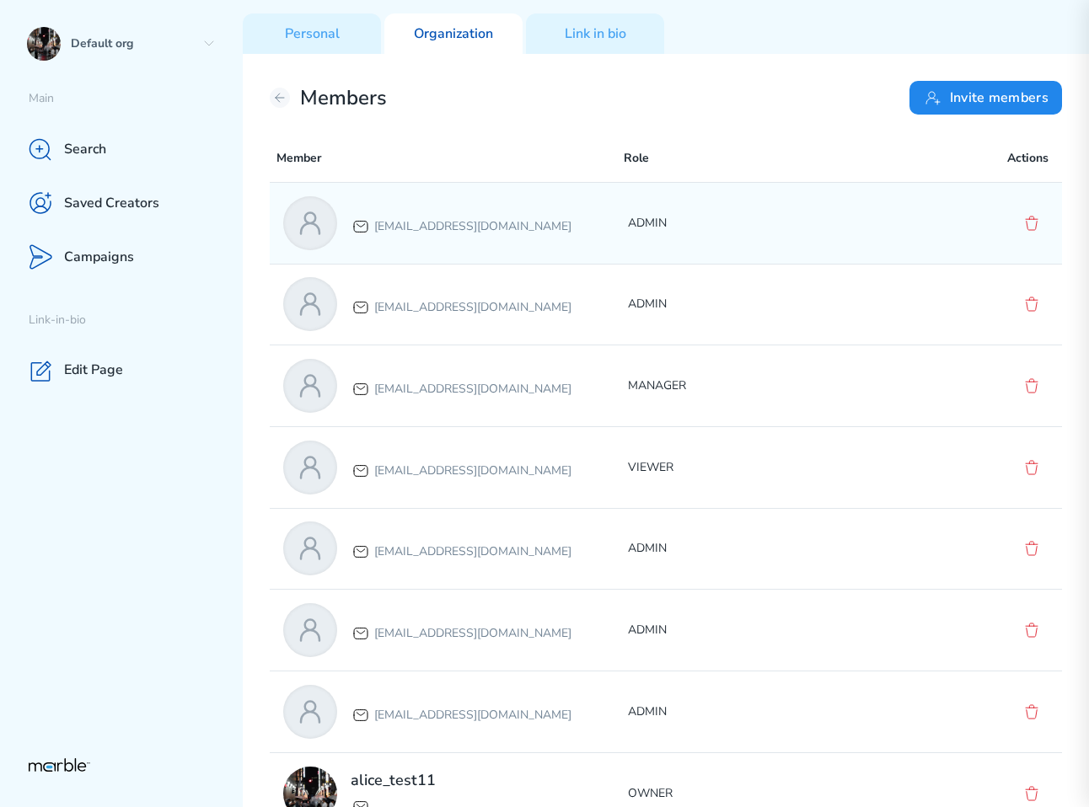
click at [514, 238] on div "[EMAIL_ADDRESS][DOMAIN_NAME]" at bounding box center [455, 223] width 345 height 54
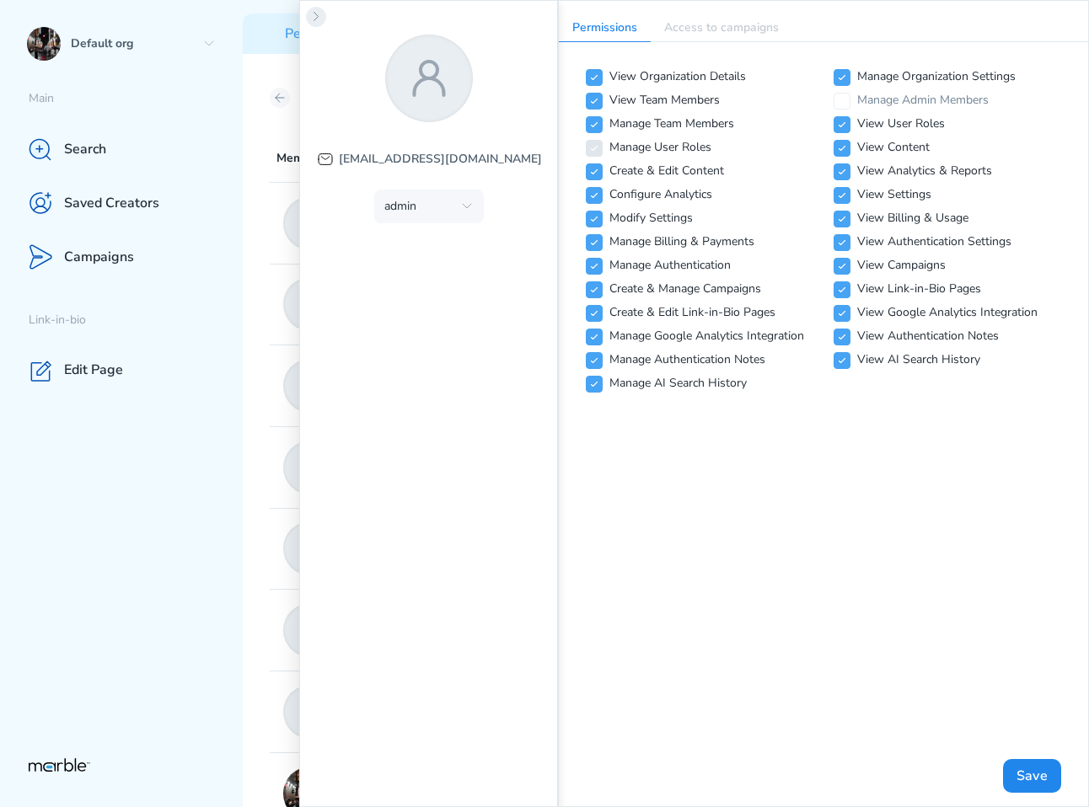
click at [316, 25] on button at bounding box center [316, 17] width 20 height 20
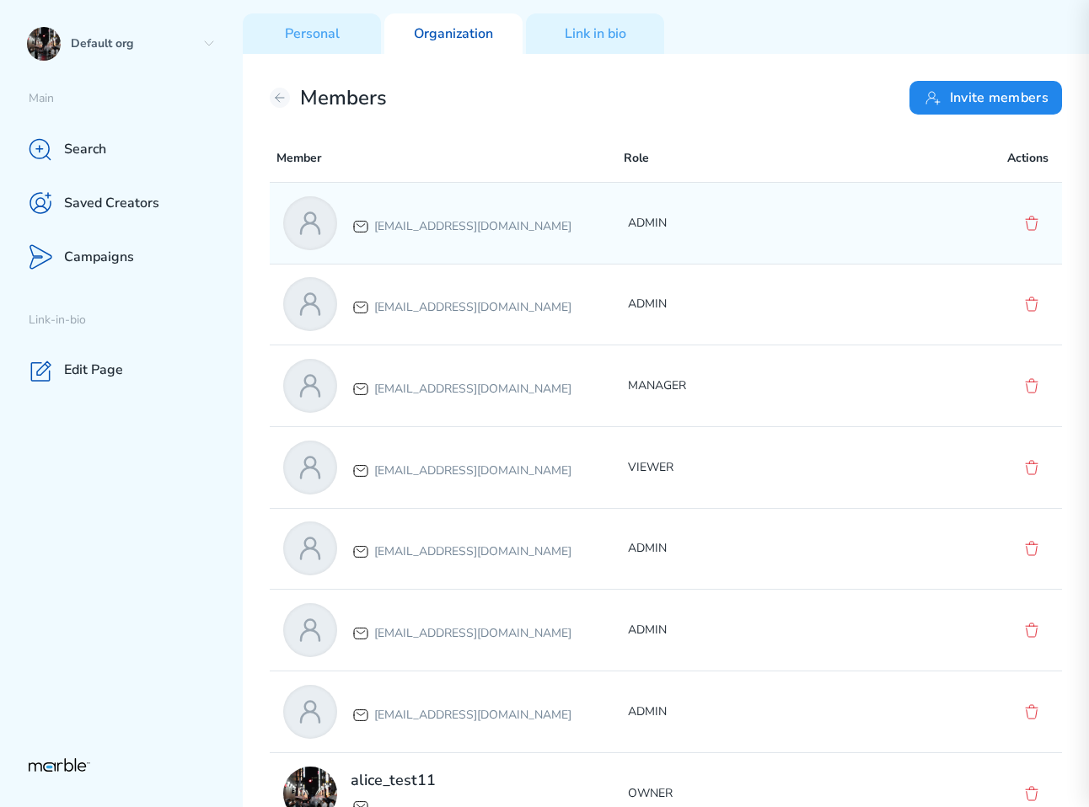
click at [833, 232] on p "ADMIN" at bounding box center [800, 223] width 345 height 20
click at [780, 220] on p "ADMIN" at bounding box center [800, 223] width 345 height 20
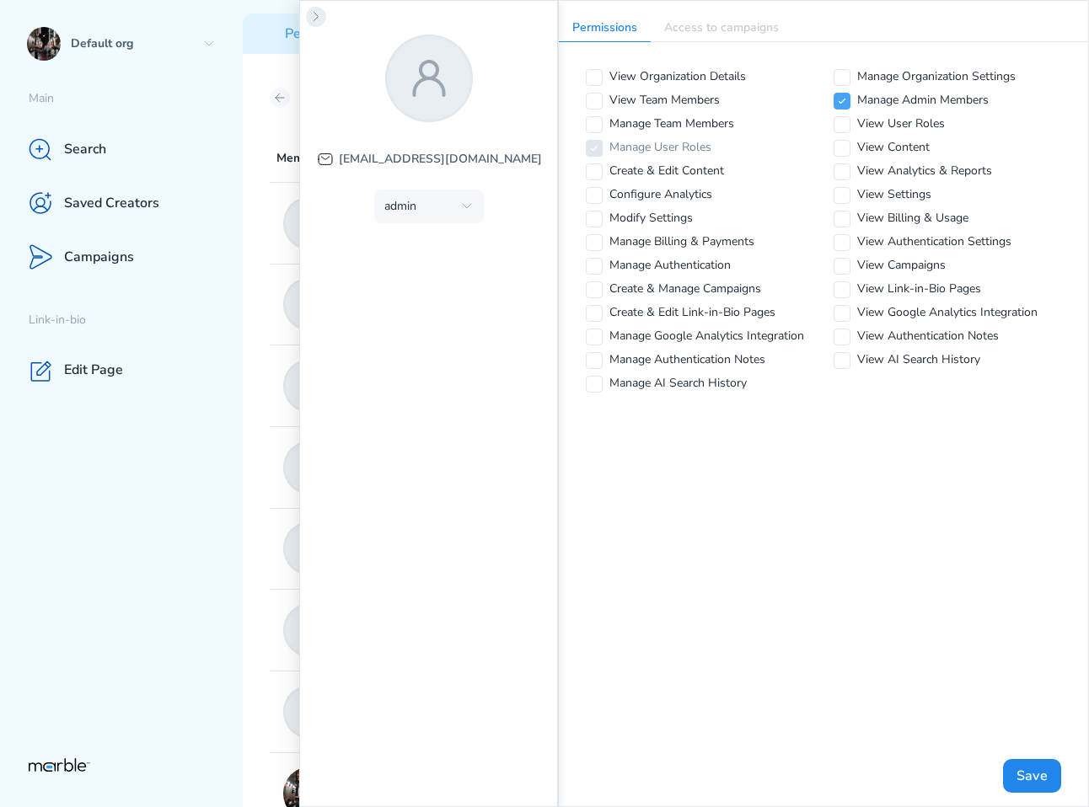
click at [316, 21] on icon at bounding box center [315, 16] width 13 height 13
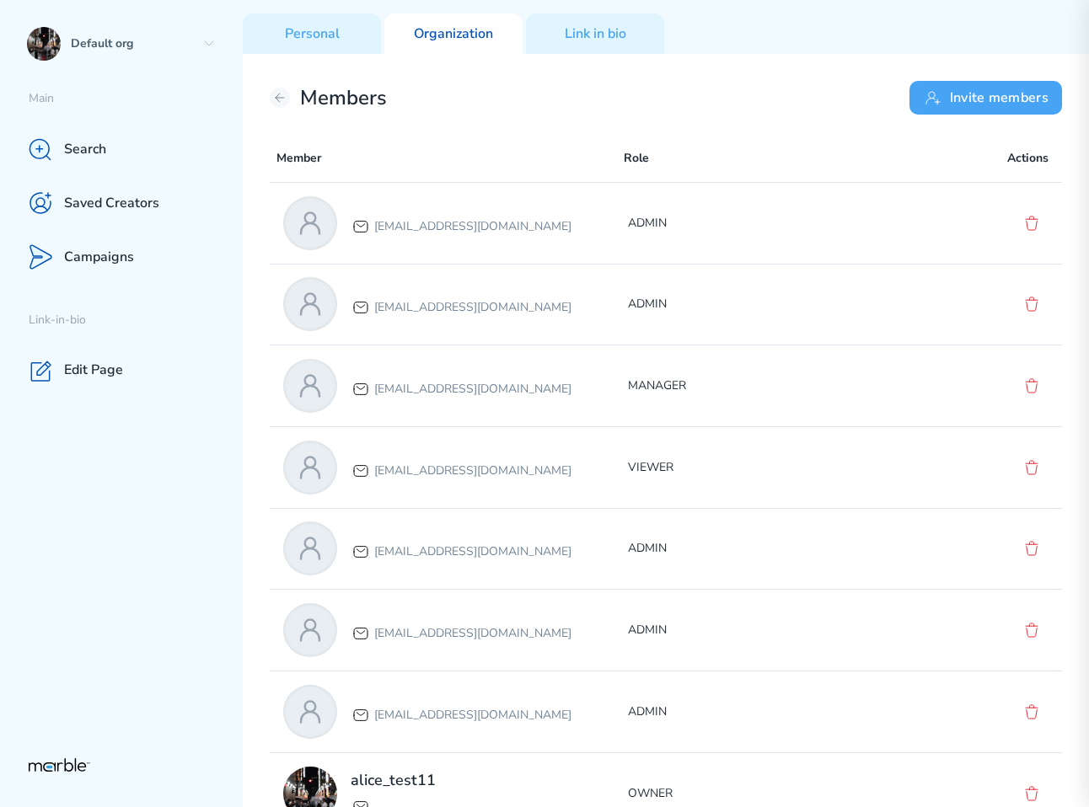
click at [946, 89] on button "Invite members" at bounding box center [985, 98] width 153 height 34
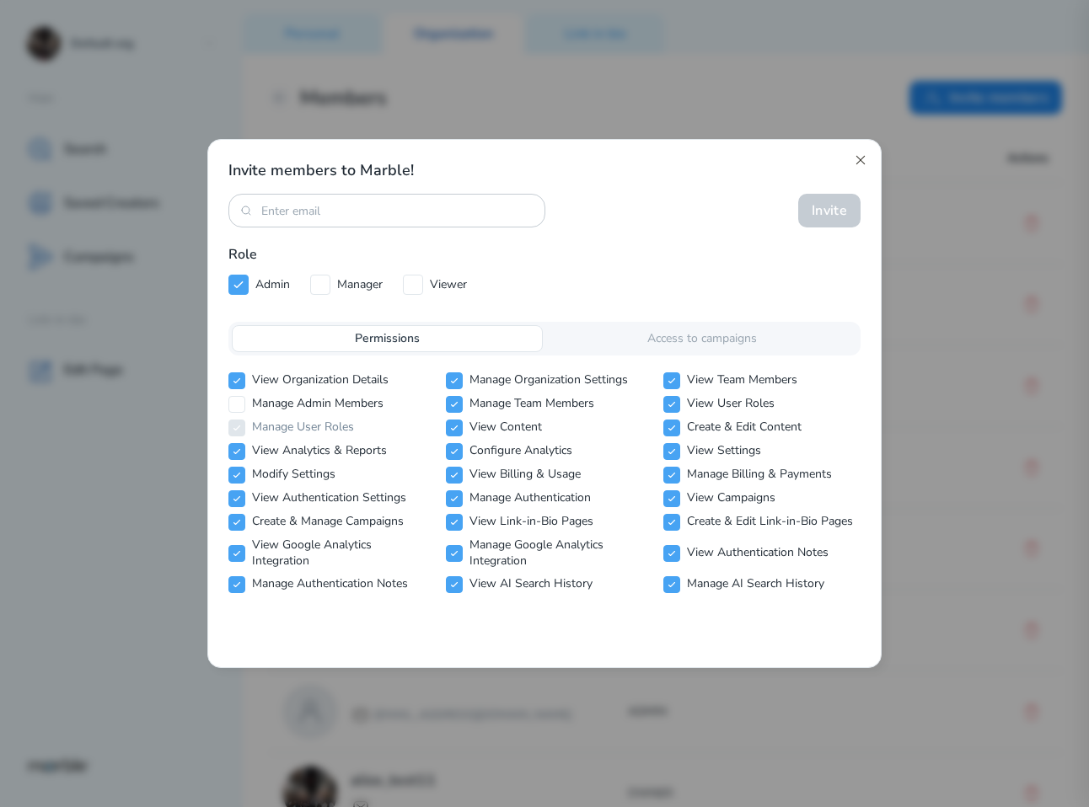
click at [859, 158] on icon at bounding box center [860, 159] width 13 height 13
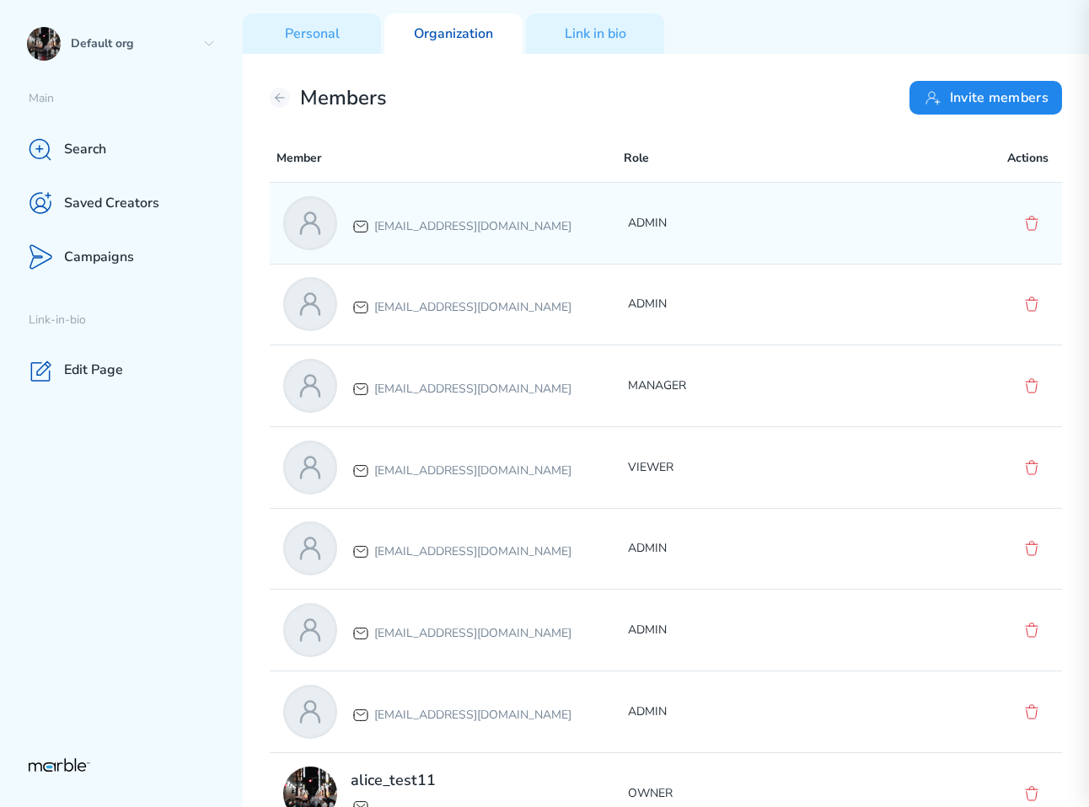
click at [907, 252] on div "[EMAIL_ADDRESS][DOMAIN_NAME] ADMIN" at bounding box center [666, 223] width 792 height 81
click at [765, 216] on p "ADMIN" at bounding box center [800, 223] width 345 height 20
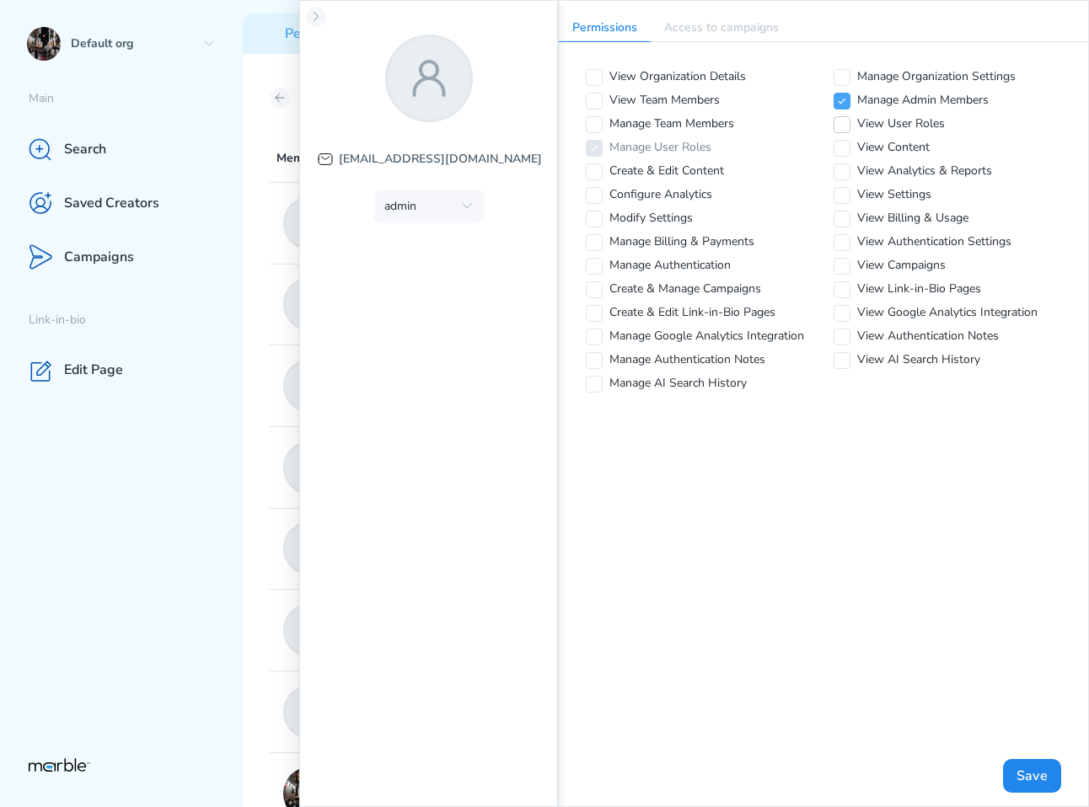
click at [846, 126] on icon at bounding box center [842, 125] width 10 height 10
checkbox input "true"
click at [842, 147] on icon at bounding box center [842, 148] width 10 height 10
checkbox input "true"
click at [841, 169] on icon at bounding box center [842, 172] width 10 height 10
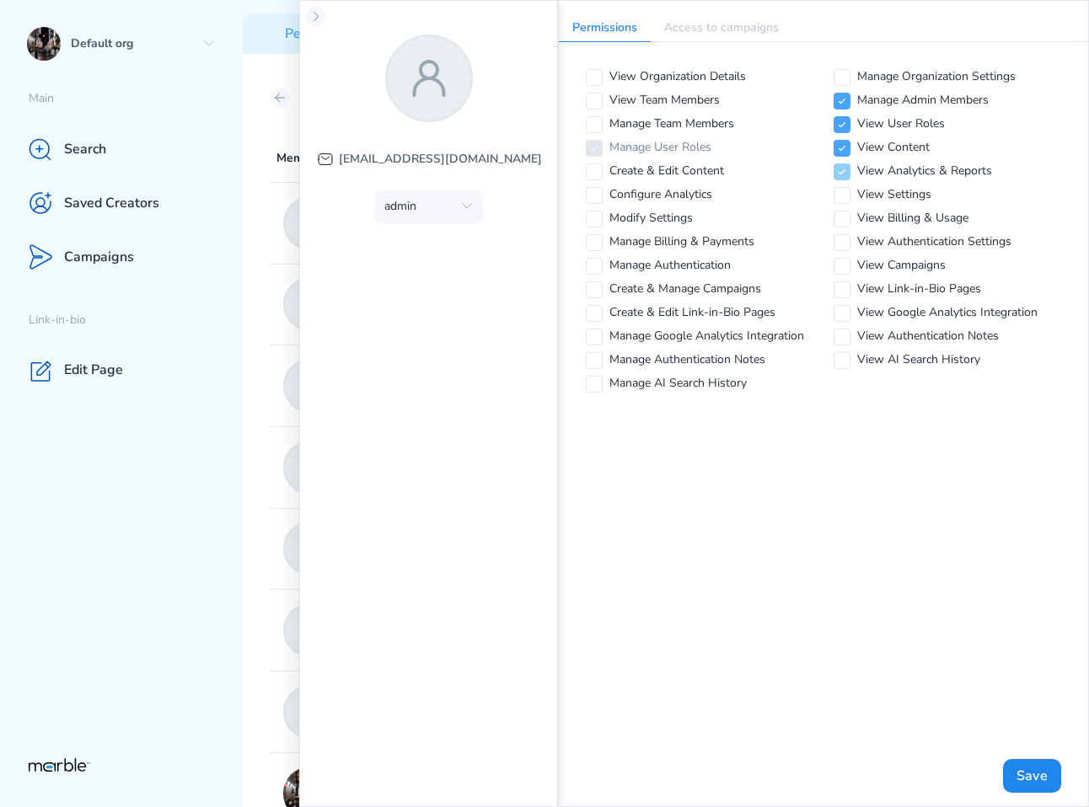
click at [841, 172] on icon at bounding box center [842, 172] width 10 height 10
checkbox input "false"
click at [843, 150] on icon at bounding box center [842, 148] width 10 height 10
checkbox input "false"
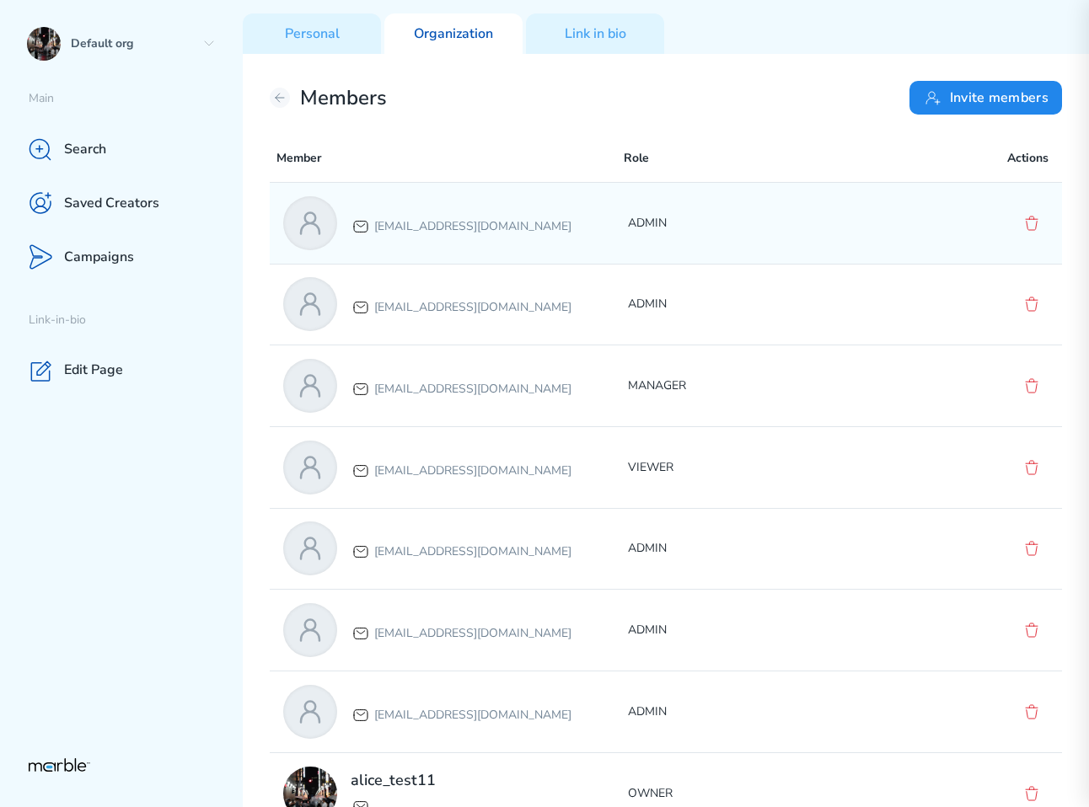
click at [817, 231] on p "ADMIN" at bounding box center [800, 223] width 345 height 20
click at [648, 217] on p "ADMIN" at bounding box center [800, 223] width 345 height 20
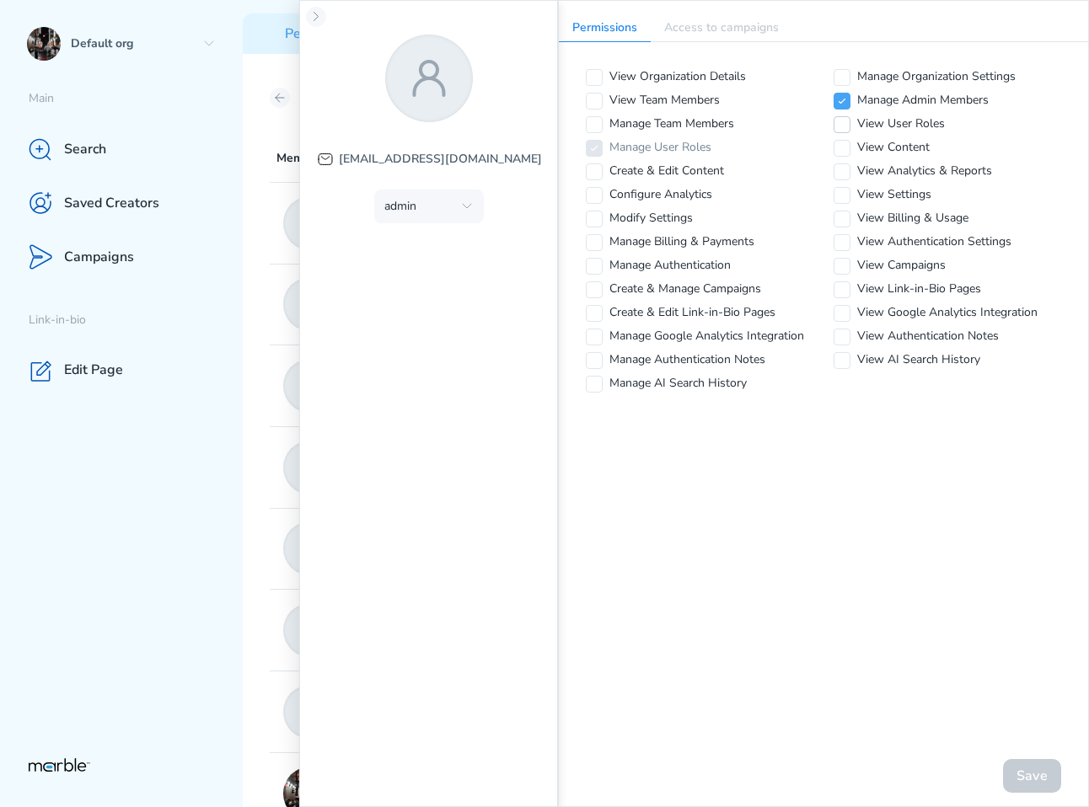
click at [845, 122] on icon at bounding box center [842, 125] width 10 height 10
checkbox input "true"
click at [842, 151] on icon at bounding box center [842, 148] width 10 height 10
checkbox input "true"
click at [842, 173] on icon at bounding box center [842, 172] width 10 height 10
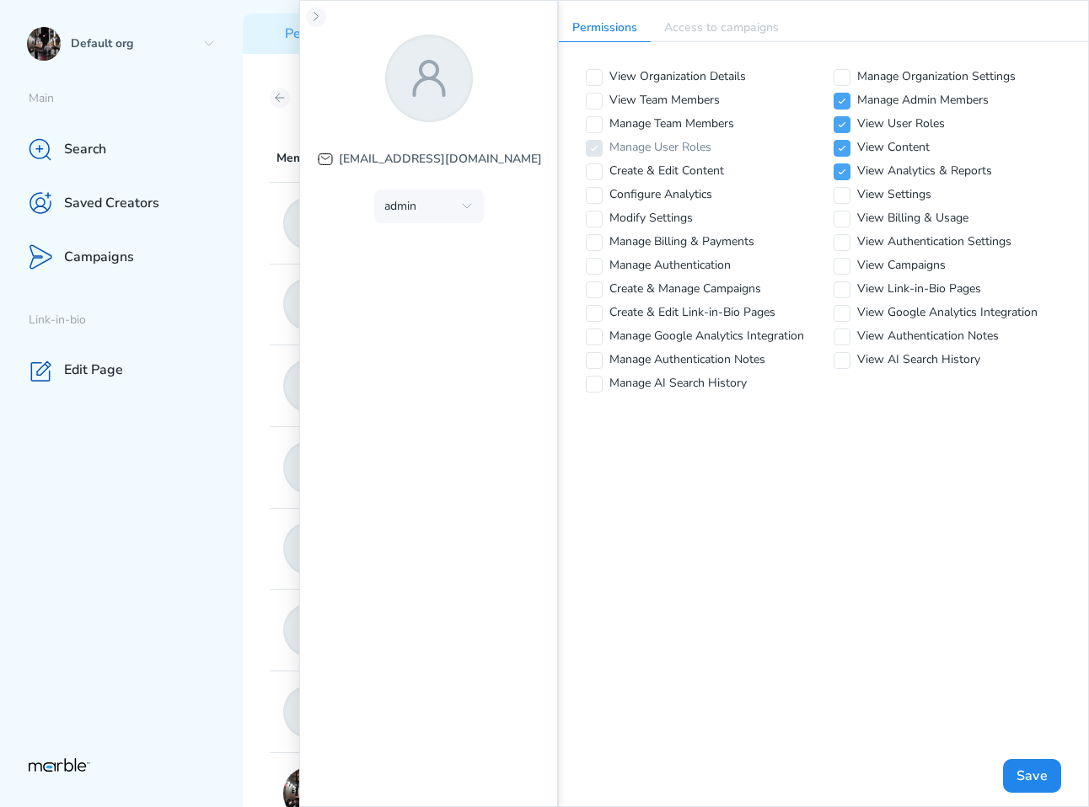
click at [843, 162] on div "View Organization Details Manage Organization Settings View Team Members Manage…" at bounding box center [823, 231] width 529 height 378
click at [843, 167] on icon at bounding box center [842, 172] width 10 height 10
checkbox input "false"
click at [843, 153] on icon at bounding box center [842, 148] width 10 height 10
checkbox input "false"
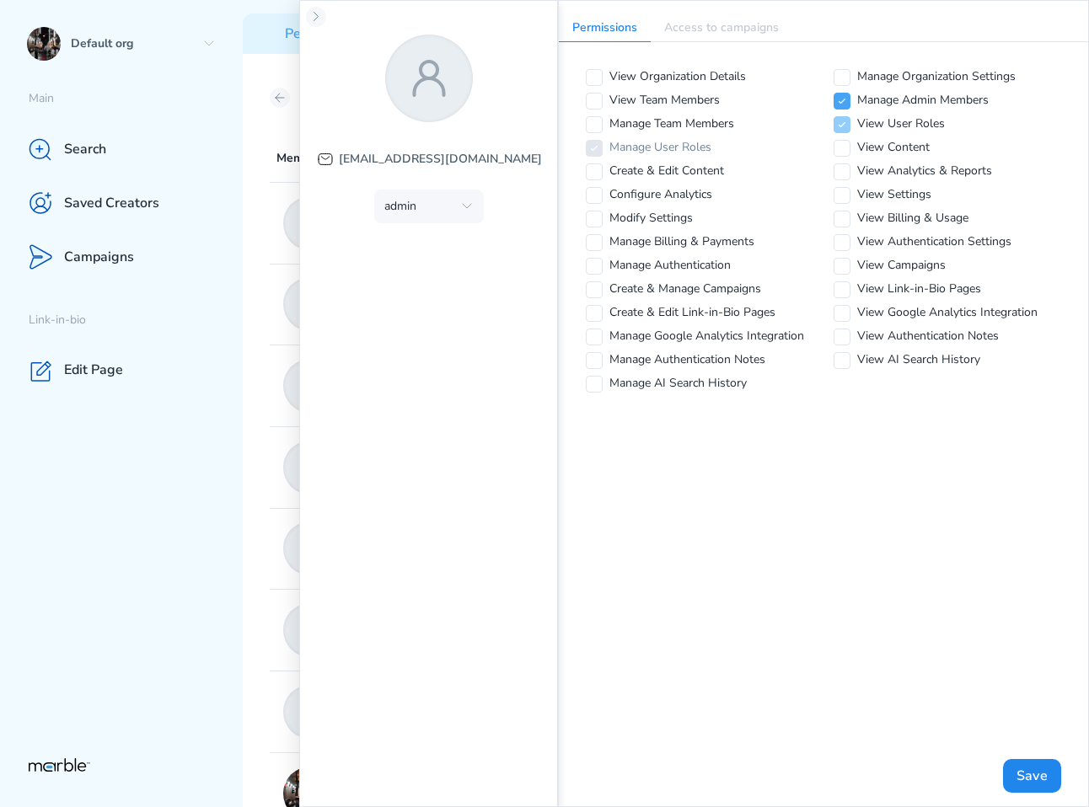
click at [843, 129] on icon at bounding box center [842, 125] width 10 height 10
checkbox input "false"
click at [844, 102] on icon at bounding box center [842, 101] width 10 height 10
checkbox input "true"
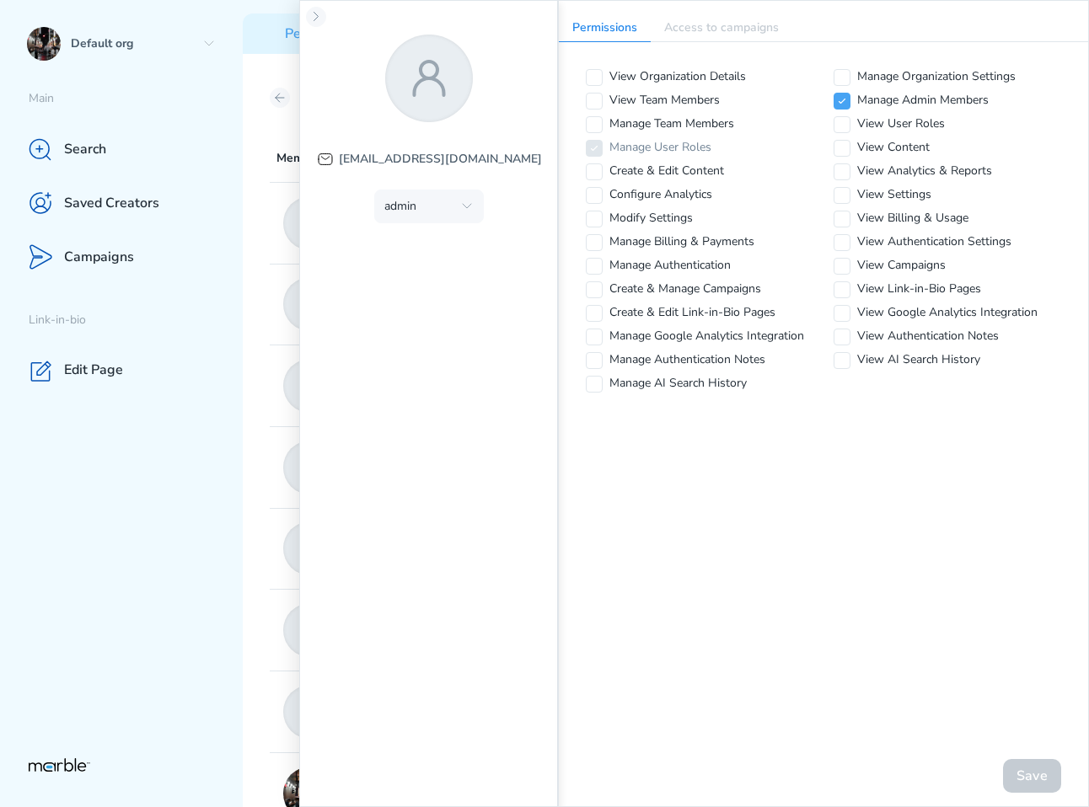
click at [591, 205] on div "View Organization Details Manage Organization Settings View Team Members Manage…" at bounding box center [823, 231] width 529 height 378
click at [597, 191] on icon at bounding box center [594, 195] width 10 height 10
checkbox input "true"
click at [591, 246] on icon at bounding box center [594, 243] width 10 height 10
checkbox input "true"
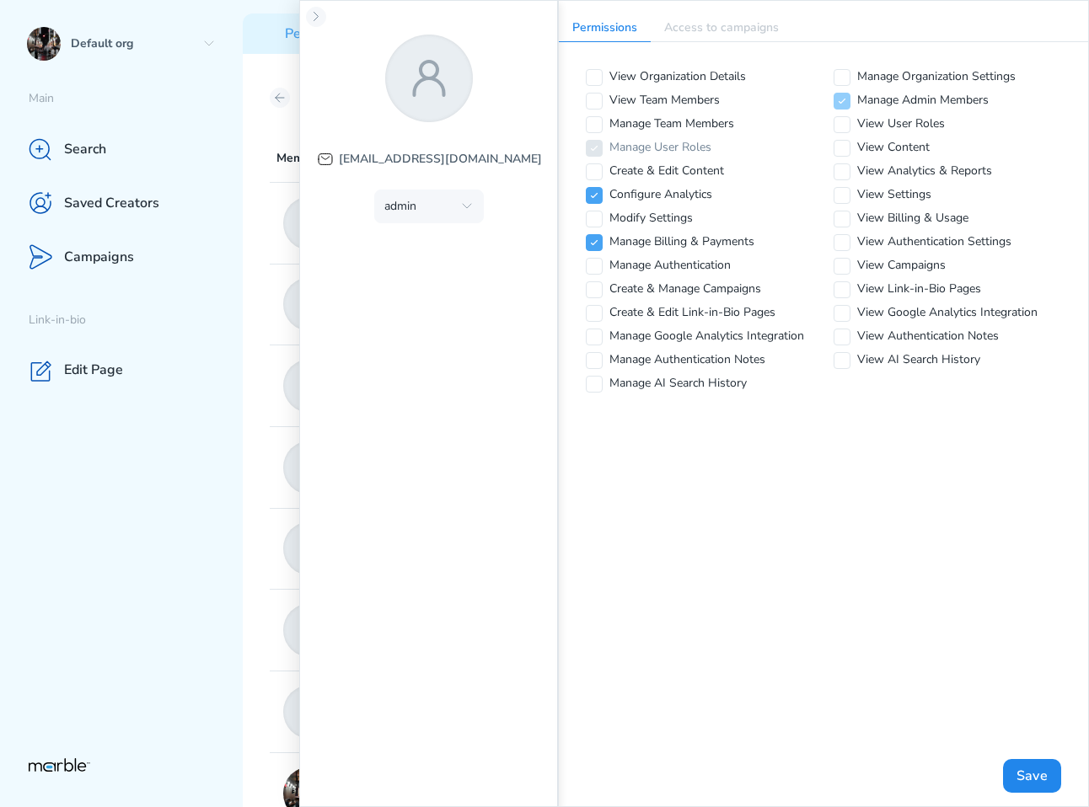
click at [845, 99] on icon at bounding box center [842, 101] width 10 height 10
checkbox input "false"
click at [595, 199] on icon at bounding box center [594, 195] width 10 height 10
checkbox input "false"
click at [592, 240] on icon at bounding box center [594, 243] width 10 height 10
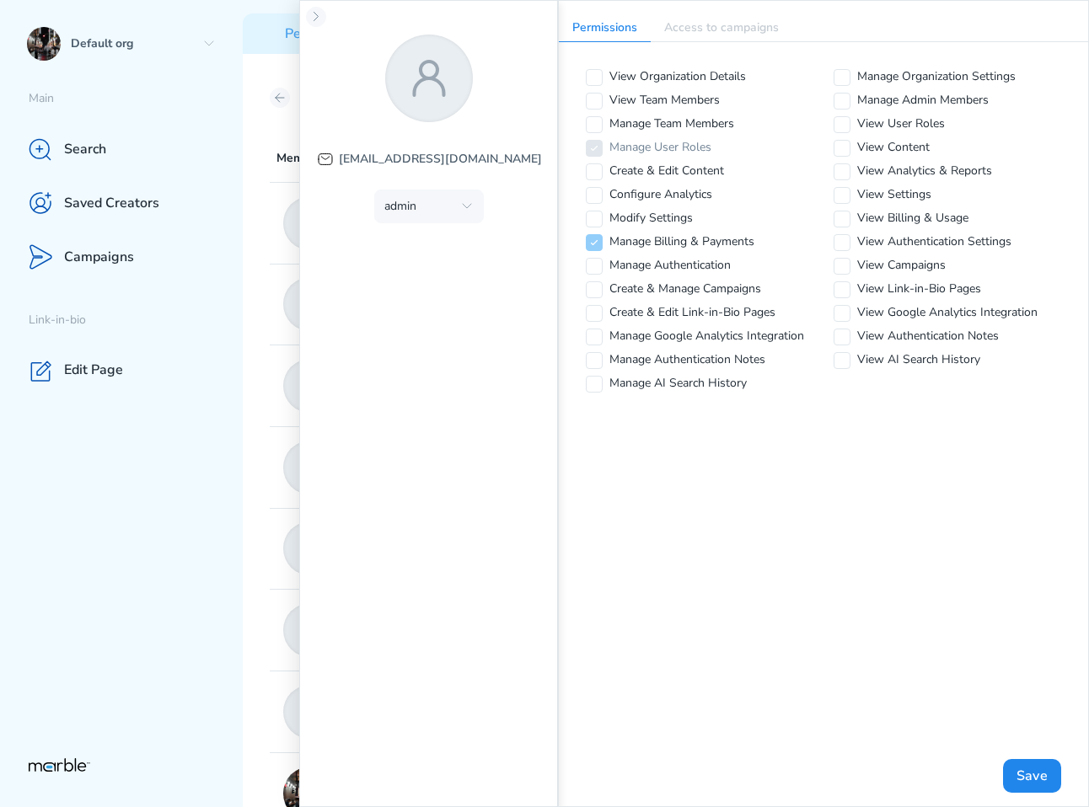
checkbox input "false"
click at [845, 99] on icon at bounding box center [842, 101] width 10 height 10
checkbox input "true"
